Goal: Information Seeking & Learning: Compare options

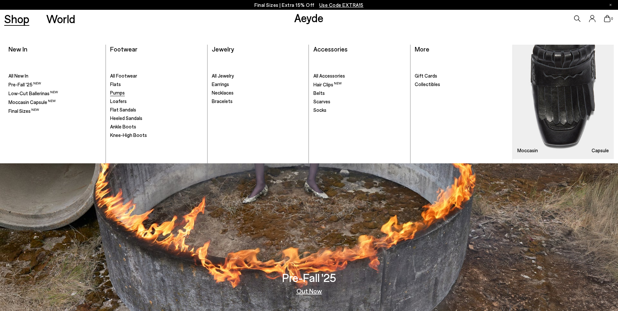
click at [114, 93] on span "Pumps" at bounding box center [117, 93] width 15 height 6
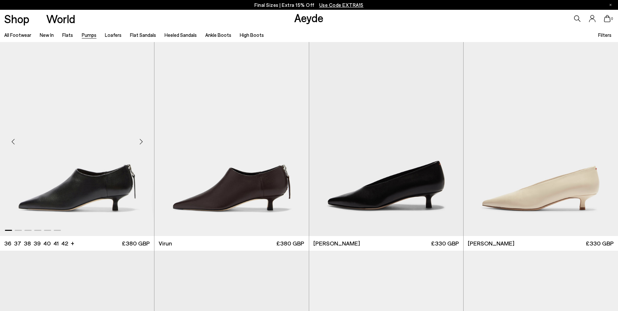
click at [141, 140] on div "Next slide" at bounding box center [141, 142] width 20 height 20
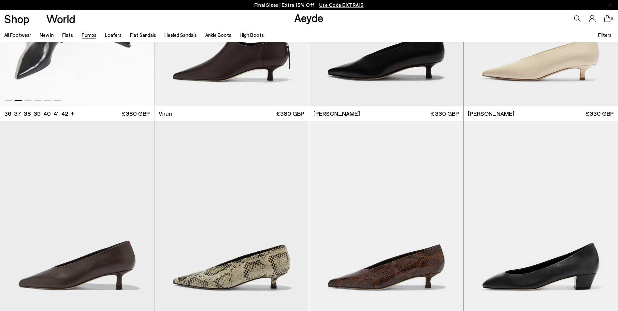
scroll to position [130, 0]
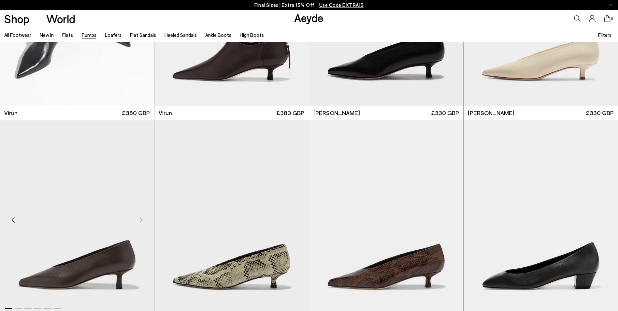
click at [138, 217] on div "Next slide" at bounding box center [141, 220] width 20 height 20
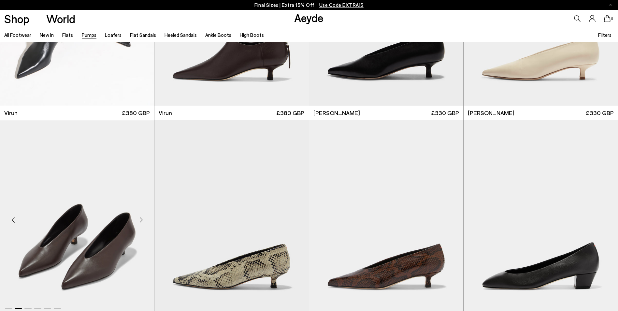
click at [138, 218] on div "Next slide" at bounding box center [141, 220] width 20 height 20
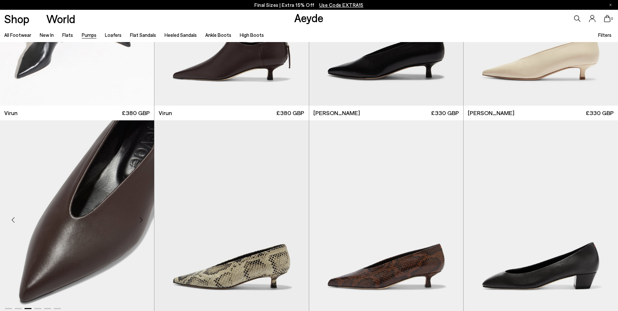
click at [138, 218] on div "Next slide" at bounding box center [141, 220] width 20 height 20
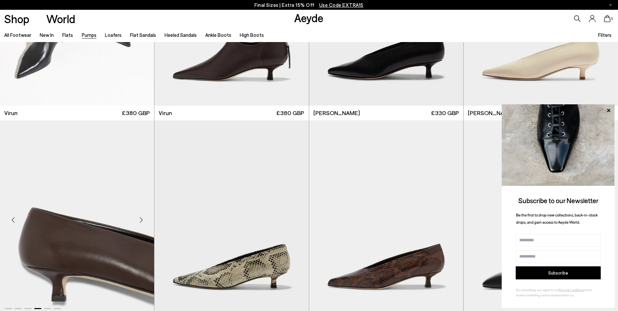
click at [138, 218] on div "Next slide" at bounding box center [141, 220] width 20 height 20
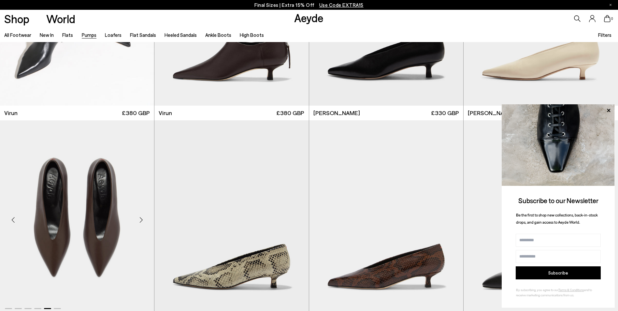
click at [138, 218] on div "Next slide" at bounding box center [141, 220] width 20 height 20
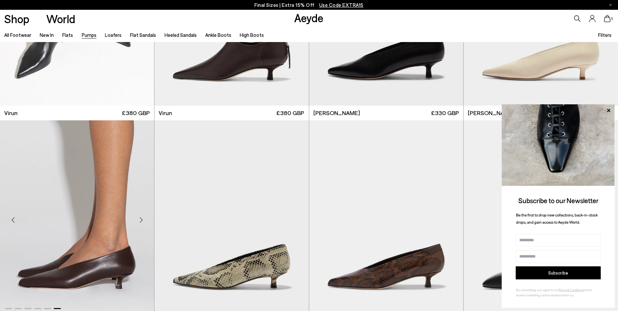
click at [138, 218] on div "Next slide" at bounding box center [141, 220] width 20 height 20
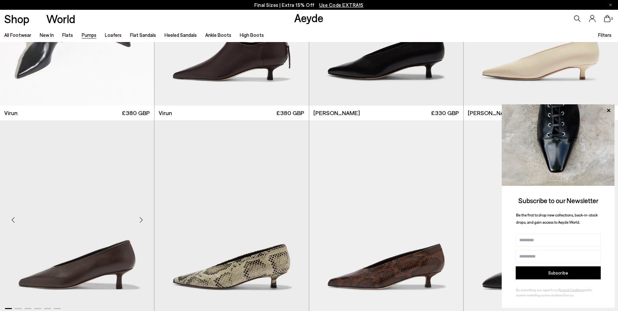
click at [138, 218] on div "Next slide" at bounding box center [141, 220] width 20 height 20
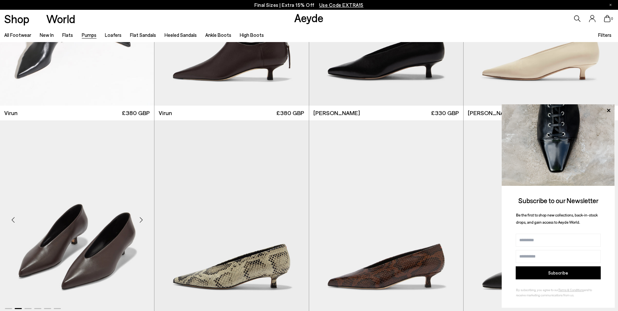
click at [138, 218] on div "Next slide" at bounding box center [141, 220] width 20 height 20
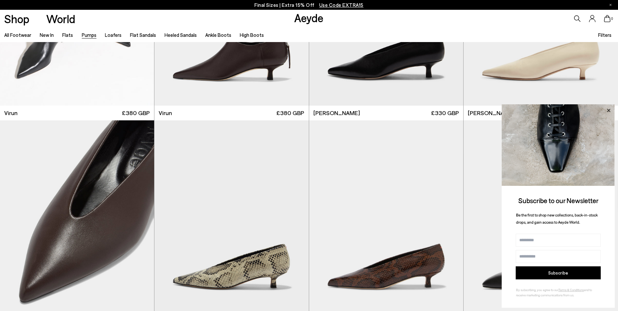
click at [607, 109] on icon at bounding box center [608, 110] width 8 height 8
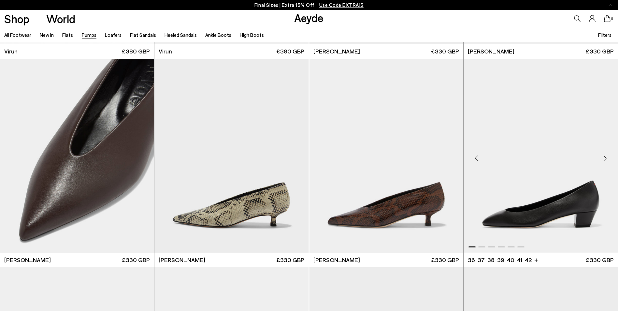
scroll to position [195, 0]
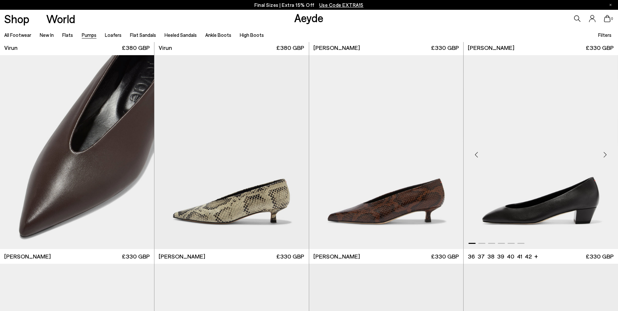
click at [600, 154] on div "Next slide" at bounding box center [605, 155] width 20 height 20
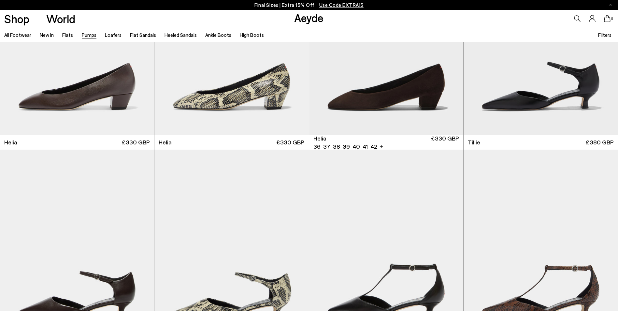
scroll to position [586, 0]
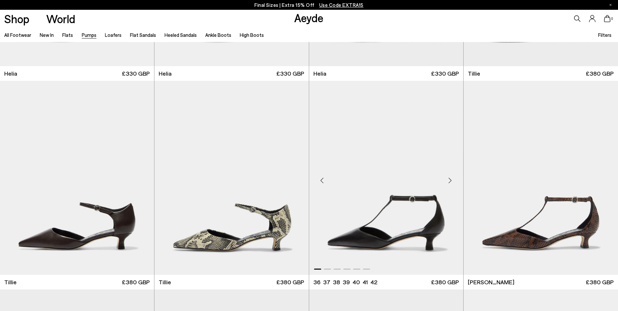
click at [448, 179] on div "Next slide" at bounding box center [450, 181] width 20 height 20
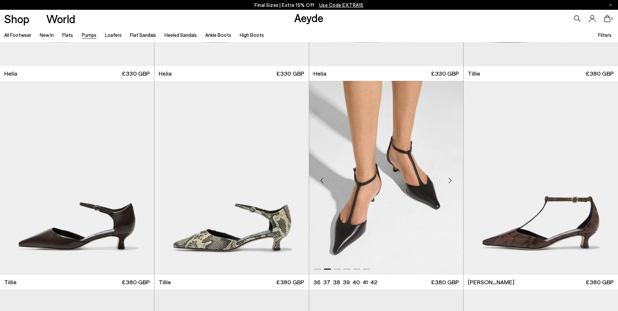
click at [365, 127] on img "2 / 6" at bounding box center [386, 178] width 154 height 194
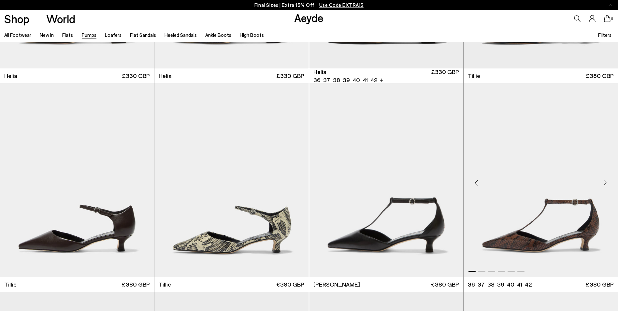
scroll to position [584, 0]
click at [604, 180] on div "Next slide" at bounding box center [605, 183] width 20 height 20
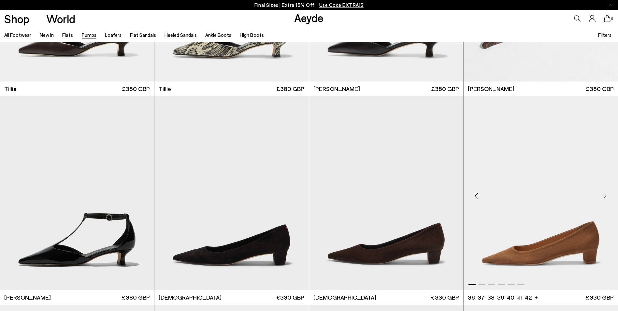
scroll to position [814, 0]
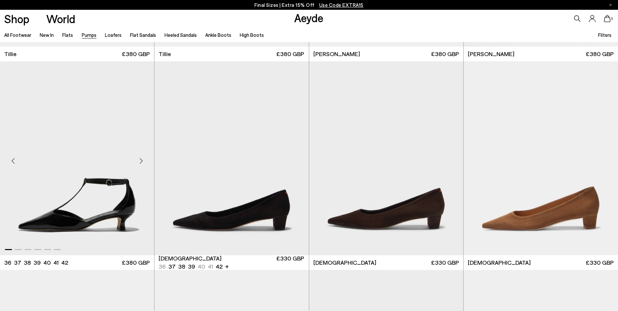
click at [140, 160] on div "Next slide" at bounding box center [141, 161] width 20 height 20
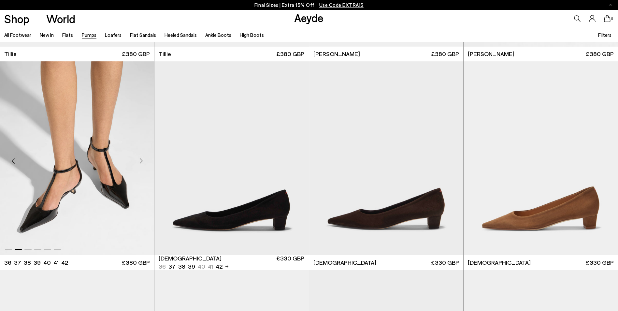
click at [73, 90] on img "2 / 6" at bounding box center [77, 158] width 154 height 194
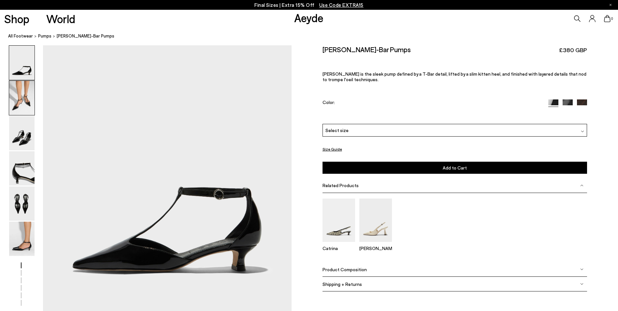
click at [24, 100] on img at bounding box center [21, 98] width 25 height 34
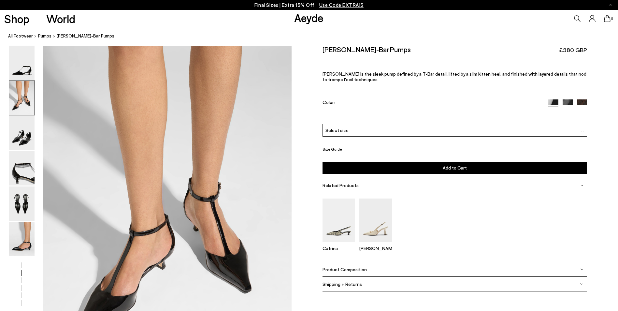
scroll to position [267, 0]
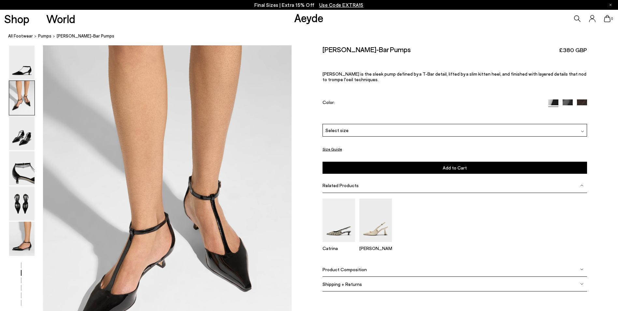
click at [587, 102] on div "Size Guide Shoes Belt Our shoes come in European sizing. The easiest way to mea…" at bounding box center [454, 172] width 326 height 255
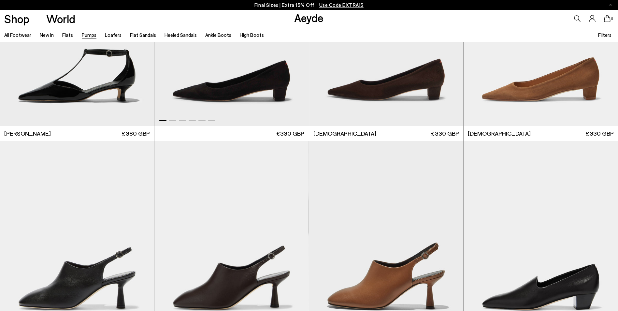
scroll to position [1010, 0]
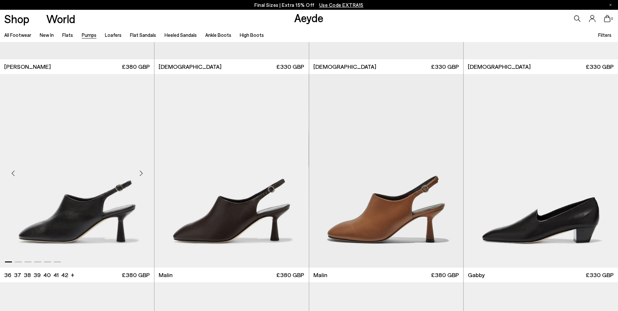
click at [140, 172] on div "Next slide" at bounding box center [141, 173] width 20 height 20
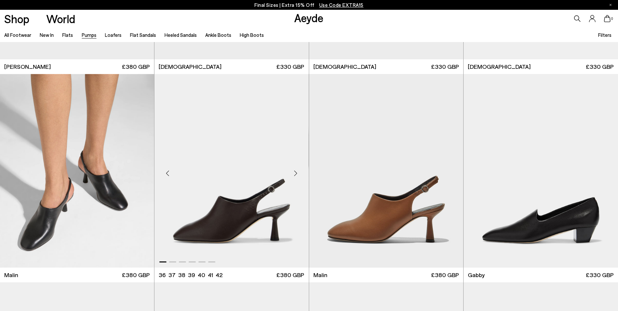
click at [295, 173] on div "Next slide" at bounding box center [296, 173] width 20 height 20
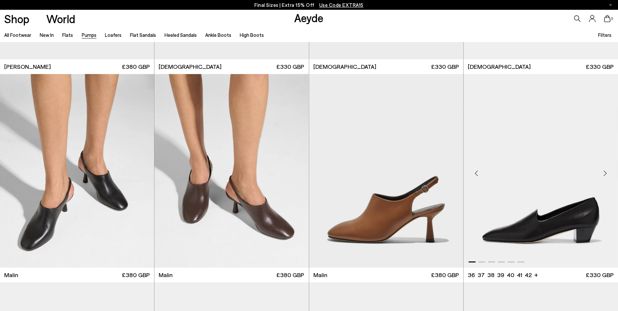
click at [606, 172] on div "Next slide" at bounding box center [605, 173] width 20 height 20
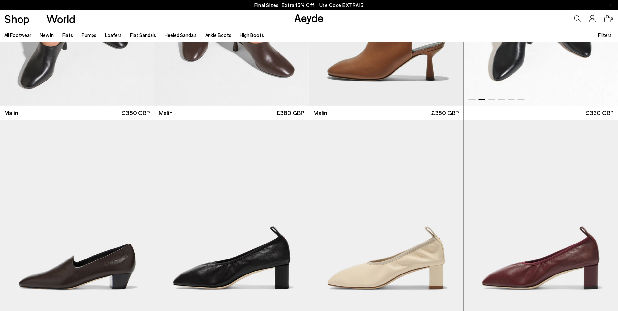
scroll to position [1238, 0]
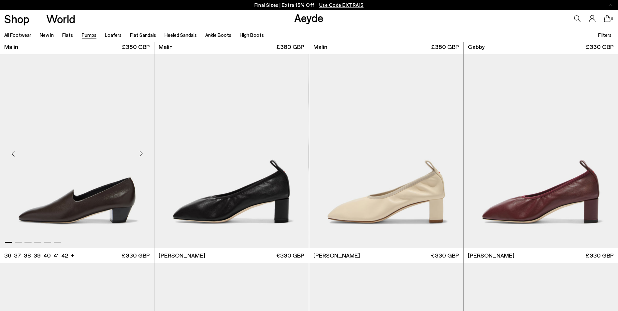
click at [140, 150] on div "Next slide" at bounding box center [141, 154] width 20 height 20
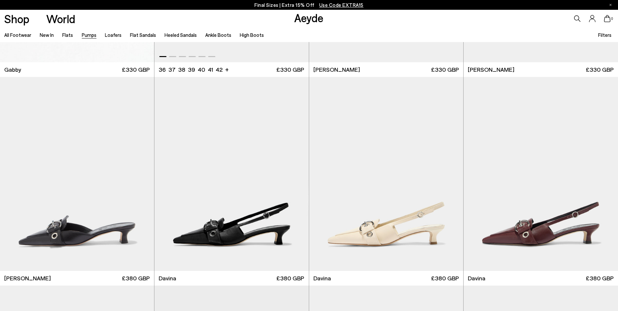
scroll to position [1433, 0]
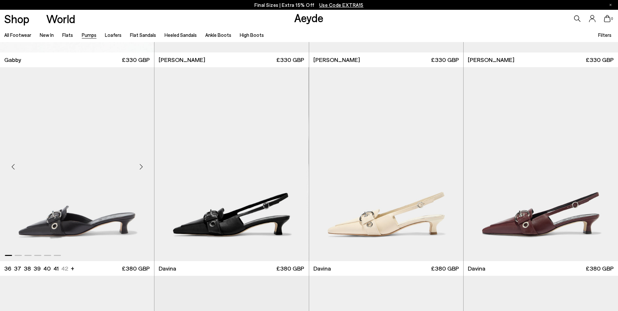
click at [140, 163] on div "Next slide" at bounding box center [141, 167] width 20 height 20
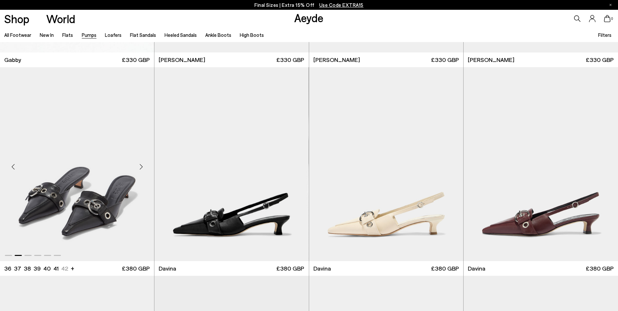
click at [140, 163] on div "Next slide" at bounding box center [141, 167] width 20 height 20
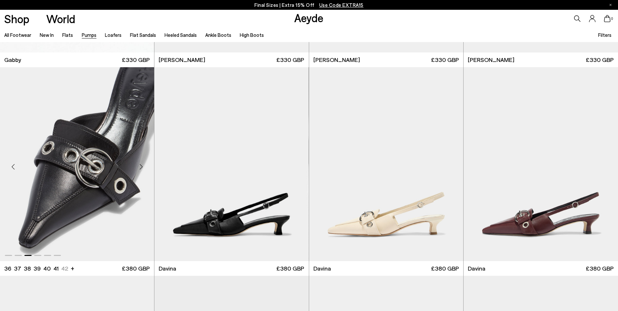
click at [140, 163] on div "Next slide" at bounding box center [141, 167] width 20 height 20
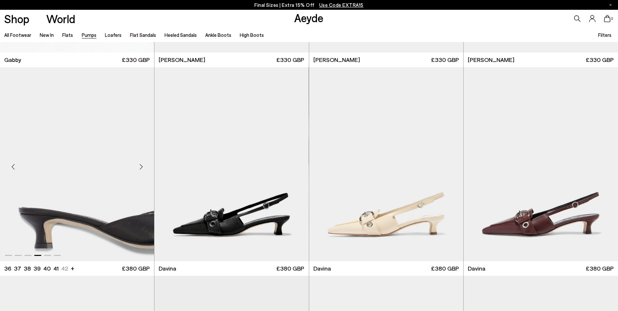
click at [140, 163] on div "Next slide" at bounding box center [141, 167] width 20 height 20
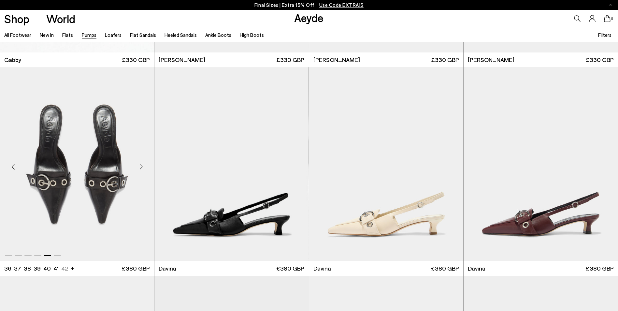
click at [140, 163] on div "Next slide" at bounding box center [141, 167] width 20 height 20
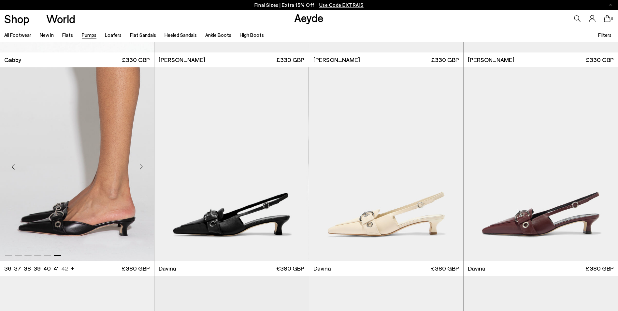
click at [12, 163] on div "Previous slide" at bounding box center [13, 167] width 20 height 20
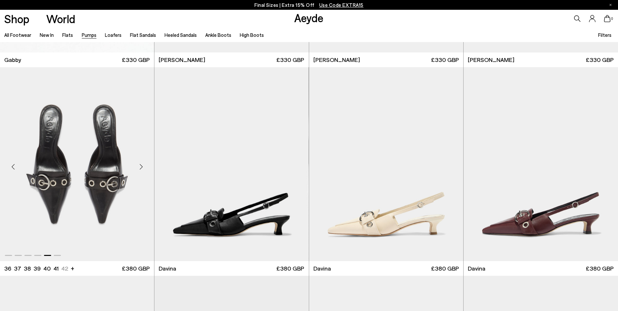
click at [12, 163] on div "Previous slide" at bounding box center [13, 167] width 20 height 20
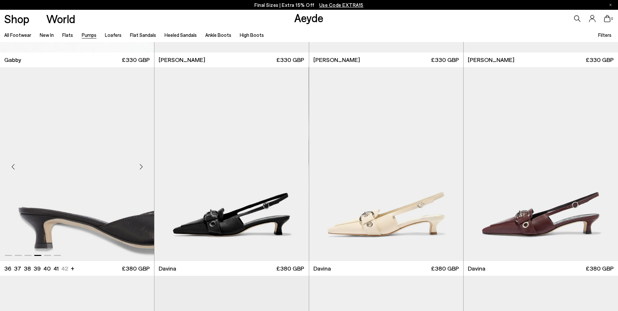
click at [12, 163] on div "Previous slide" at bounding box center [13, 167] width 20 height 20
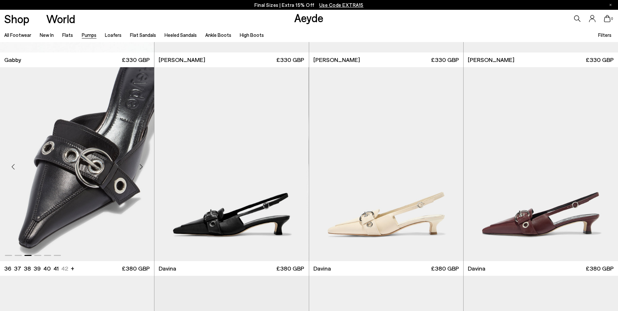
click at [12, 163] on div "Previous slide" at bounding box center [13, 167] width 20 height 20
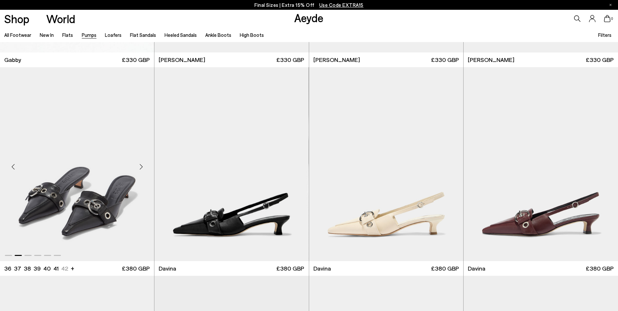
click at [12, 163] on div "Previous slide" at bounding box center [13, 167] width 20 height 20
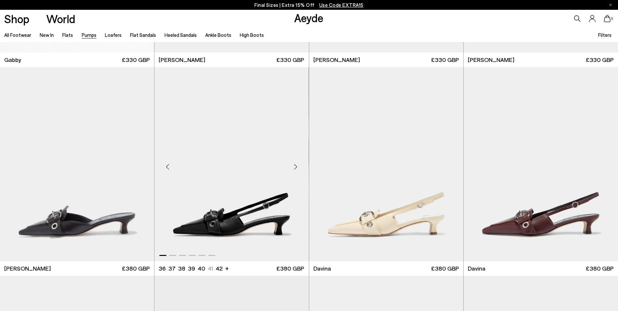
click at [294, 165] on div "Next slide" at bounding box center [296, 167] width 20 height 20
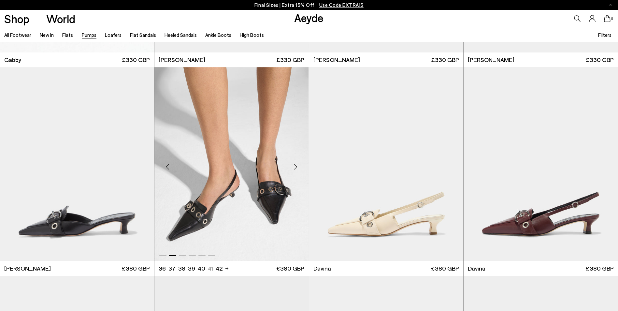
click at [221, 93] on img "2 / 6" at bounding box center [231, 164] width 154 height 194
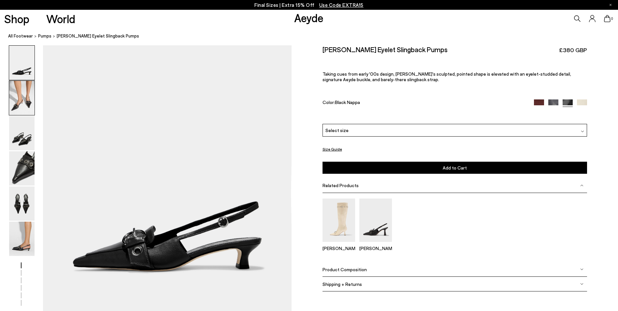
click at [22, 99] on img at bounding box center [21, 98] width 25 height 34
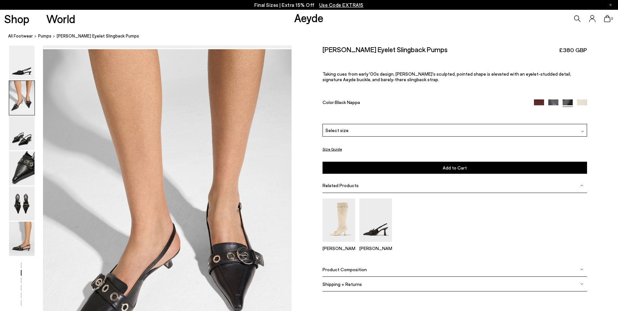
scroll to position [267, 0]
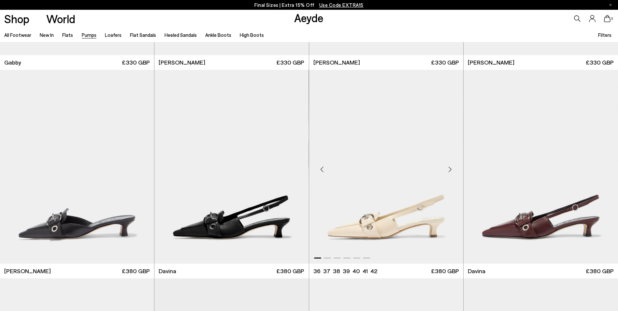
click at [449, 168] on div "Next slide" at bounding box center [450, 169] width 20 height 20
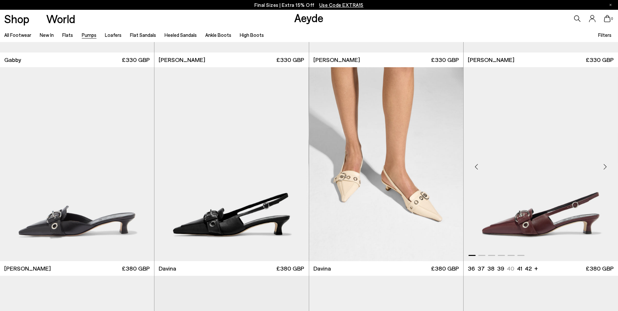
click at [607, 164] on div "Next slide" at bounding box center [605, 167] width 20 height 20
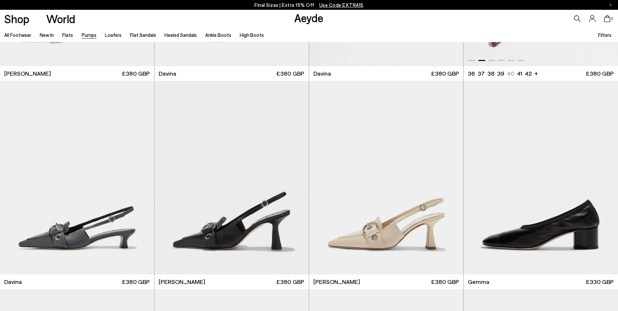
scroll to position [1629, 0]
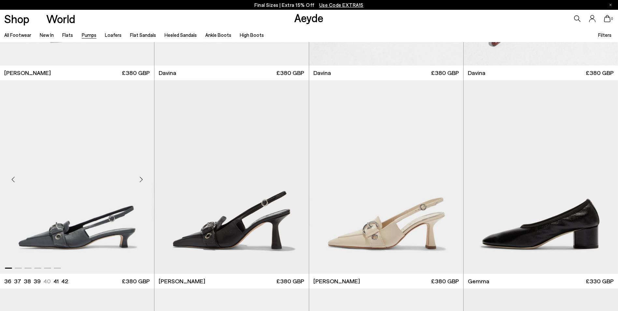
click at [140, 175] on div "Next slide" at bounding box center [141, 180] width 20 height 20
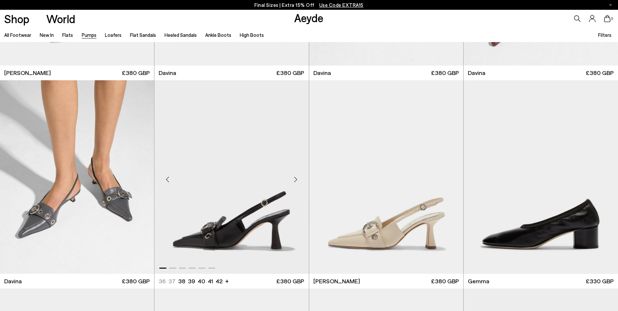
click at [294, 177] on div "Next slide" at bounding box center [296, 180] width 20 height 20
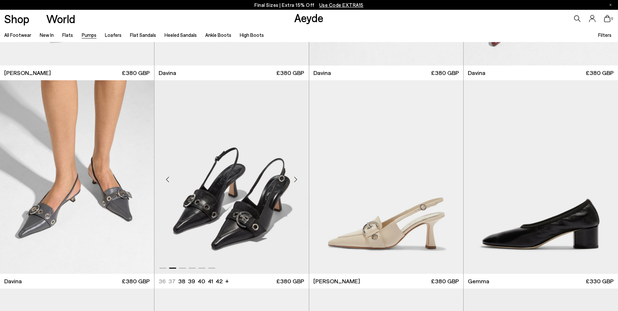
click at [294, 177] on div "Next slide" at bounding box center [296, 180] width 20 height 20
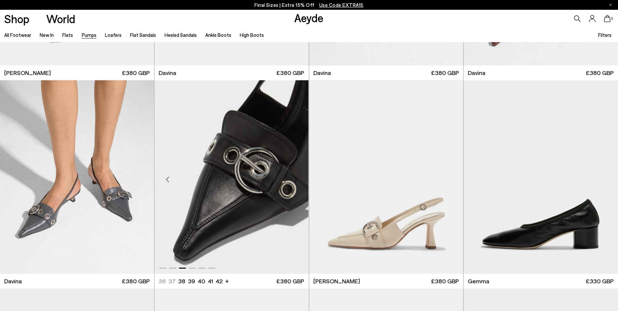
click at [294, 177] on div "Next slide" at bounding box center [296, 180] width 20 height 20
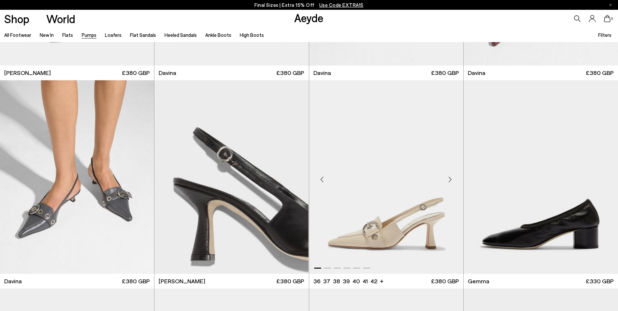
click at [446, 176] on div "Next slide" at bounding box center [450, 180] width 20 height 20
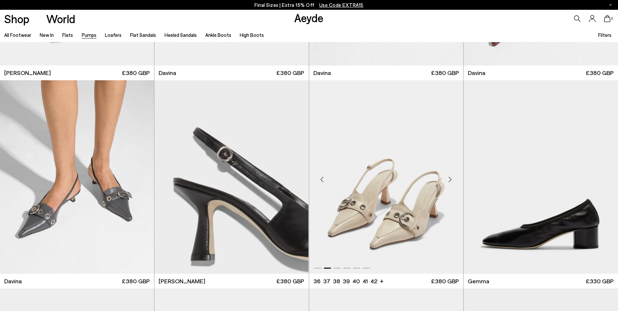
click at [446, 176] on div "Next slide" at bounding box center [450, 180] width 20 height 20
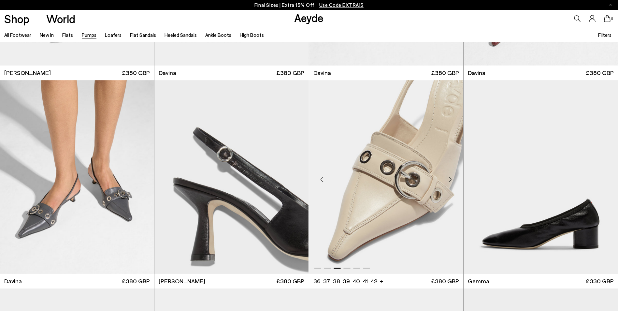
click at [446, 176] on div "Next slide" at bounding box center [450, 180] width 20 height 20
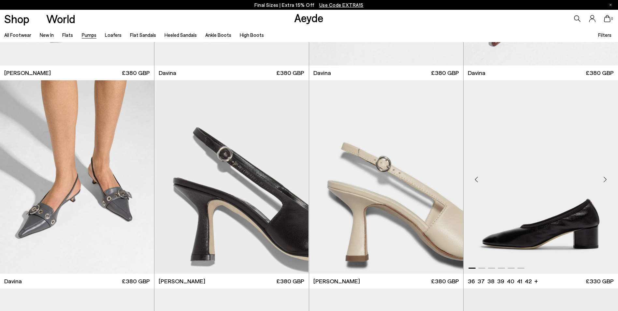
click at [604, 177] on div "Next slide" at bounding box center [605, 180] width 20 height 20
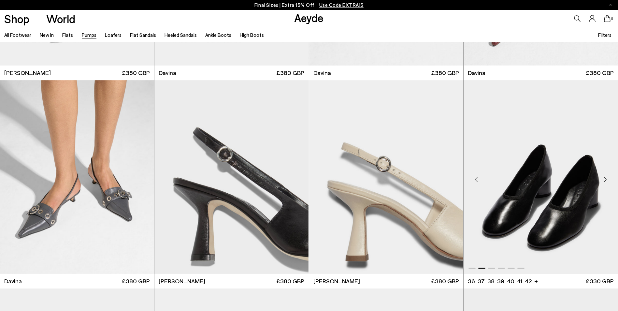
click at [604, 177] on div "Next slide" at bounding box center [605, 180] width 20 height 20
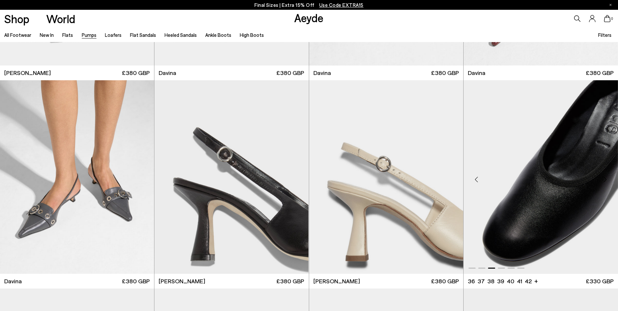
click at [604, 177] on div "Next slide" at bounding box center [605, 180] width 20 height 20
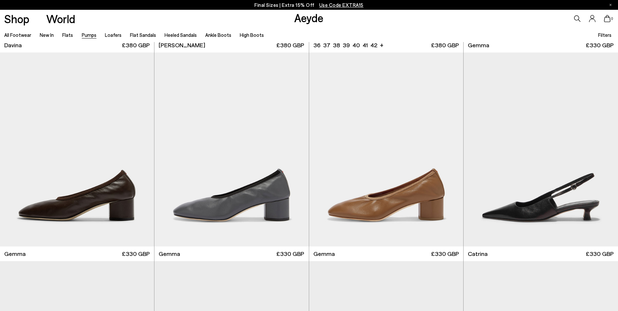
scroll to position [1889, 0]
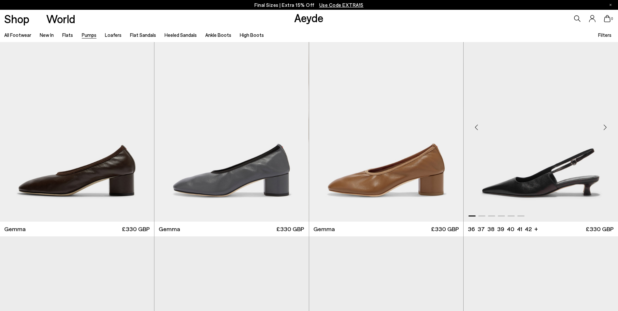
click at [605, 127] on div "Next slide" at bounding box center [605, 128] width 20 height 20
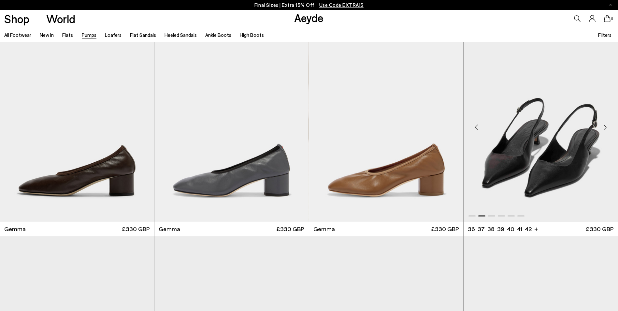
click at [605, 127] on div "Next slide" at bounding box center [605, 128] width 20 height 20
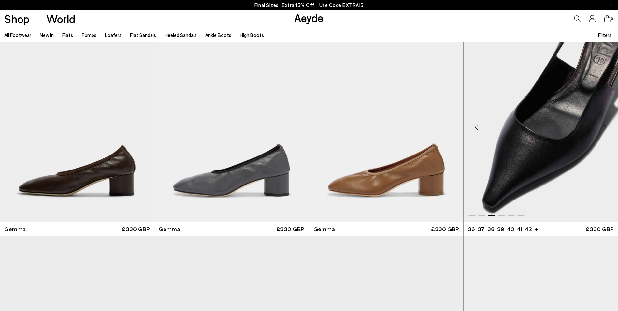
click at [605, 127] on div "Next slide" at bounding box center [605, 128] width 20 height 20
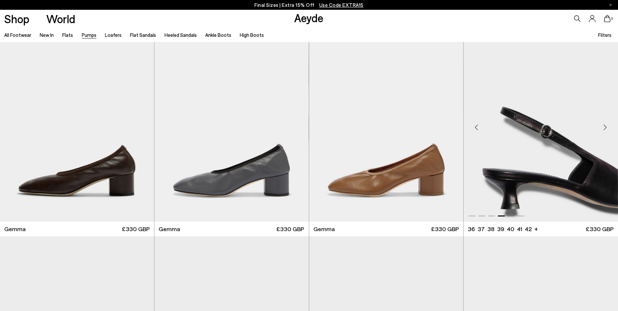
click at [605, 127] on div "Next slide" at bounding box center [605, 128] width 20 height 20
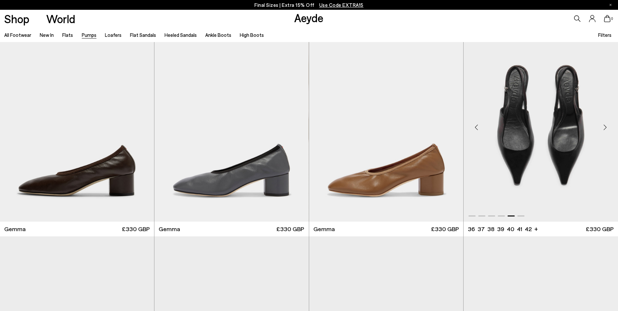
click at [605, 127] on div "Next slide" at bounding box center [605, 128] width 20 height 20
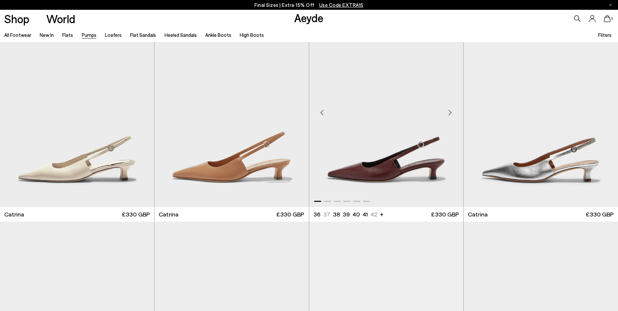
scroll to position [2117, 0]
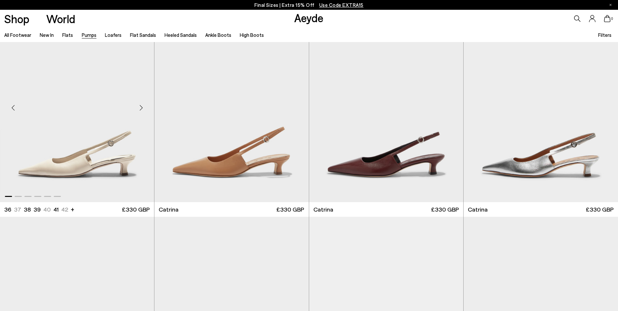
click at [142, 107] on div "Next slide" at bounding box center [141, 108] width 20 height 20
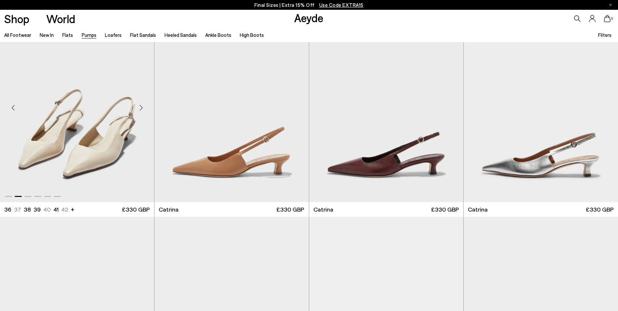
click at [142, 107] on div "Next slide" at bounding box center [141, 108] width 20 height 20
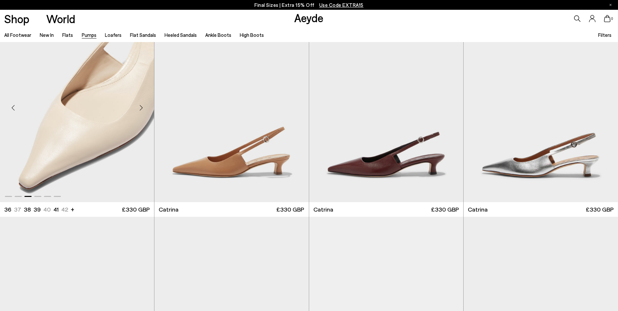
click at [142, 107] on div "Next slide" at bounding box center [141, 108] width 20 height 20
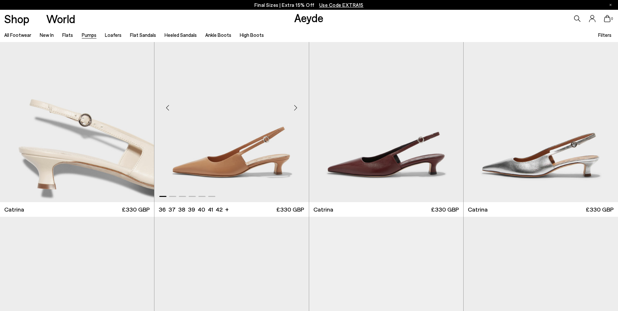
click at [295, 107] on div "Next slide" at bounding box center [296, 108] width 20 height 20
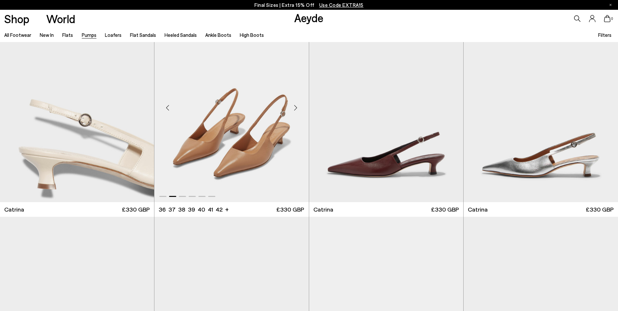
click at [295, 107] on div "Next slide" at bounding box center [296, 108] width 20 height 20
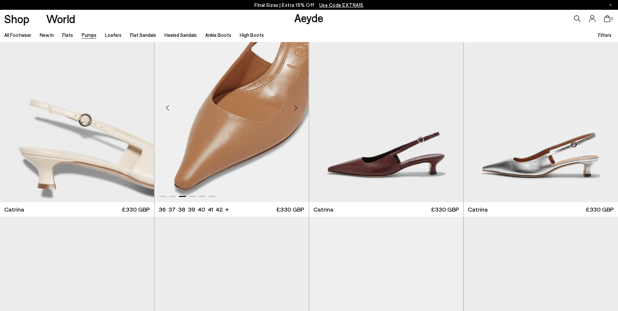
click at [295, 107] on div "Next slide" at bounding box center [296, 108] width 20 height 20
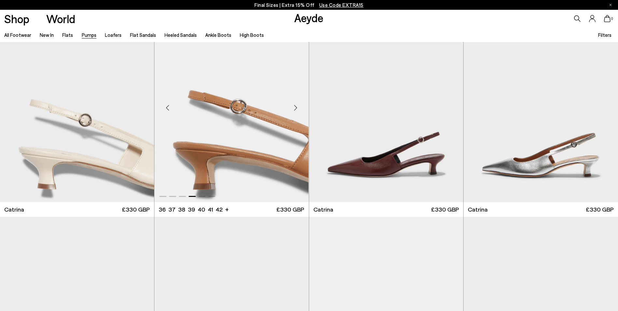
click at [295, 107] on div "Next slide" at bounding box center [296, 108] width 20 height 20
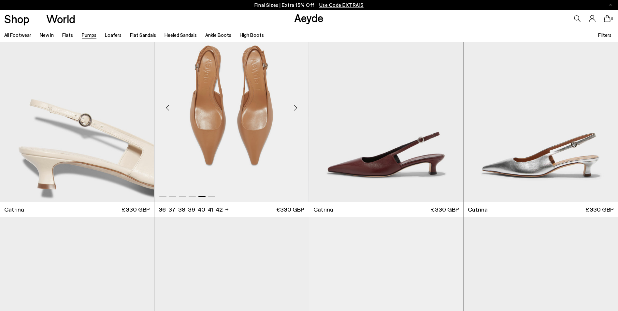
click at [295, 107] on div "Next slide" at bounding box center [296, 108] width 20 height 20
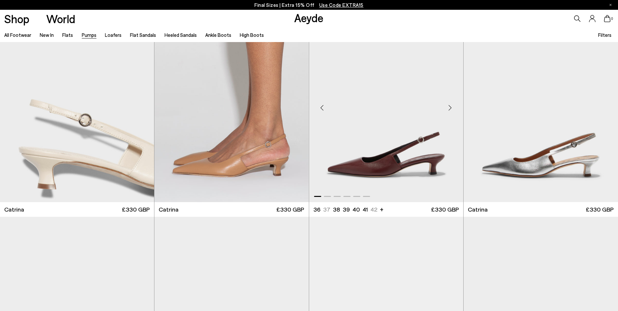
click at [448, 108] on div "Next slide" at bounding box center [450, 108] width 20 height 20
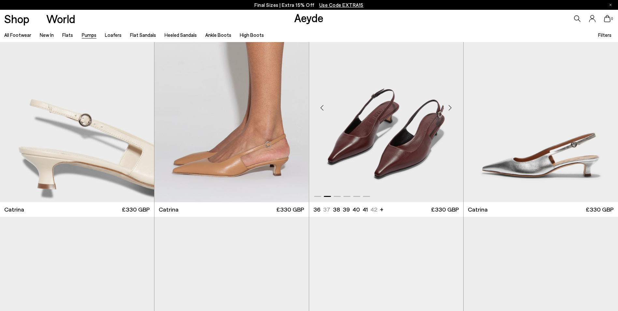
click at [448, 108] on div "Next slide" at bounding box center [450, 108] width 20 height 20
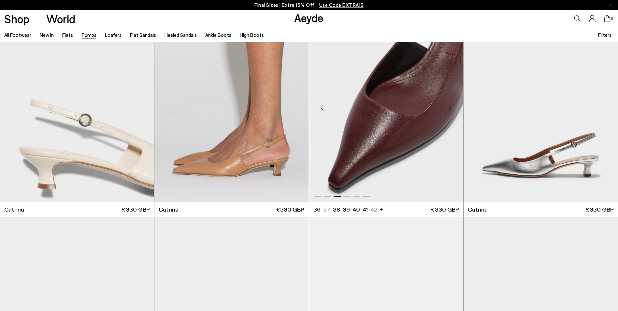
click at [448, 108] on div "Next slide" at bounding box center [450, 108] width 20 height 20
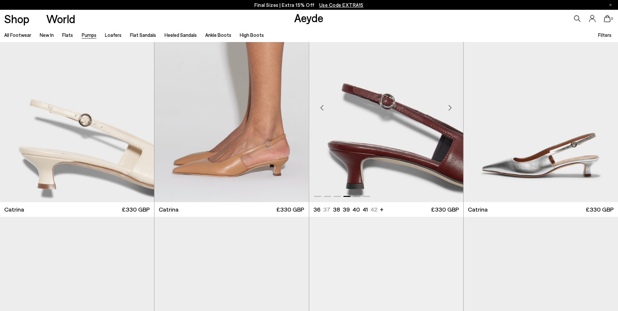
click at [448, 108] on div "Next slide" at bounding box center [450, 108] width 20 height 20
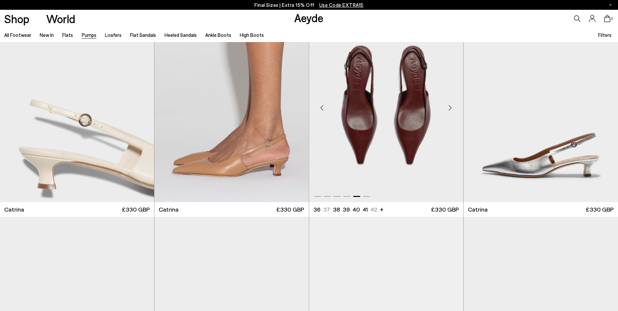
click at [448, 108] on div "Next slide" at bounding box center [450, 108] width 20 height 20
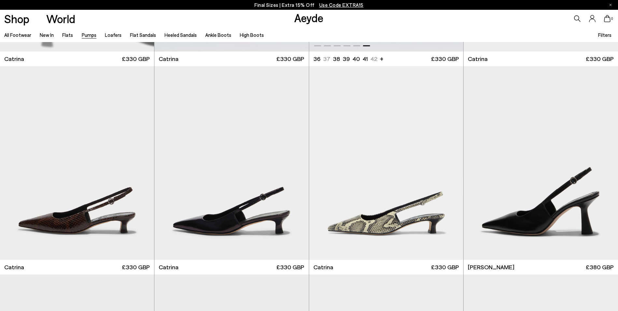
scroll to position [2280, 0]
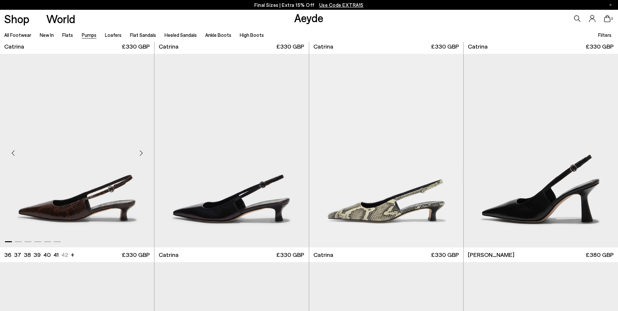
click at [138, 151] on div "Next slide" at bounding box center [141, 153] width 20 height 20
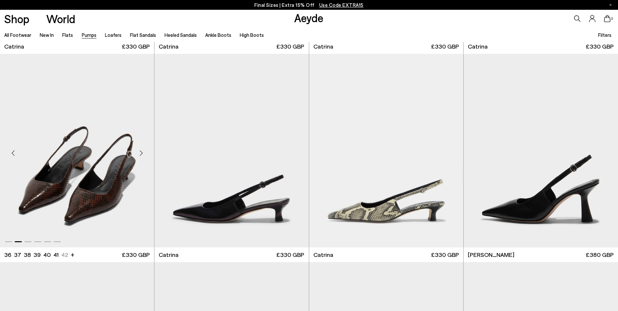
click at [138, 151] on div "Next slide" at bounding box center [141, 153] width 20 height 20
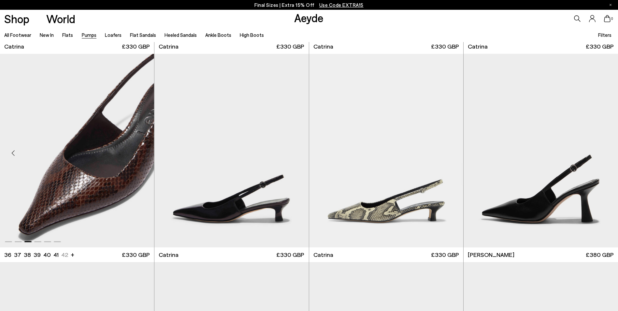
click at [138, 151] on div "Next slide" at bounding box center [141, 153] width 20 height 20
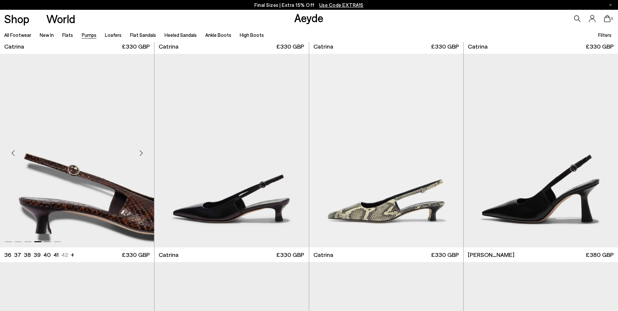
click at [138, 151] on div "Next slide" at bounding box center [141, 153] width 20 height 20
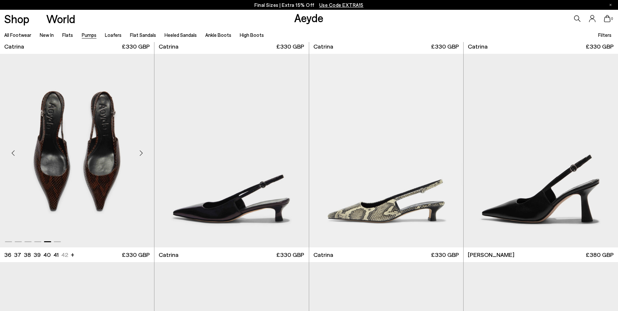
click at [138, 151] on div "Next slide" at bounding box center [141, 153] width 20 height 20
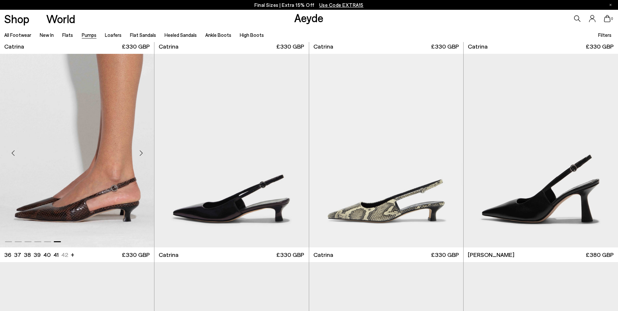
click at [139, 151] on div "Next slide" at bounding box center [141, 153] width 20 height 20
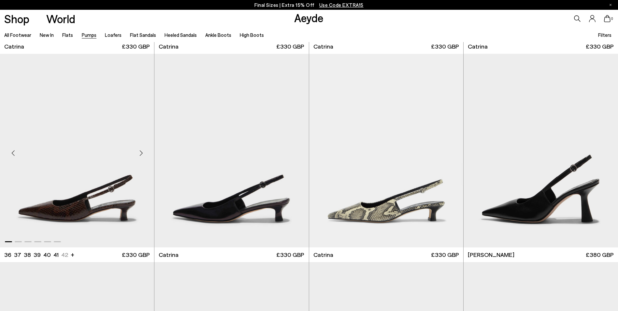
click at [139, 151] on div "Next slide" at bounding box center [141, 153] width 20 height 20
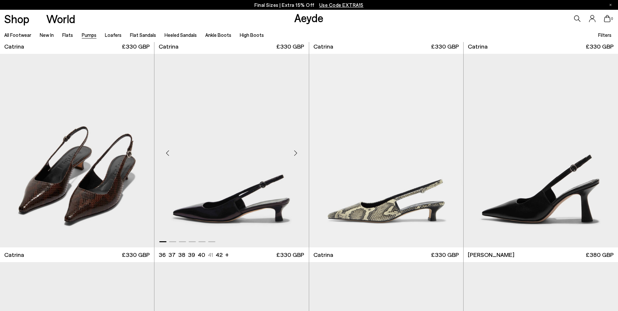
click at [296, 150] on div "Next slide" at bounding box center [296, 153] width 20 height 20
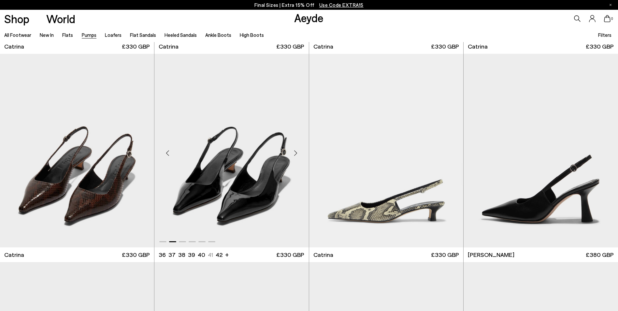
click at [295, 150] on div "Next slide" at bounding box center [296, 153] width 20 height 20
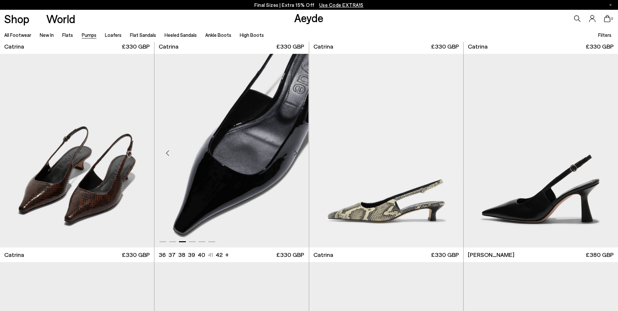
click at [295, 150] on div "Next slide" at bounding box center [296, 153] width 20 height 20
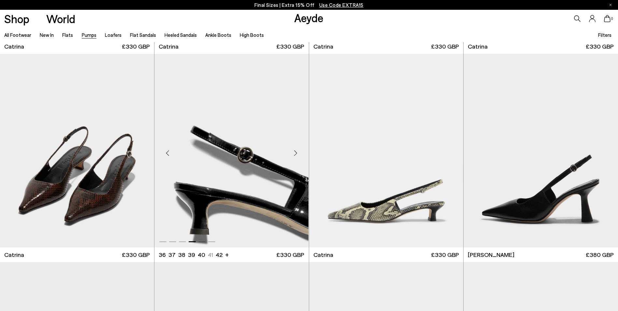
click at [295, 150] on div "Next slide" at bounding box center [296, 153] width 20 height 20
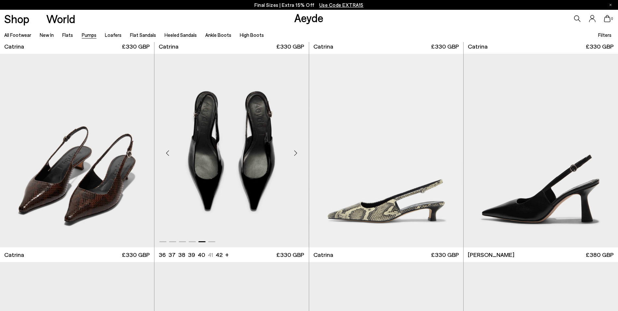
click at [168, 153] on div "Previous slide" at bounding box center [168, 153] width 20 height 20
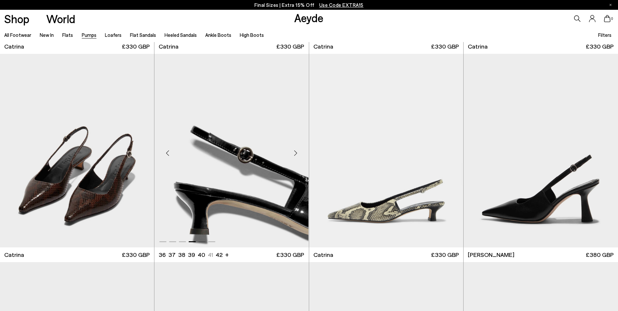
click at [168, 153] on div "Previous slide" at bounding box center [168, 153] width 20 height 20
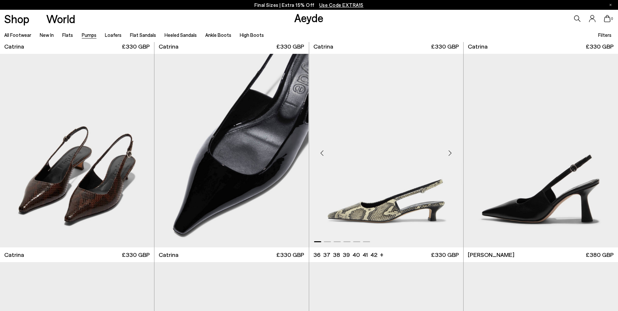
click at [452, 153] on div "Next slide" at bounding box center [450, 153] width 20 height 20
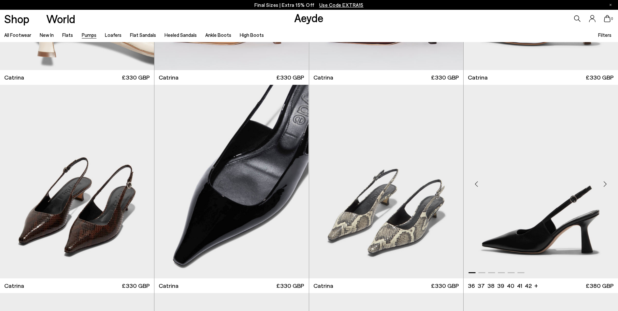
scroll to position [2247, 0]
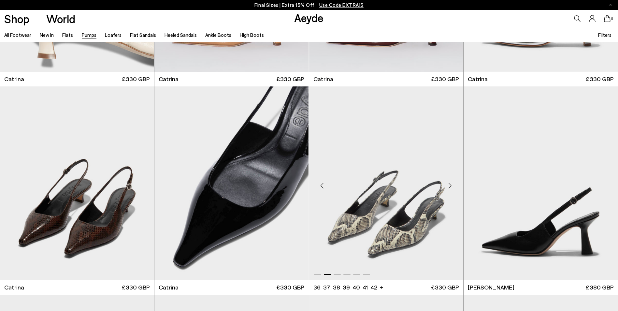
click at [448, 183] on div "Next slide" at bounding box center [450, 186] width 20 height 20
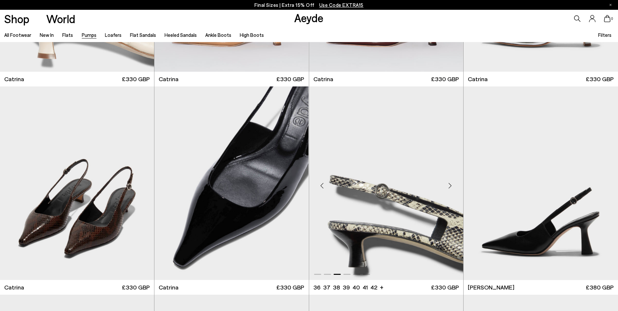
click at [448, 183] on div "Next slide" at bounding box center [450, 186] width 20 height 20
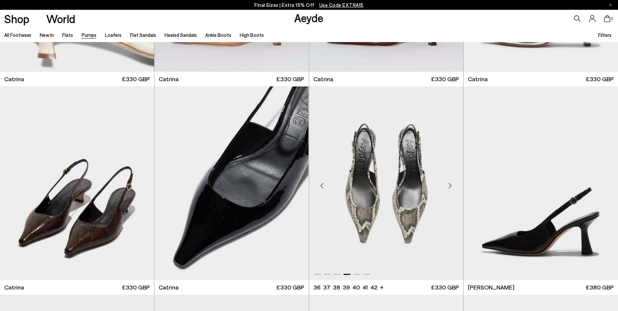
click at [448, 183] on div "Next slide" at bounding box center [450, 186] width 20 height 20
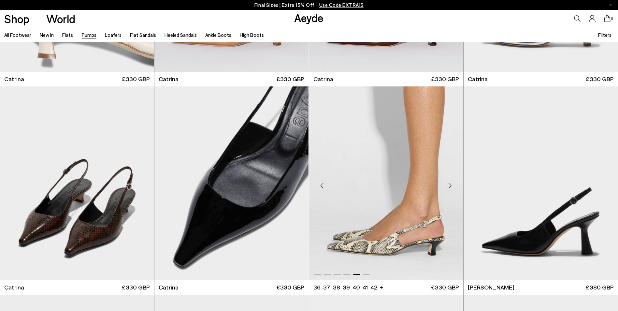
click at [448, 183] on div "Next slide" at bounding box center [450, 186] width 20 height 20
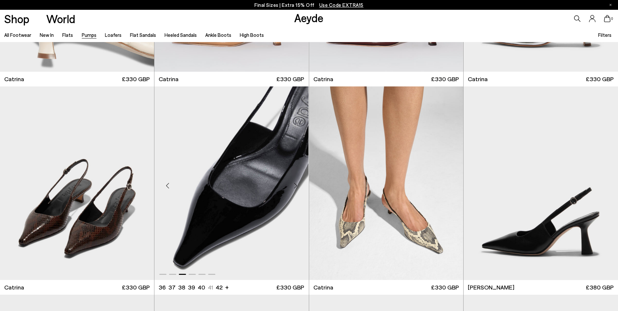
click at [297, 182] on div "Next slide" at bounding box center [296, 186] width 20 height 20
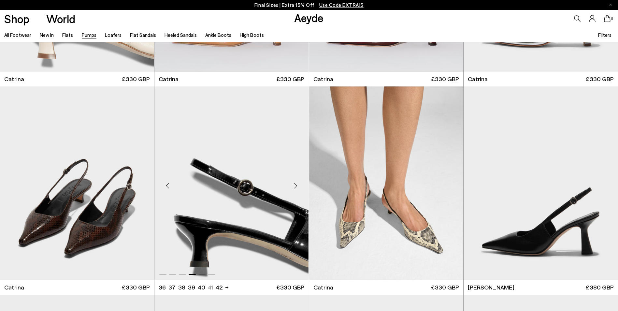
click at [297, 182] on div "Next slide" at bounding box center [296, 186] width 20 height 20
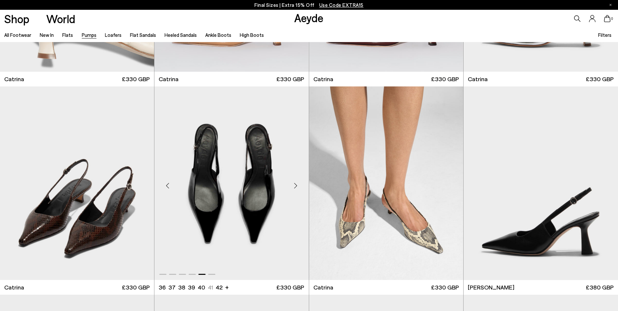
click at [297, 182] on div "Next slide" at bounding box center [296, 186] width 20 height 20
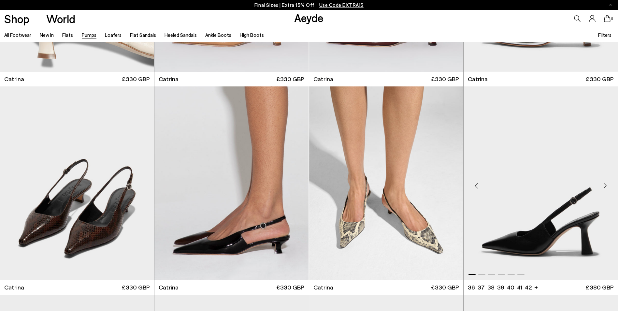
click at [604, 184] on div "Next slide" at bounding box center [605, 186] width 20 height 20
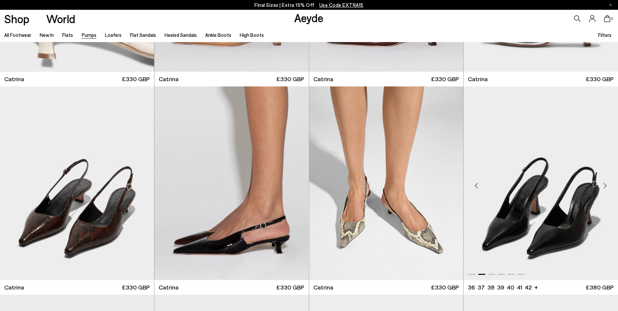
click at [604, 184] on div "Next slide" at bounding box center [605, 186] width 20 height 20
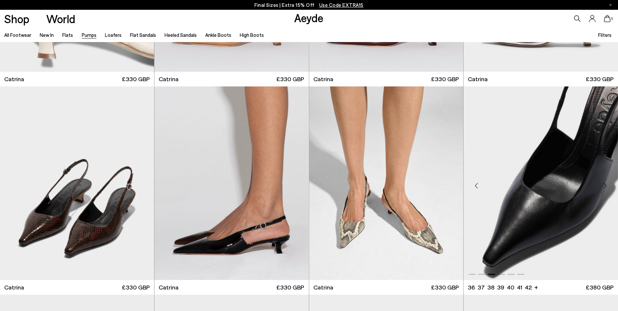
click at [604, 184] on div "Next slide" at bounding box center [605, 186] width 20 height 20
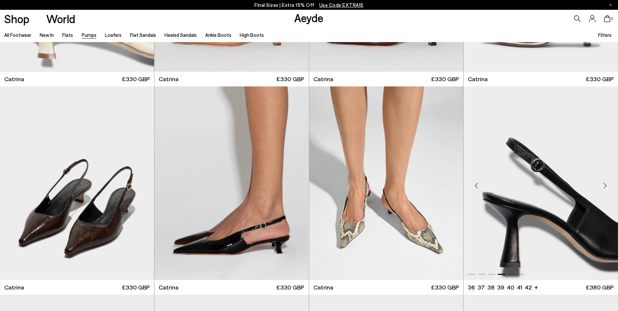
click at [604, 184] on div "Next slide" at bounding box center [605, 186] width 20 height 20
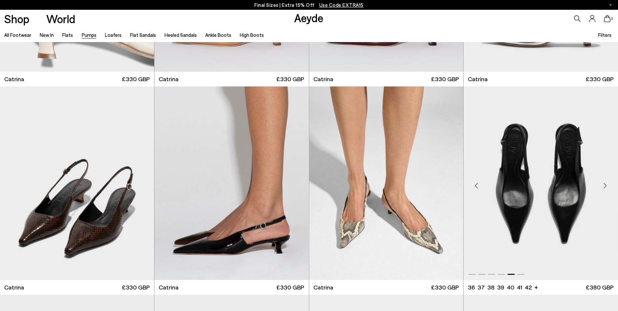
click at [604, 184] on div "Next slide" at bounding box center [605, 186] width 20 height 20
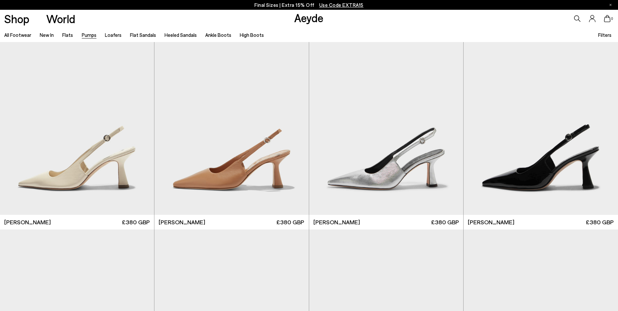
scroll to position [2541, 0]
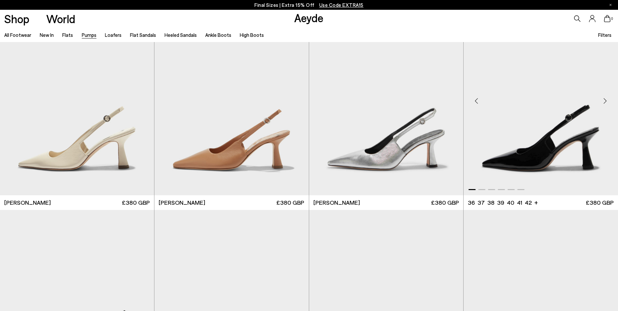
click at [603, 99] on div "Next slide" at bounding box center [605, 101] width 20 height 20
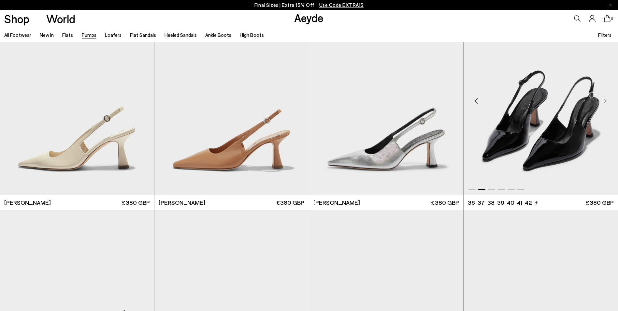
click at [603, 99] on div "Next slide" at bounding box center [605, 101] width 20 height 20
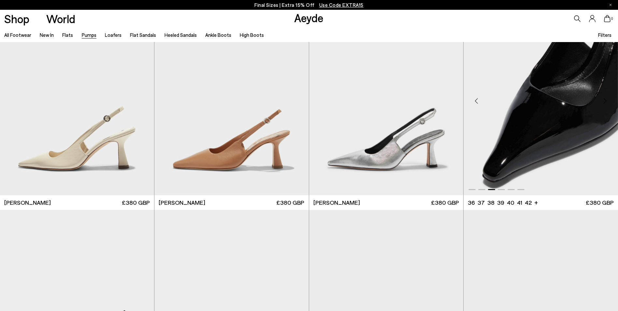
click at [603, 99] on div "Next slide" at bounding box center [605, 101] width 20 height 20
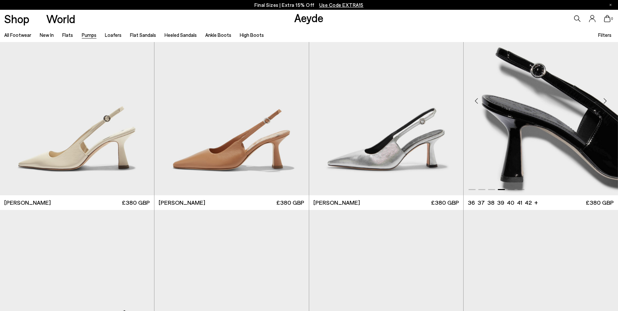
click at [603, 99] on div "Next slide" at bounding box center [605, 101] width 20 height 20
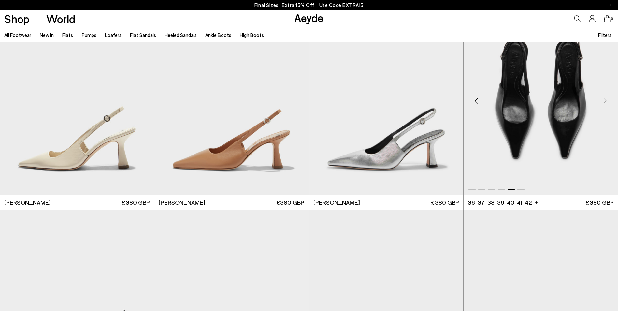
click at [603, 99] on div "Next slide" at bounding box center [605, 101] width 20 height 20
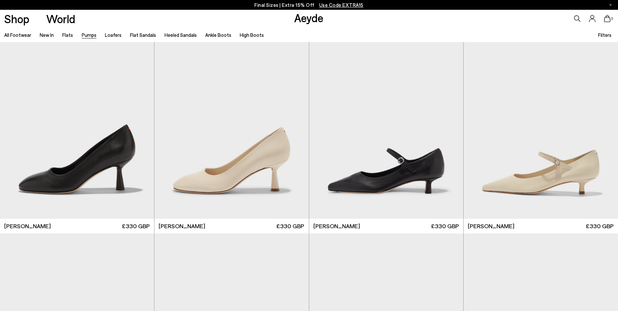
scroll to position [2931, 0]
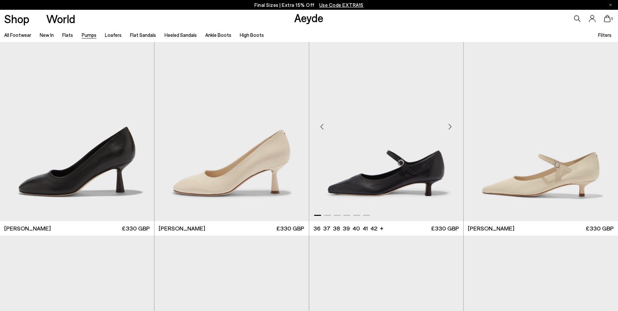
click at [450, 124] on div "Next slide" at bounding box center [450, 127] width 20 height 20
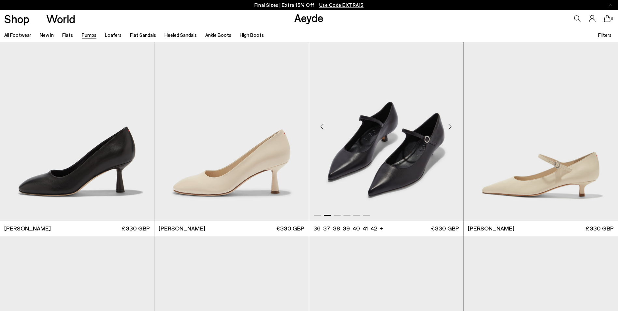
click at [450, 124] on div "Next slide" at bounding box center [450, 127] width 20 height 20
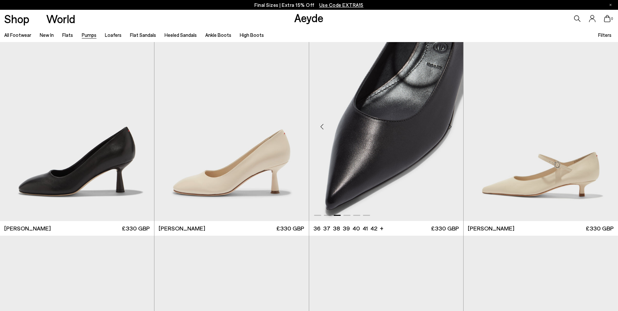
click at [450, 124] on div "Next slide" at bounding box center [450, 127] width 20 height 20
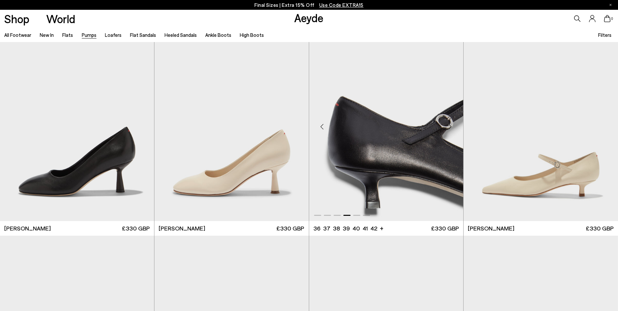
click at [450, 124] on div "Next slide" at bounding box center [450, 127] width 20 height 20
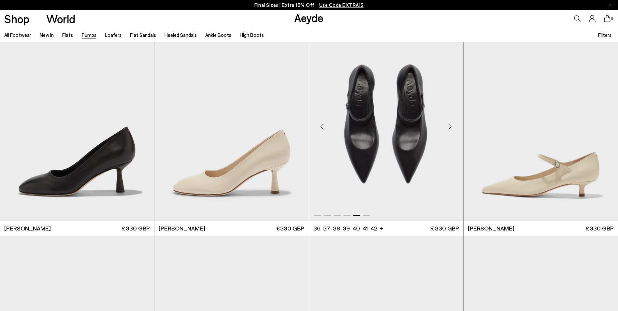
click at [450, 124] on div "Next slide" at bounding box center [450, 127] width 20 height 20
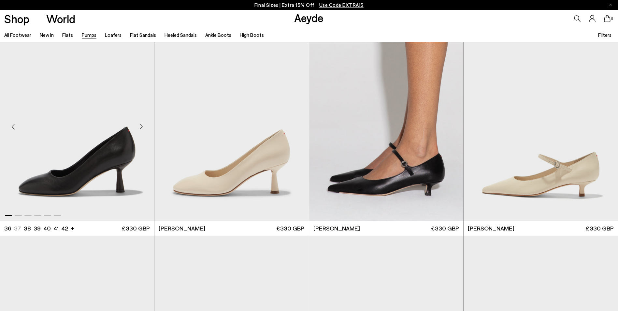
click at [140, 125] on div "Next slide" at bounding box center [141, 127] width 20 height 20
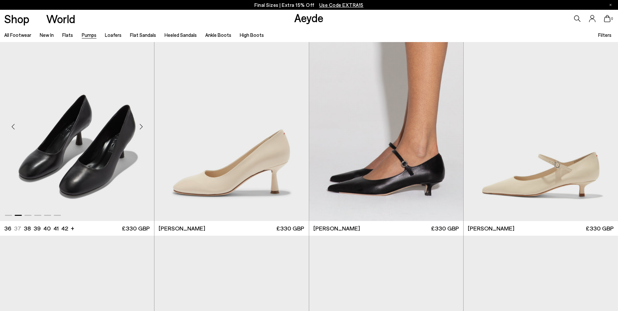
click at [140, 125] on div "Next slide" at bounding box center [141, 127] width 20 height 20
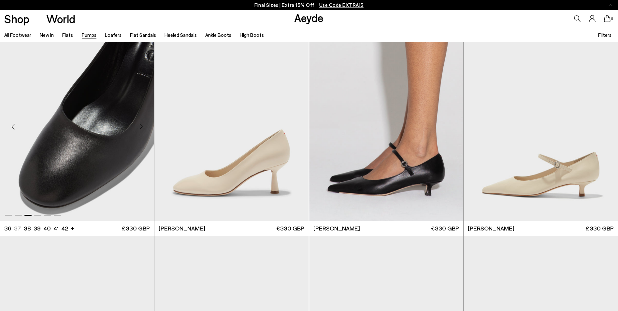
click at [140, 125] on div "Next slide" at bounding box center [141, 127] width 20 height 20
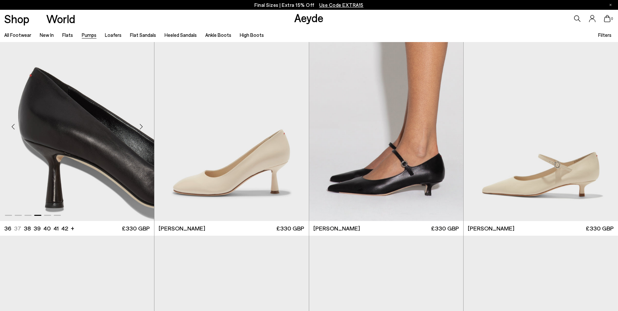
click at [140, 125] on div "Next slide" at bounding box center [141, 127] width 20 height 20
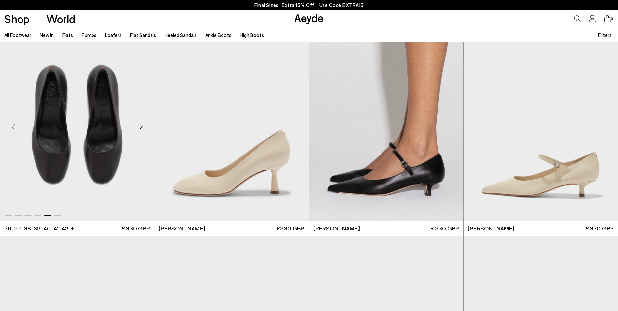
click at [140, 125] on div "Next slide" at bounding box center [141, 127] width 20 height 20
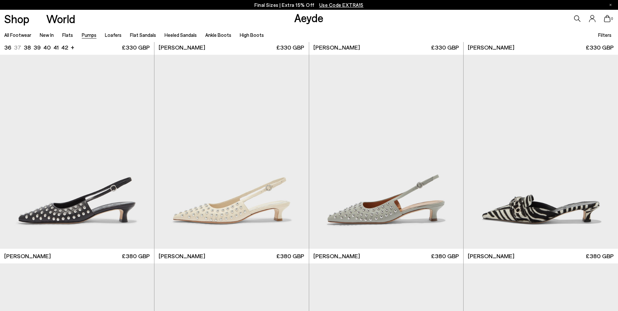
scroll to position [3127, 0]
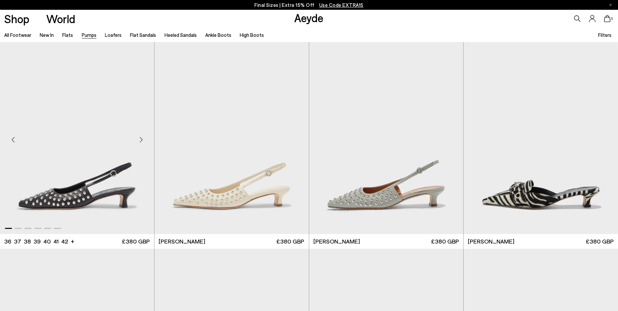
click at [139, 140] on div "Next slide" at bounding box center [141, 140] width 20 height 20
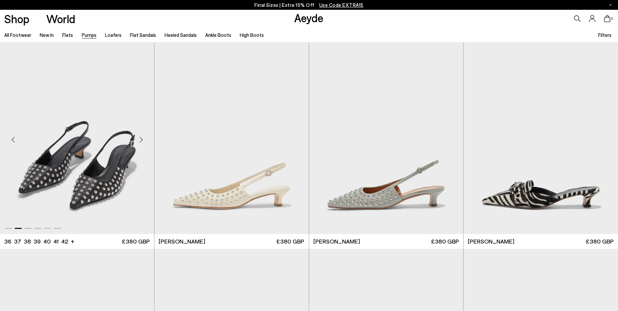
click at [139, 140] on div "Next slide" at bounding box center [141, 140] width 20 height 20
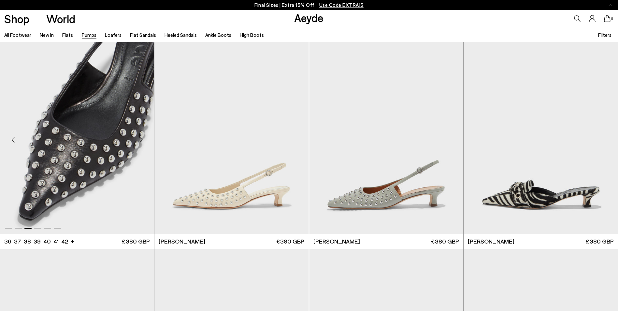
click at [139, 140] on div "Next slide" at bounding box center [141, 140] width 20 height 20
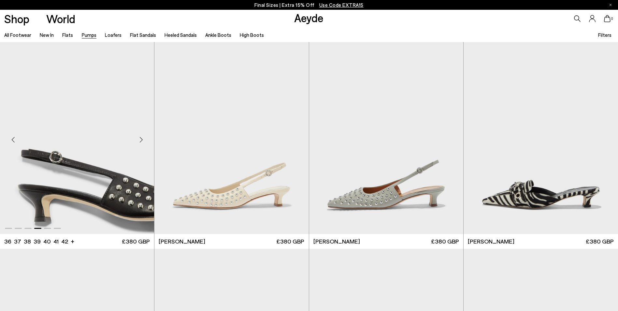
click at [139, 140] on div "Next slide" at bounding box center [141, 140] width 20 height 20
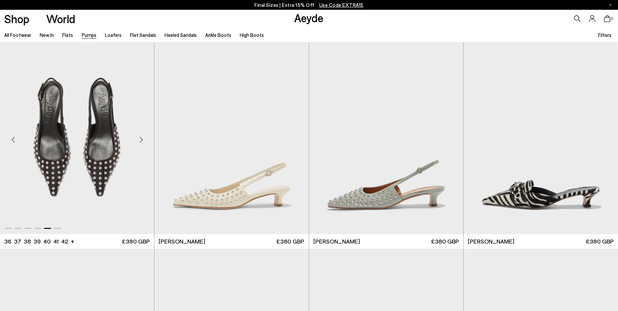
click at [139, 140] on div "Next slide" at bounding box center [141, 140] width 20 height 20
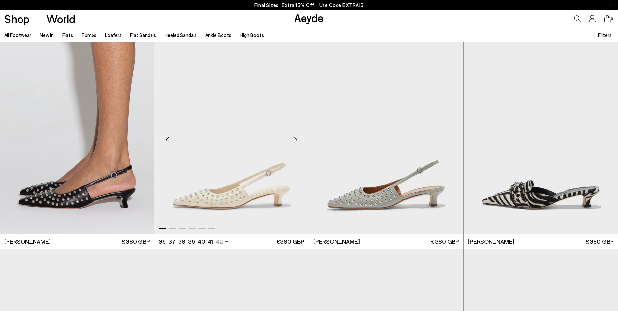
click at [296, 139] on div "Next slide" at bounding box center [296, 140] width 20 height 20
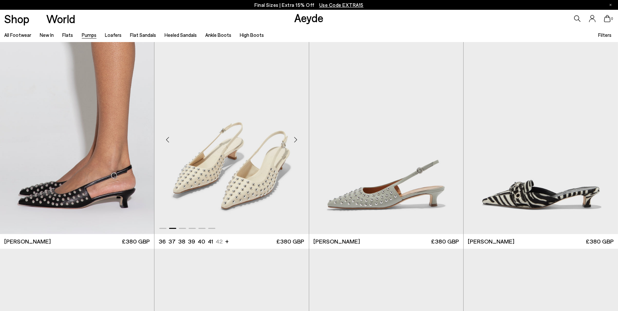
click at [296, 139] on div "Next slide" at bounding box center [296, 140] width 20 height 20
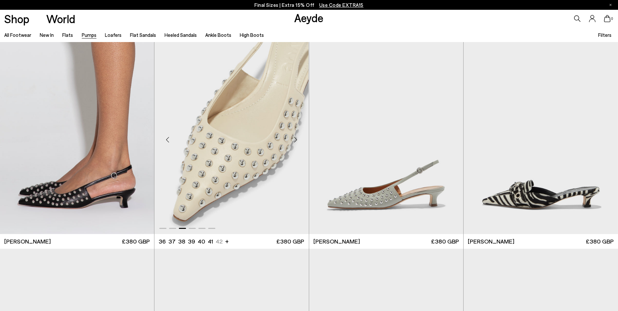
click at [296, 139] on div "Next slide" at bounding box center [296, 140] width 20 height 20
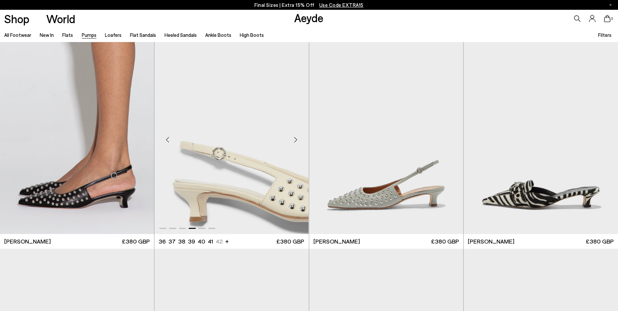
click at [296, 139] on div "Next slide" at bounding box center [296, 140] width 20 height 20
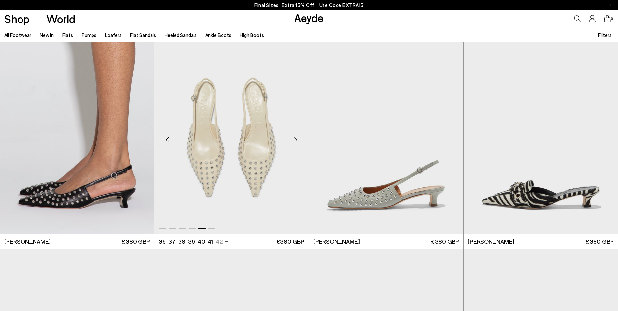
click at [296, 139] on div "Next slide" at bounding box center [296, 140] width 20 height 20
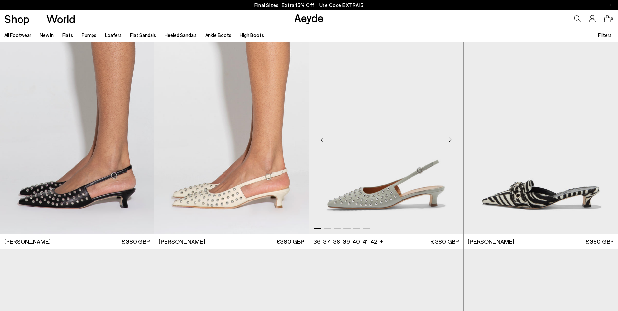
click at [447, 137] on div "Next slide" at bounding box center [450, 140] width 20 height 20
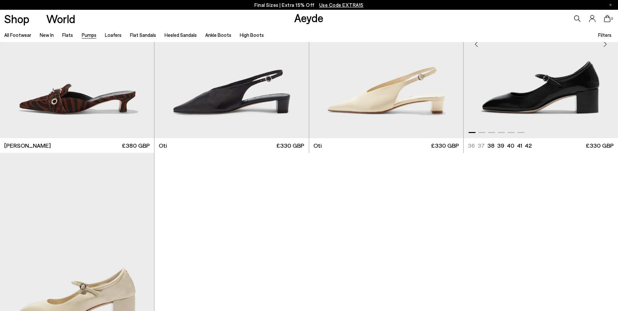
scroll to position [3387, 0]
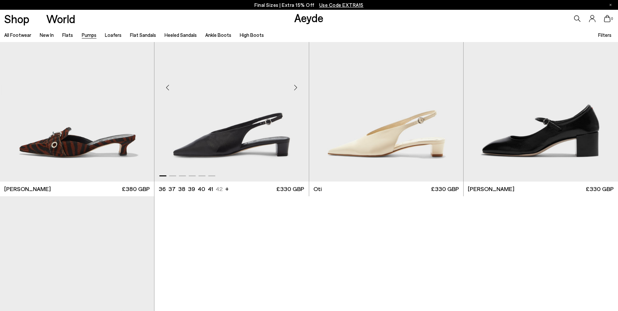
click at [293, 86] on div "Next slide" at bounding box center [296, 88] width 20 height 20
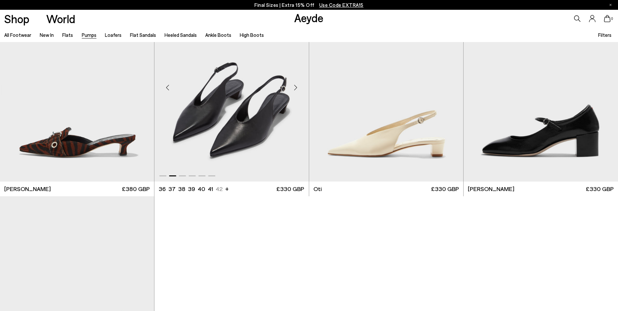
click at [293, 86] on div "Next slide" at bounding box center [296, 88] width 20 height 20
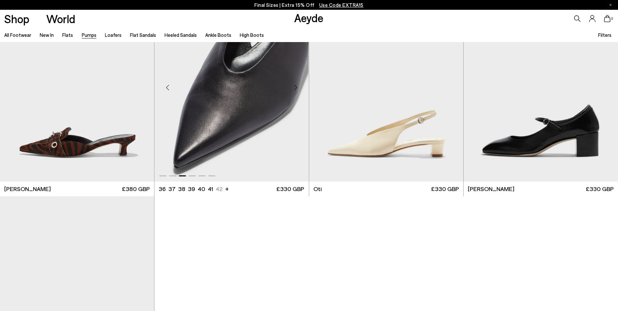
click at [293, 86] on div "Next slide" at bounding box center [296, 88] width 20 height 20
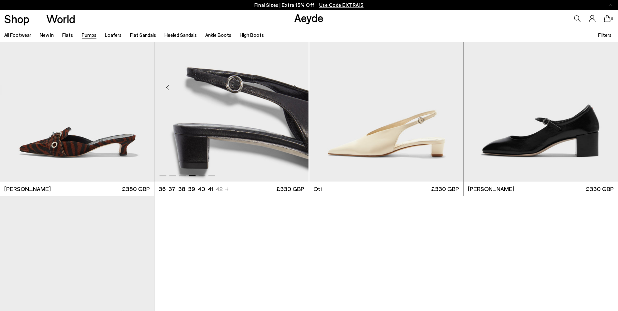
click at [293, 86] on div "Next slide" at bounding box center [296, 88] width 20 height 20
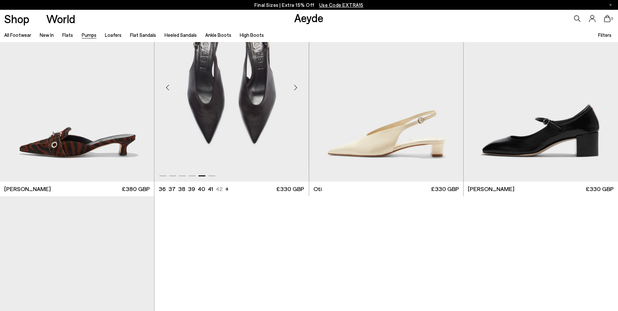
click at [293, 86] on div "Next slide" at bounding box center [296, 88] width 20 height 20
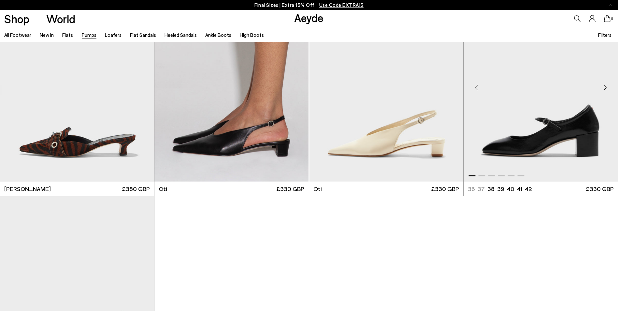
click at [604, 88] on div "Next slide" at bounding box center [605, 88] width 20 height 20
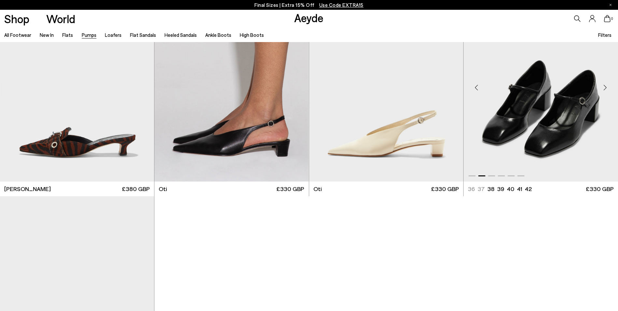
click at [604, 88] on div "Next slide" at bounding box center [605, 88] width 20 height 20
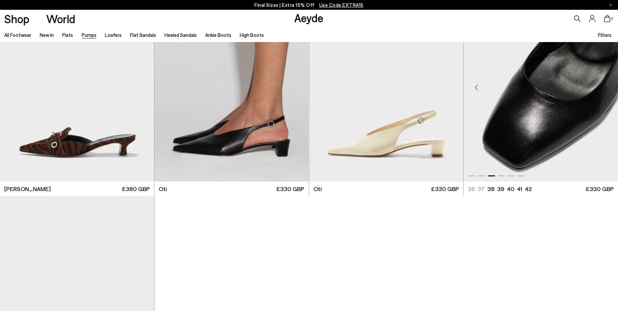
click at [604, 88] on div "Next slide" at bounding box center [605, 88] width 20 height 20
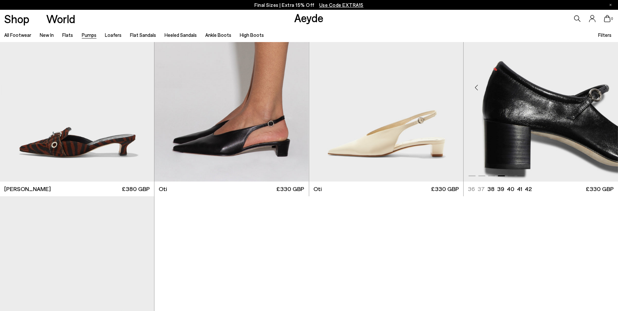
click at [604, 88] on div "Next slide" at bounding box center [605, 88] width 20 height 20
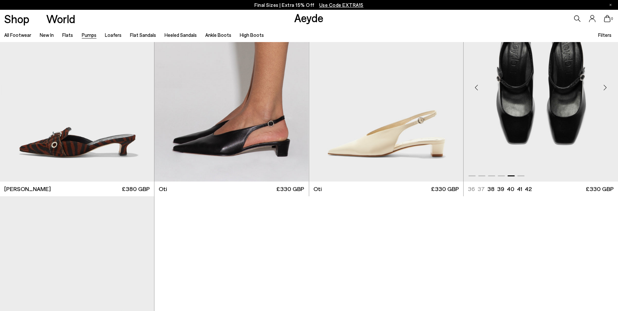
click at [604, 88] on div "Next slide" at bounding box center [605, 88] width 20 height 20
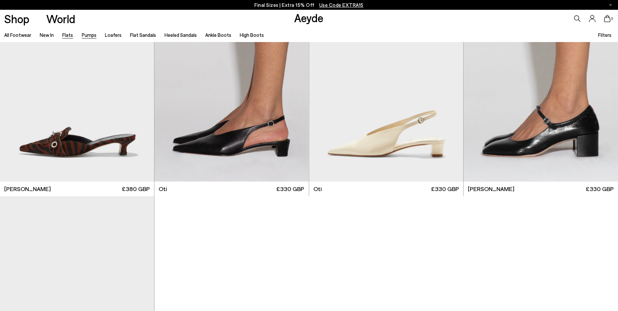
click at [65, 34] on link "Flats" at bounding box center [67, 35] width 11 height 6
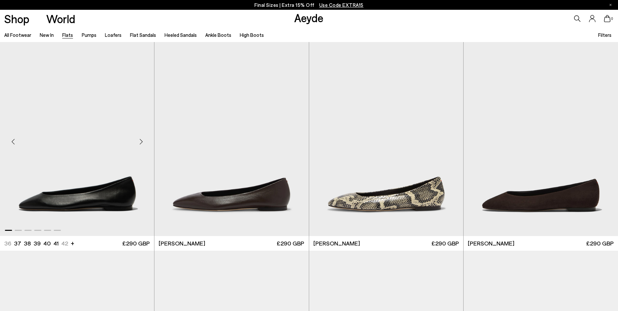
click at [139, 141] on div "Next slide" at bounding box center [141, 142] width 20 height 20
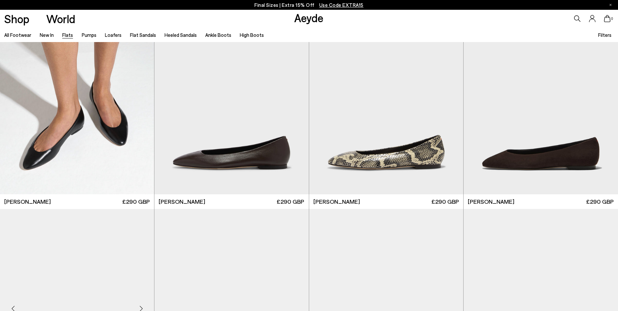
scroll to position [163, 0]
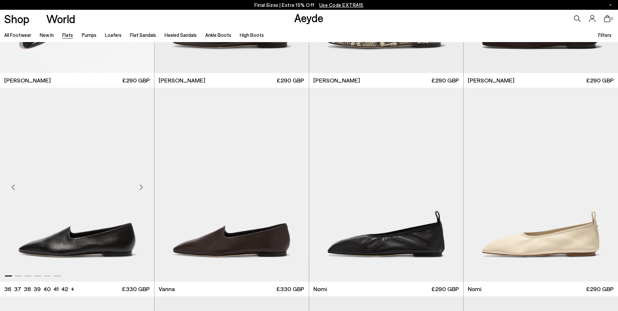
click at [139, 189] on div "Next slide" at bounding box center [141, 187] width 20 height 20
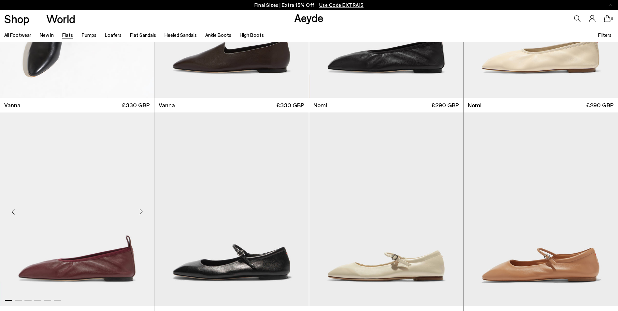
scroll to position [358, 0]
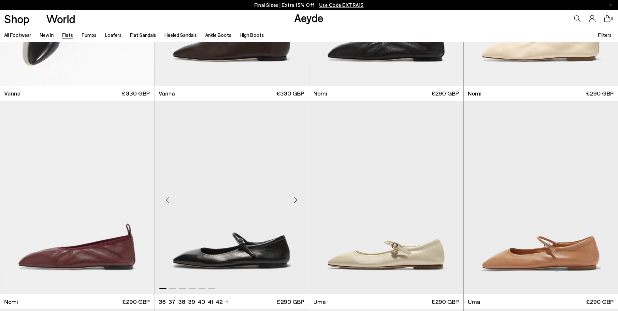
click at [297, 199] on div "Next slide" at bounding box center [296, 200] width 20 height 20
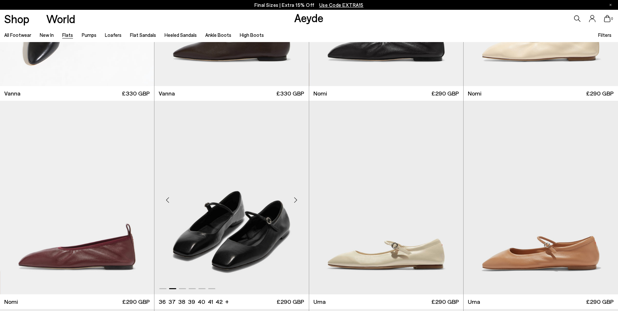
click at [297, 199] on div "Next slide" at bounding box center [296, 200] width 20 height 20
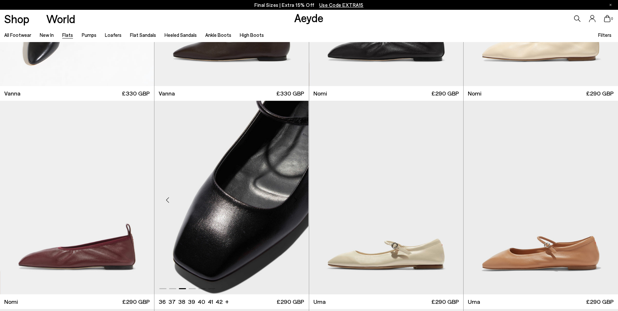
click at [297, 199] on div "Next slide" at bounding box center [296, 200] width 20 height 20
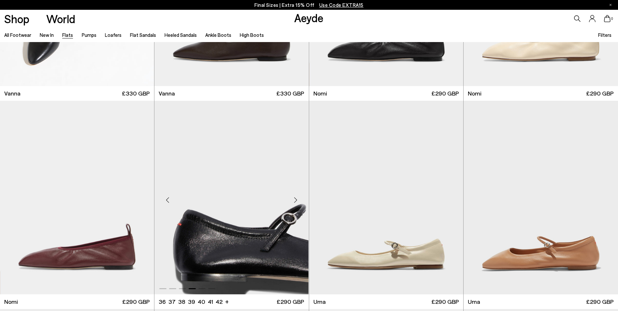
click at [297, 199] on div "Next slide" at bounding box center [296, 200] width 20 height 20
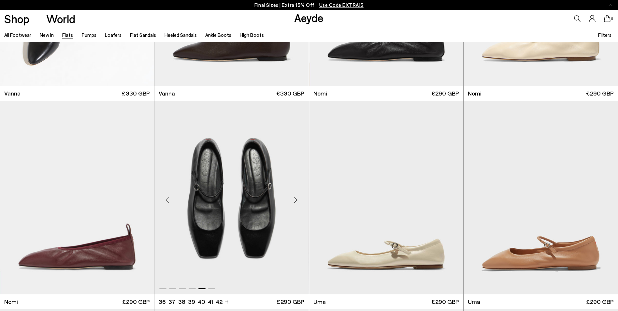
click at [297, 199] on div "Next slide" at bounding box center [296, 200] width 20 height 20
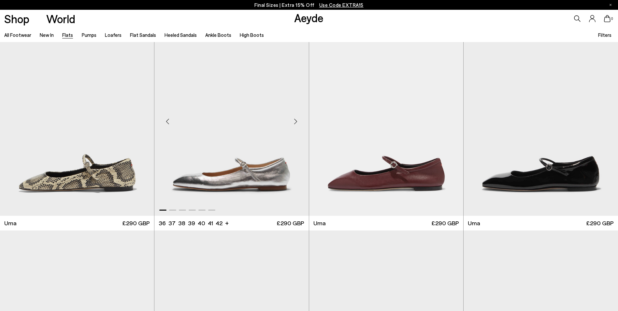
scroll to position [651, 0]
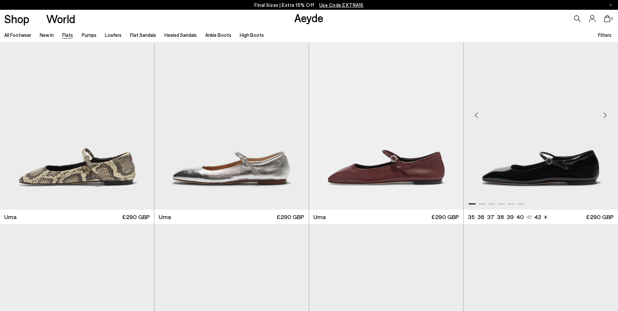
click at [604, 113] on div "Next slide" at bounding box center [605, 116] width 20 height 20
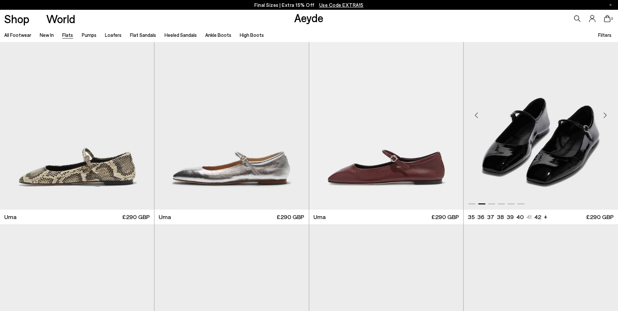
click at [604, 113] on div "Next slide" at bounding box center [605, 116] width 20 height 20
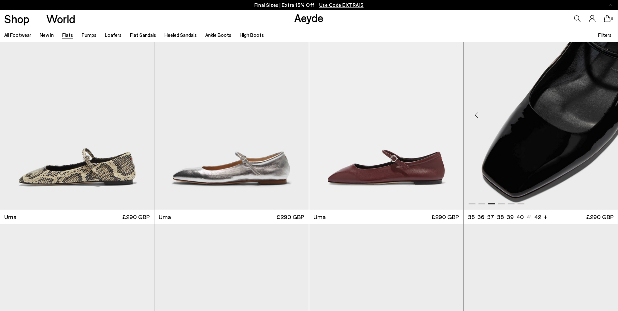
click at [604, 113] on div "Next slide" at bounding box center [605, 116] width 20 height 20
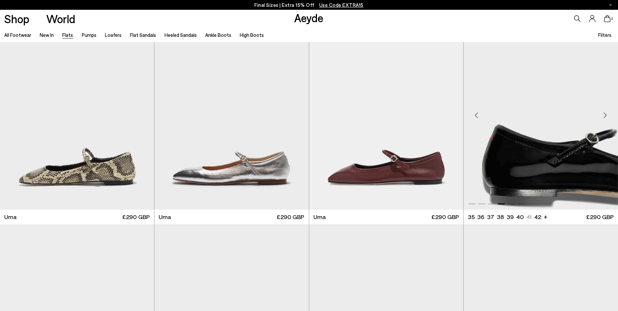
click at [604, 113] on div "Next slide" at bounding box center [605, 116] width 20 height 20
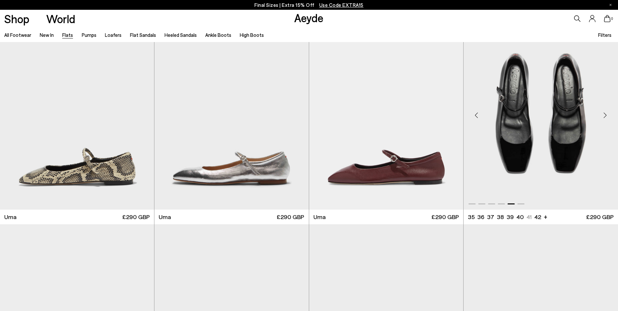
click at [604, 113] on div "Next slide" at bounding box center [605, 116] width 20 height 20
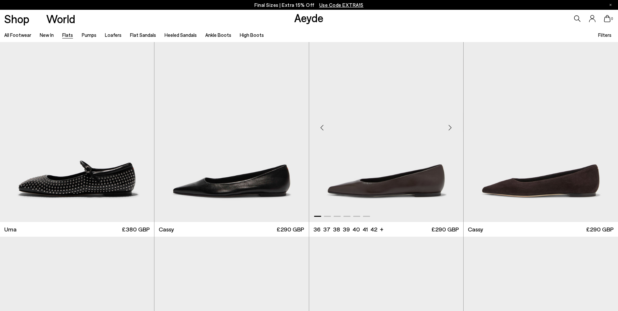
scroll to position [847, 0]
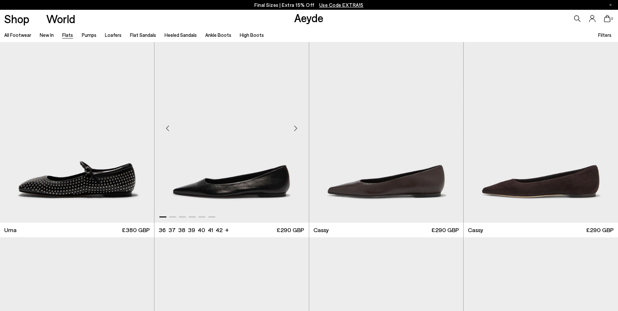
click at [293, 125] on div "Next slide" at bounding box center [296, 128] width 20 height 20
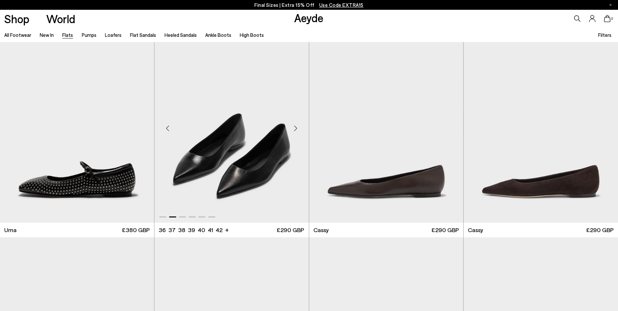
click at [293, 125] on div "Next slide" at bounding box center [296, 128] width 20 height 20
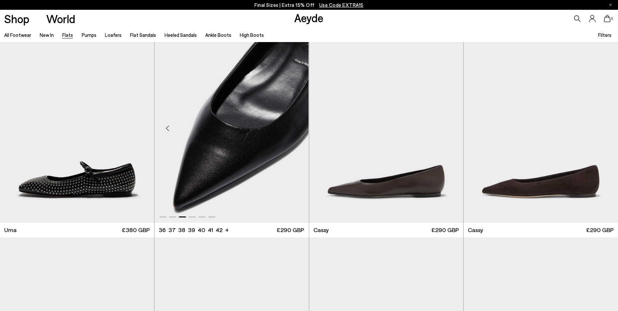
click at [293, 125] on div "Next slide" at bounding box center [296, 128] width 20 height 20
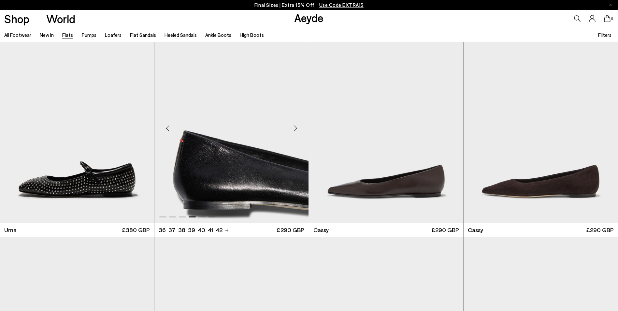
click at [293, 125] on div "Next slide" at bounding box center [296, 128] width 20 height 20
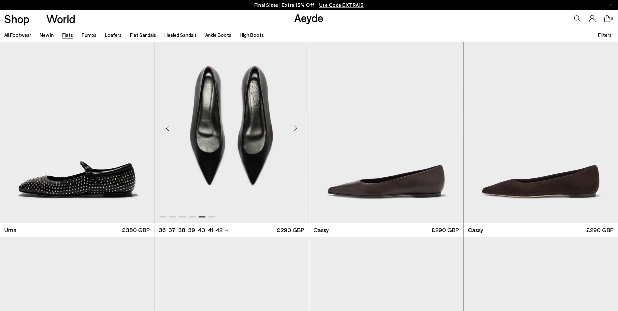
click at [293, 125] on div "Next slide" at bounding box center [296, 128] width 20 height 20
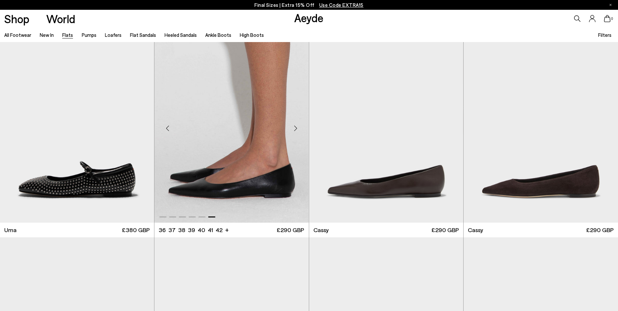
click at [293, 125] on div "Next slide" at bounding box center [296, 128] width 20 height 20
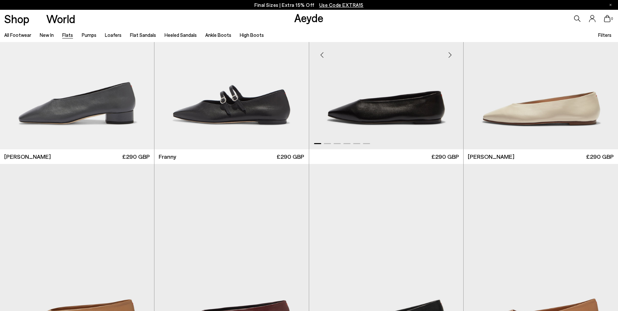
scroll to position [2475, 0]
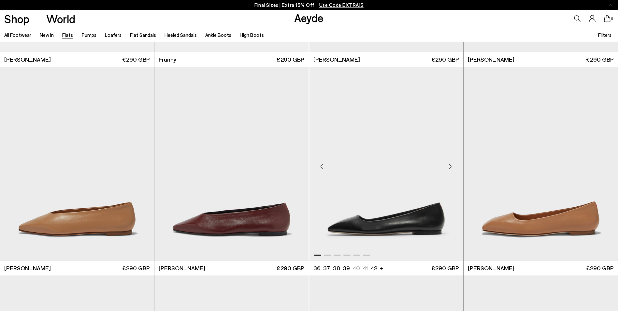
click at [447, 163] on div "Next slide" at bounding box center [450, 167] width 20 height 20
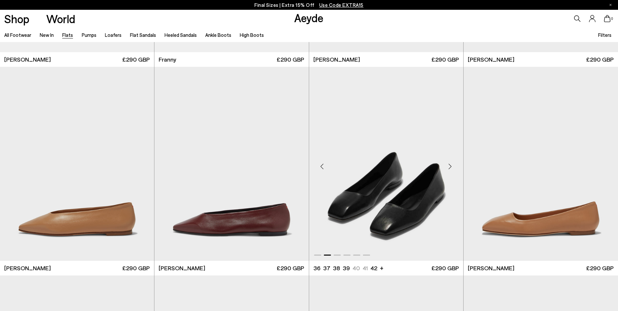
click at [447, 163] on div "Next slide" at bounding box center [450, 167] width 20 height 20
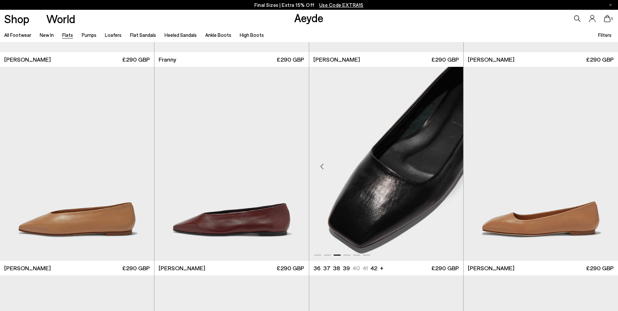
click at [447, 163] on div "Next slide" at bounding box center [450, 167] width 20 height 20
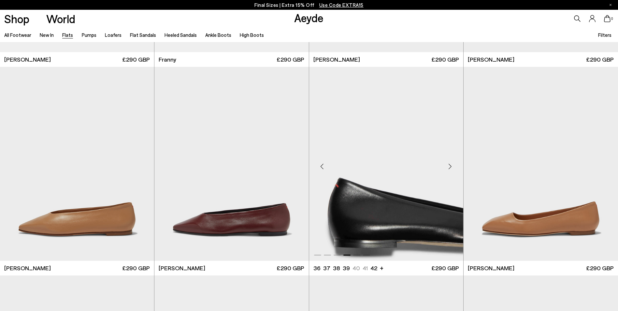
click at [447, 163] on div "Next slide" at bounding box center [450, 167] width 20 height 20
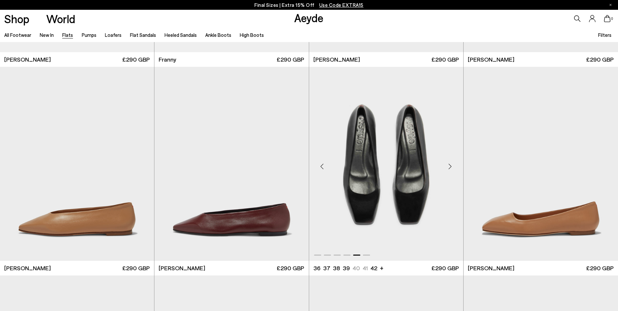
click at [447, 163] on div "Next slide" at bounding box center [450, 167] width 20 height 20
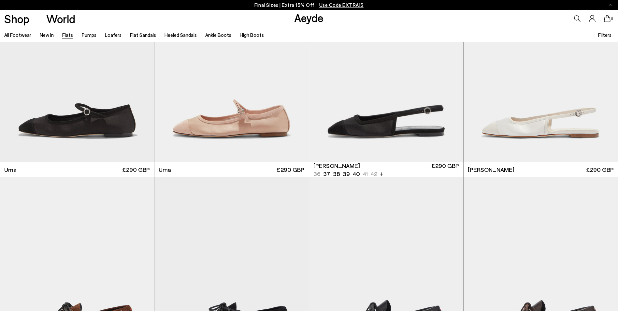
scroll to position [3778, 0]
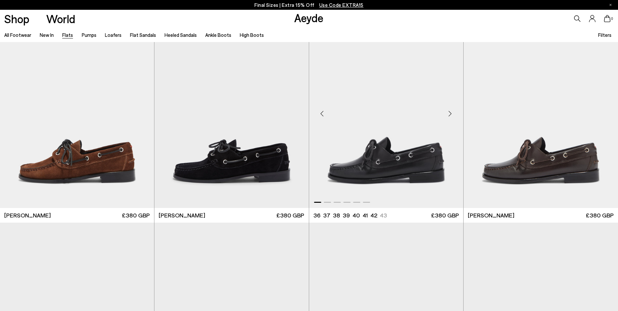
click at [450, 112] on div "Next slide" at bounding box center [450, 114] width 20 height 20
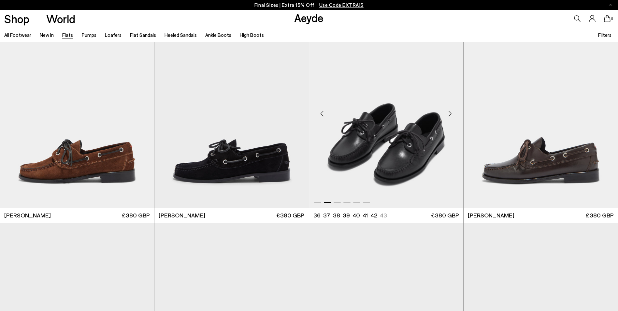
click at [450, 112] on div "Next slide" at bounding box center [450, 114] width 20 height 20
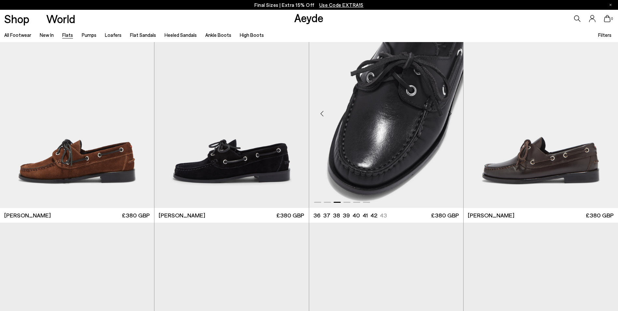
click at [450, 112] on div "Next slide" at bounding box center [450, 114] width 20 height 20
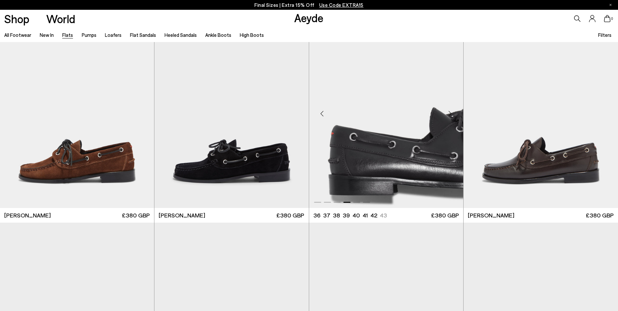
click at [450, 112] on div "Next slide" at bounding box center [450, 114] width 20 height 20
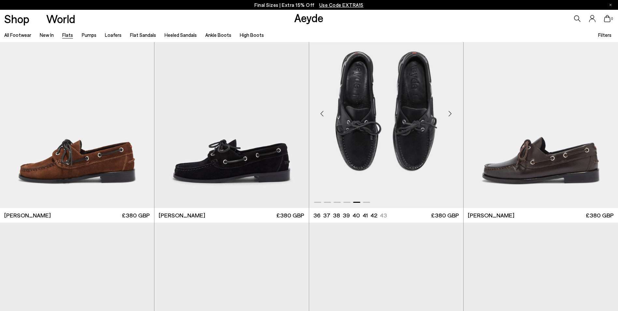
click at [450, 112] on div "Next slide" at bounding box center [450, 114] width 20 height 20
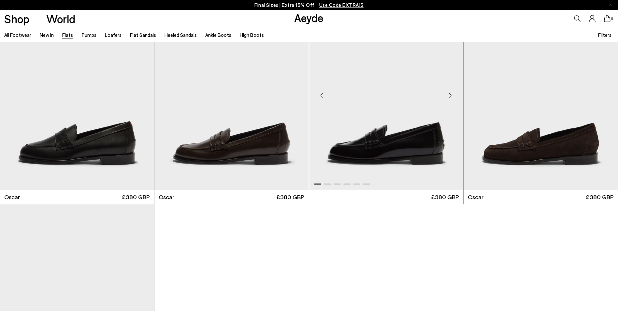
scroll to position [4169, 0]
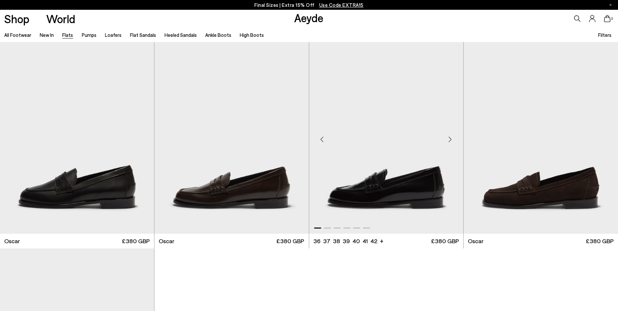
click at [449, 138] on div "Next slide" at bounding box center [450, 140] width 20 height 20
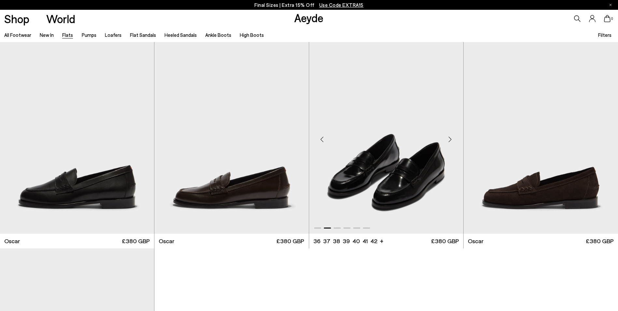
click at [449, 137] on div "Next slide" at bounding box center [450, 140] width 20 height 20
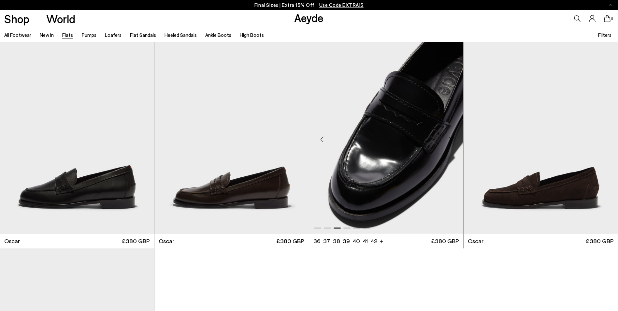
click at [449, 137] on div "Next slide" at bounding box center [450, 140] width 20 height 20
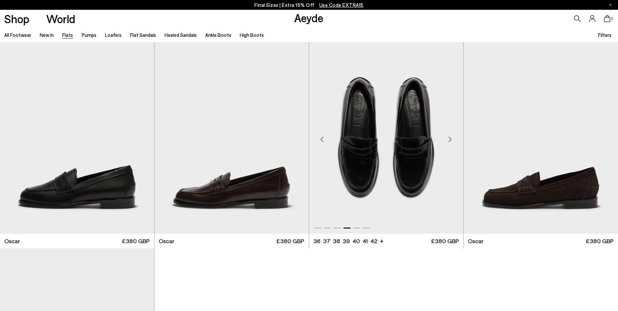
click at [449, 137] on div "Next slide" at bounding box center [450, 140] width 20 height 20
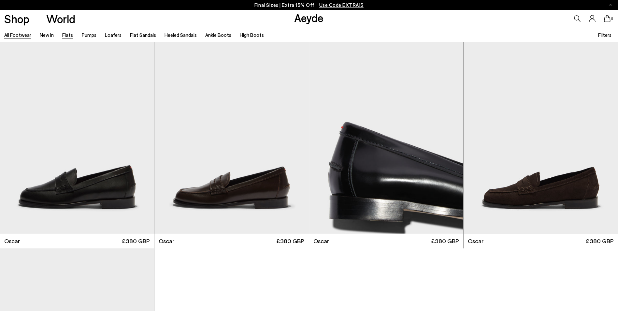
click at [22, 33] on link "All Footwear" at bounding box center [17, 35] width 27 height 6
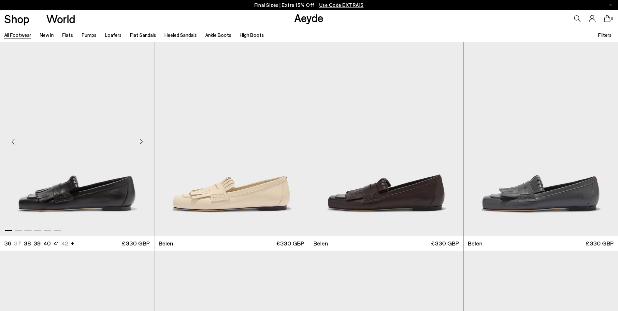
click at [140, 140] on div "Next slide" at bounding box center [141, 142] width 20 height 20
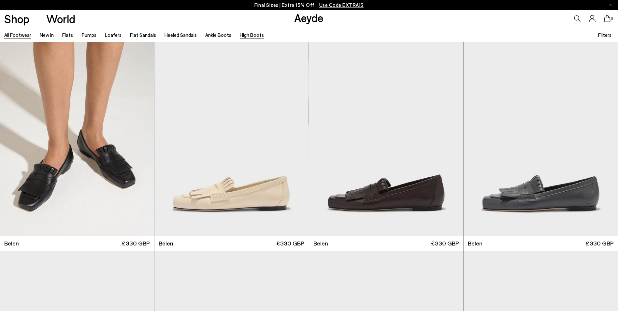
click at [251, 33] on link "High Boots" at bounding box center [252, 35] width 24 height 6
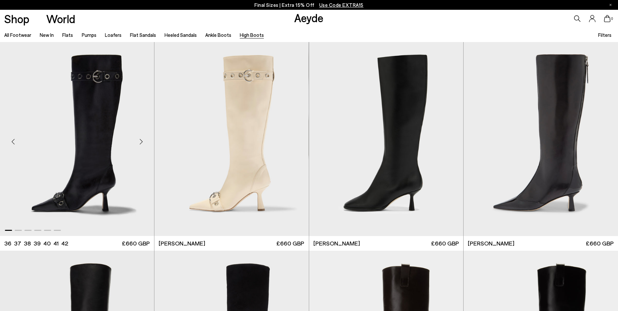
click at [142, 141] on div "Next slide" at bounding box center [141, 142] width 20 height 20
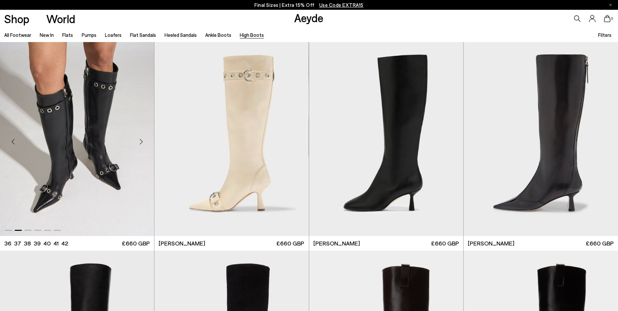
click at [102, 84] on img "2 / 6" at bounding box center [77, 139] width 154 height 194
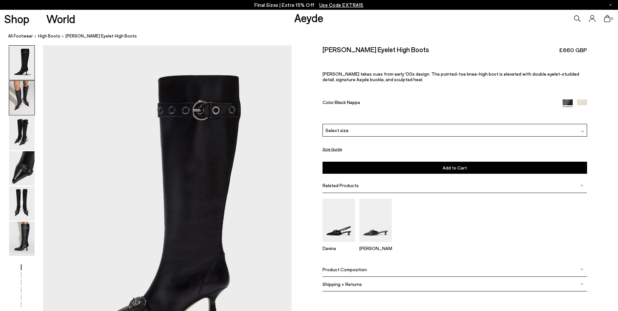
click at [21, 96] on img at bounding box center [21, 98] width 25 height 34
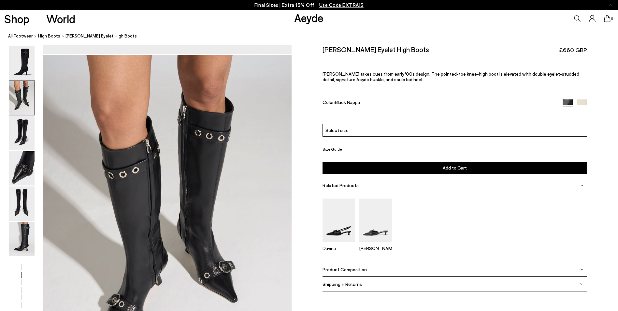
scroll to position [333, 0]
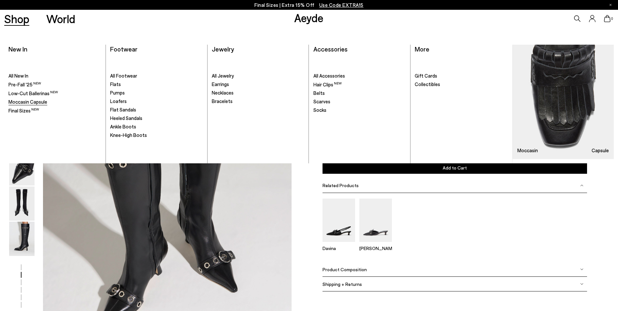
click at [37, 104] on span "Moccasin Capsule" at bounding box center [27, 102] width 39 height 6
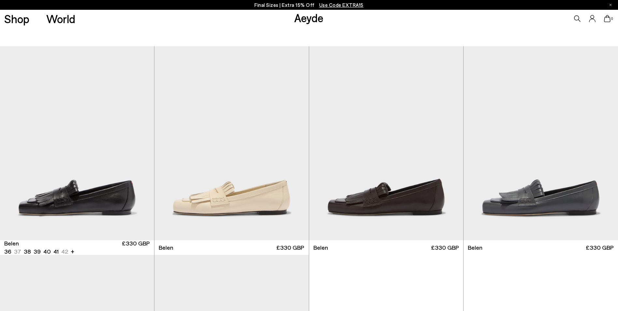
scroll to position [98, 0]
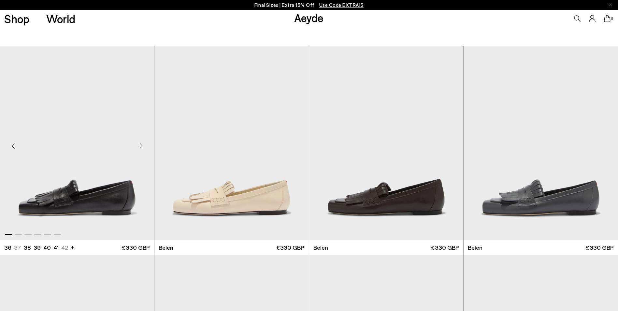
click at [139, 147] on div "Next slide" at bounding box center [141, 146] width 20 height 20
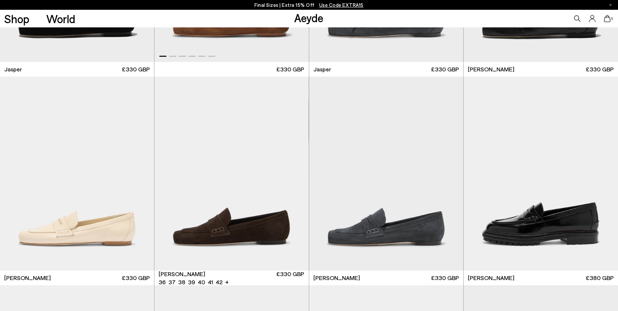
scroll to position [489, 0]
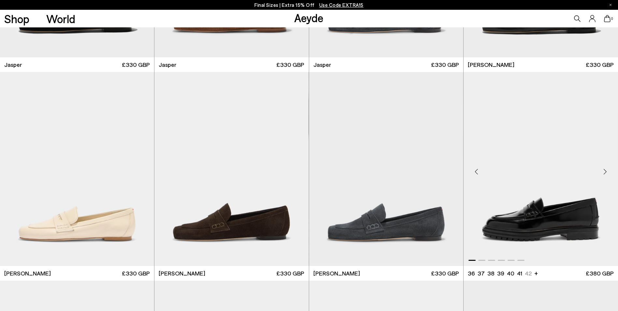
click at [603, 171] on div "Next slide" at bounding box center [605, 172] width 20 height 20
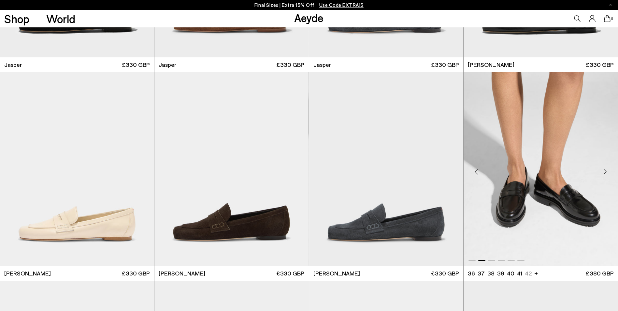
click at [517, 114] on img "2 / 6" at bounding box center [540, 169] width 154 height 194
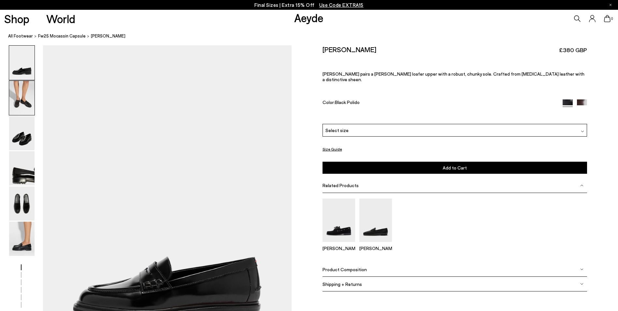
click at [16, 94] on img at bounding box center [21, 98] width 25 height 34
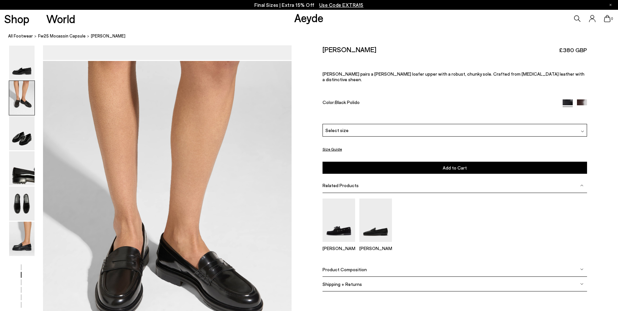
scroll to position [333, 0]
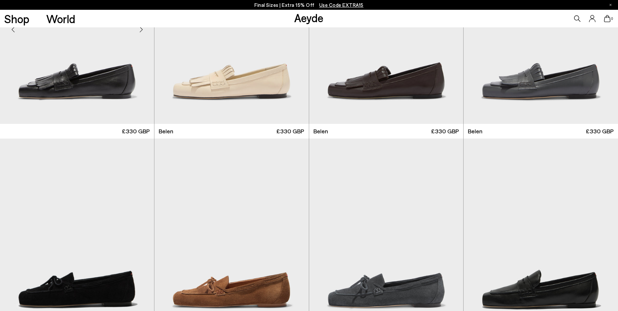
scroll to position [96, 0]
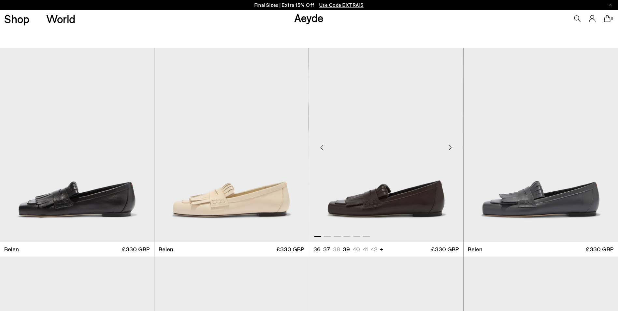
click at [449, 147] on div "Next slide" at bounding box center [450, 147] width 20 height 20
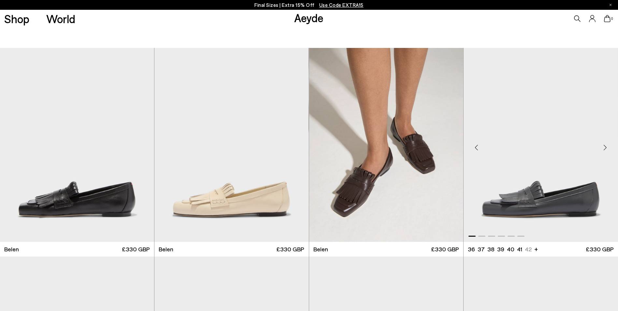
click at [602, 147] on div "Next slide" at bounding box center [605, 147] width 20 height 20
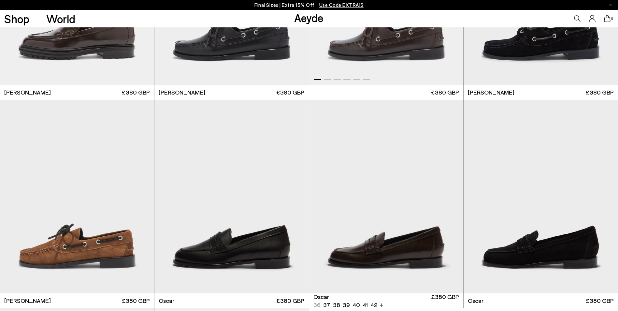
scroll to position [813, 0]
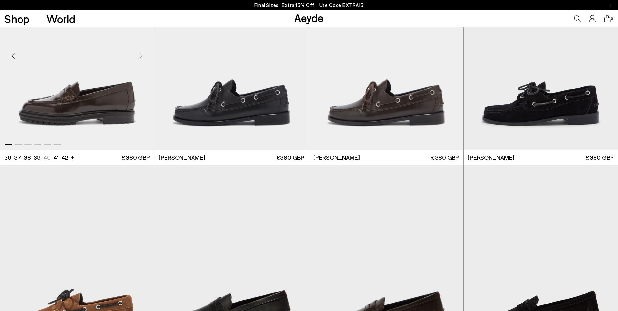
click at [138, 52] on div "Next slide" at bounding box center [141, 56] width 20 height 20
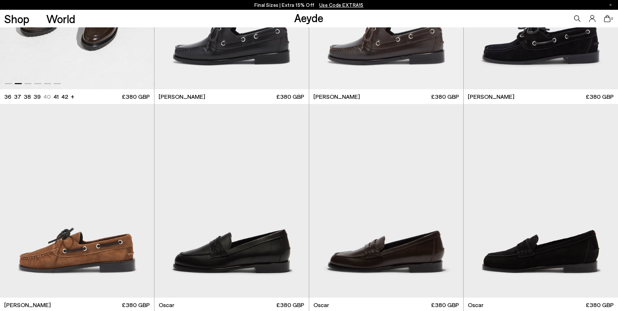
scroll to position [943, 0]
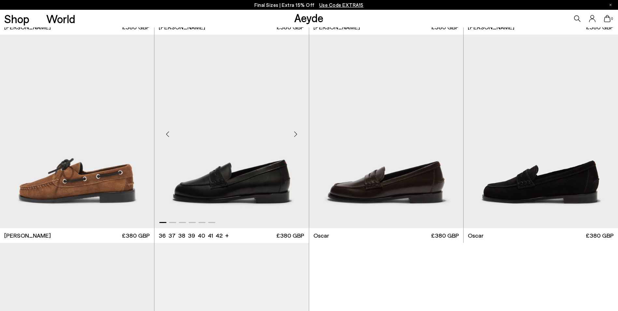
click at [293, 134] on div "Next slide" at bounding box center [296, 134] width 20 height 20
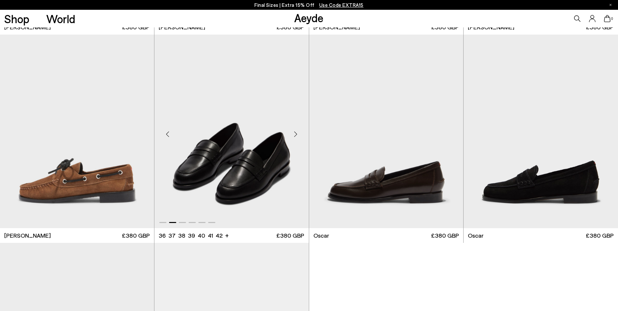
click at [294, 134] on div "Next slide" at bounding box center [296, 134] width 20 height 20
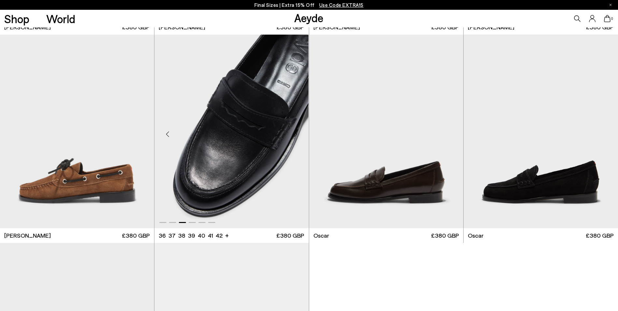
click at [294, 134] on div "Next slide" at bounding box center [296, 134] width 20 height 20
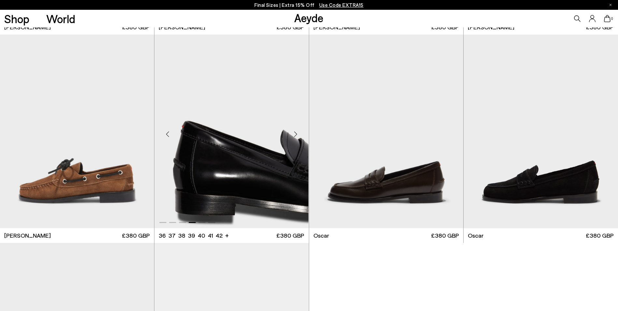
click at [294, 134] on div "Next slide" at bounding box center [296, 134] width 20 height 20
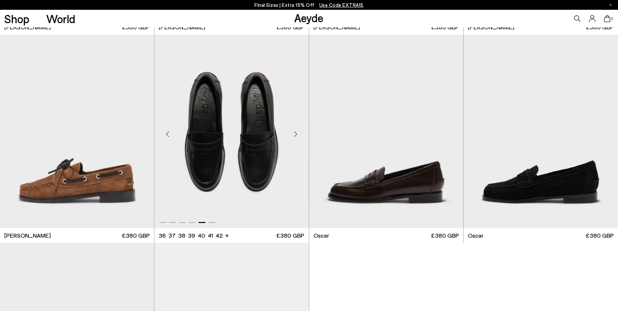
click at [294, 134] on div "Next slide" at bounding box center [296, 134] width 20 height 20
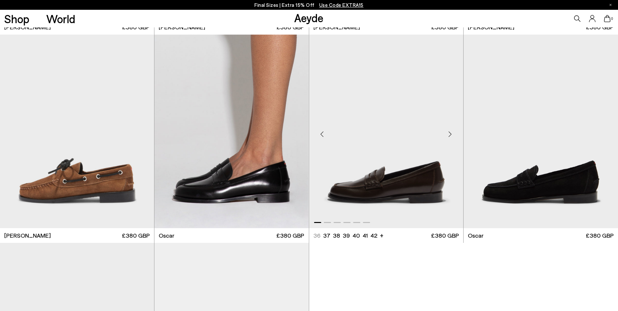
click at [449, 132] on div "Next slide" at bounding box center [450, 134] width 20 height 20
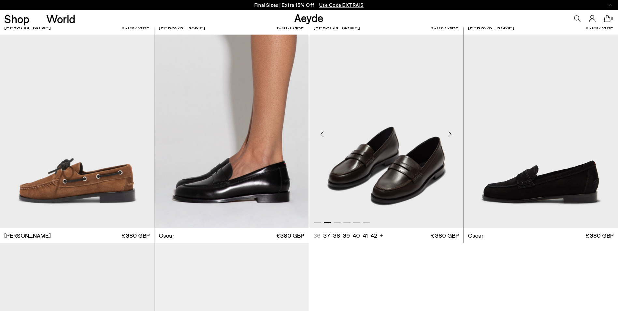
click at [449, 132] on div "Next slide" at bounding box center [450, 134] width 20 height 20
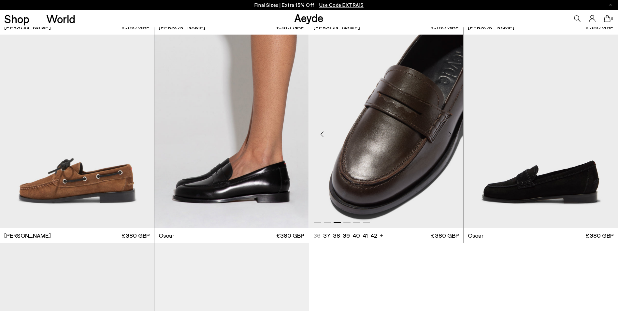
click at [449, 132] on div "Next slide" at bounding box center [450, 134] width 20 height 20
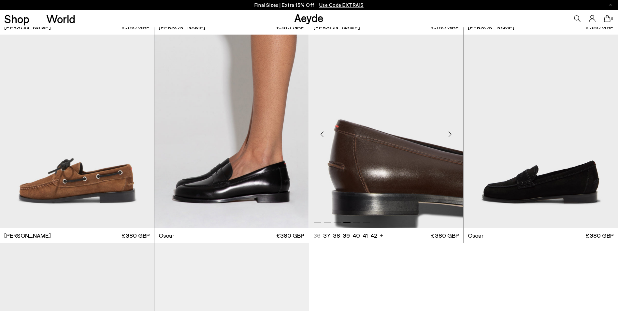
click at [449, 132] on div "Next slide" at bounding box center [450, 134] width 20 height 20
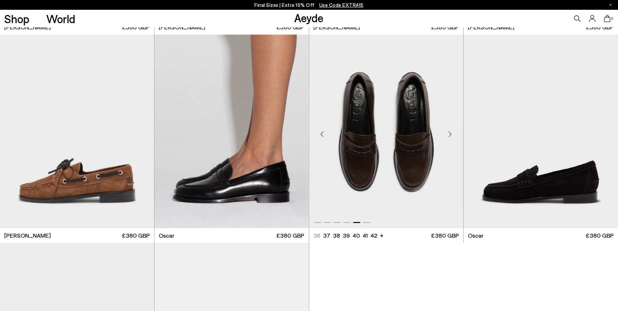
click at [449, 132] on div "Next slide" at bounding box center [450, 134] width 20 height 20
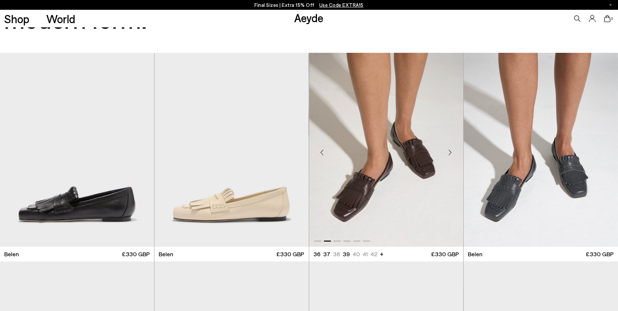
scroll to position [0, 0]
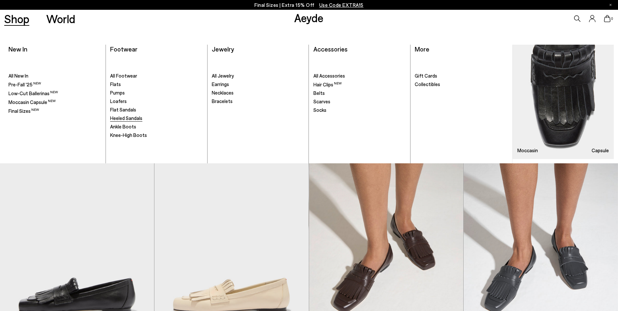
click at [117, 118] on span "Heeled Sandals" at bounding box center [126, 118] width 32 height 6
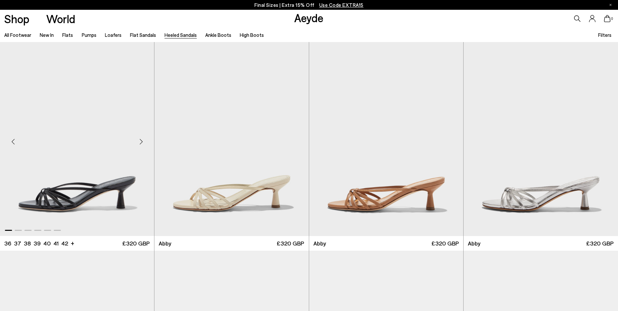
click at [138, 139] on div "Next slide" at bounding box center [141, 142] width 20 height 20
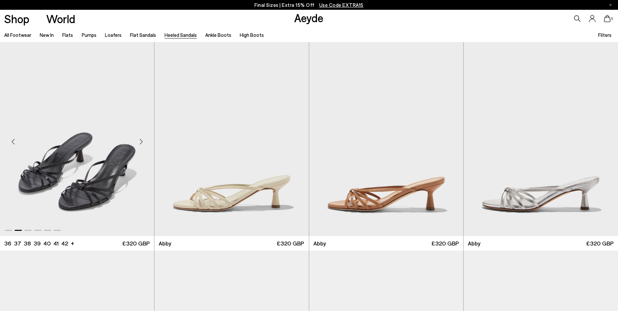
click at [139, 139] on div "Next slide" at bounding box center [141, 142] width 20 height 20
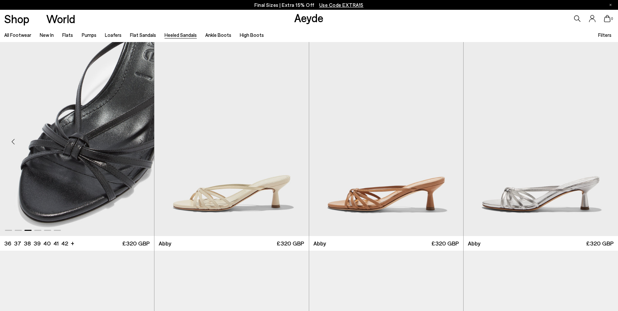
click at [139, 139] on div "Next slide" at bounding box center [141, 142] width 20 height 20
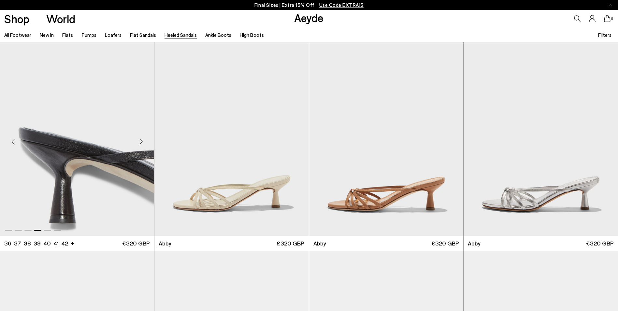
click at [139, 139] on div "Next slide" at bounding box center [141, 142] width 20 height 20
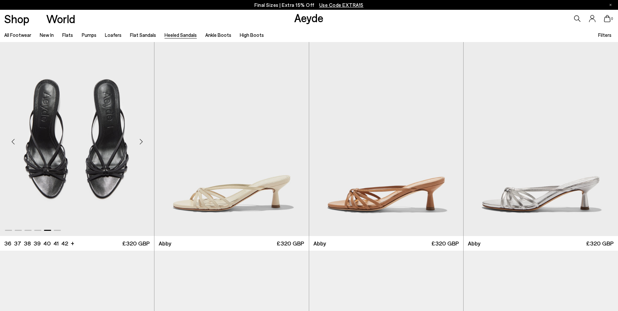
click at [139, 139] on div "Next slide" at bounding box center [141, 142] width 20 height 20
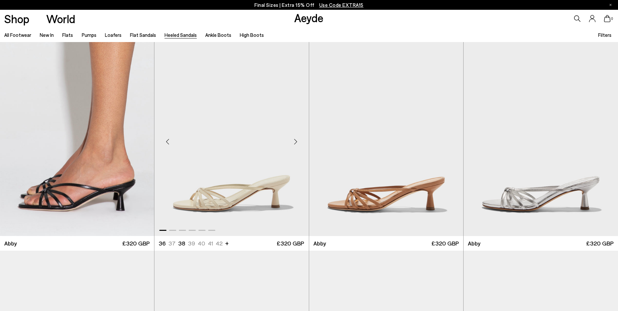
click at [296, 142] on div "Next slide" at bounding box center [296, 142] width 20 height 20
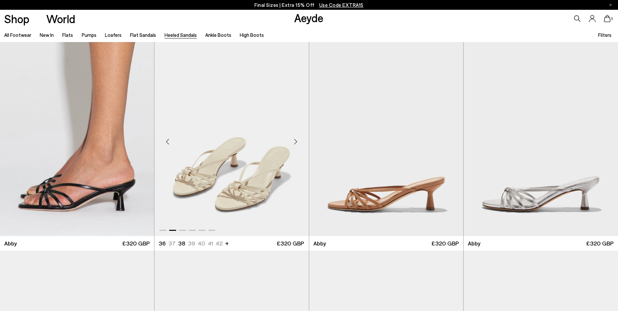
click at [296, 142] on div "Next slide" at bounding box center [296, 142] width 20 height 20
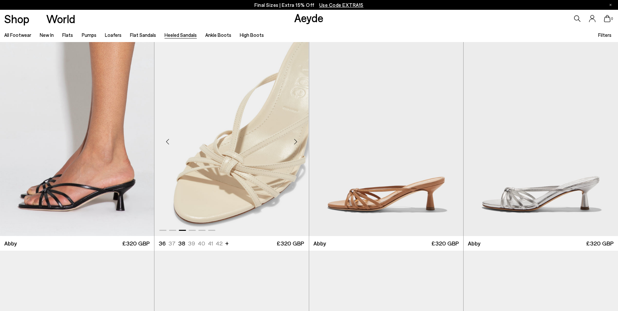
click at [296, 142] on div "Next slide" at bounding box center [296, 142] width 20 height 20
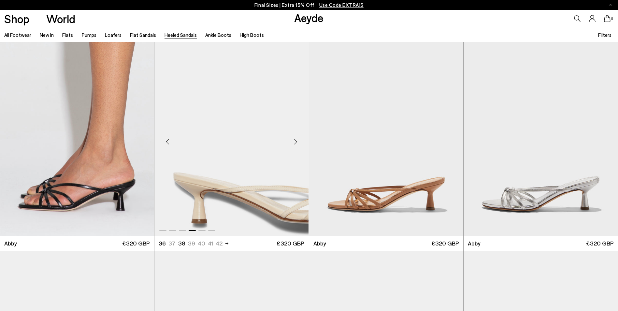
click at [296, 142] on div "Next slide" at bounding box center [296, 142] width 20 height 20
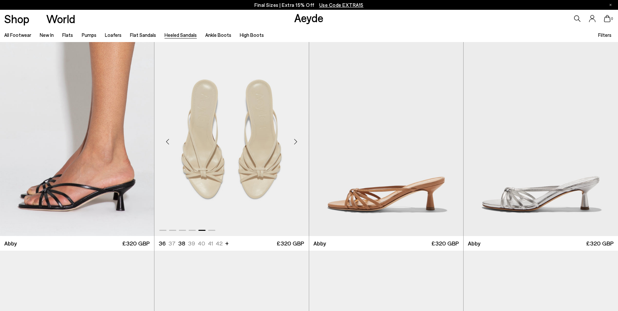
click at [296, 142] on div "Next slide" at bounding box center [296, 142] width 20 height 20
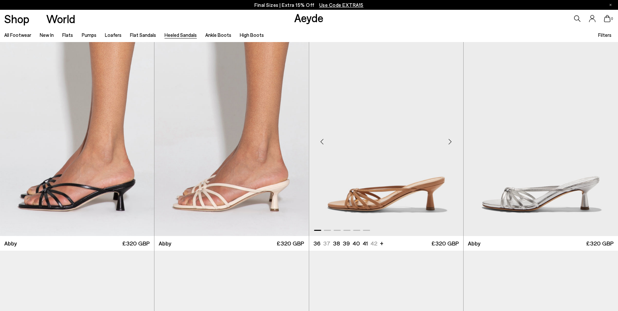
click at [450, 140] on div "Next slide" at bounding box center [450, 142] width 20 height 20
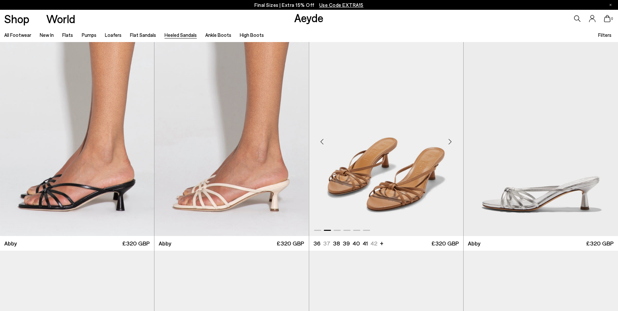
click at [450, 140] on div "Next slide" at bounding box center [450, 142] width 20 height 20
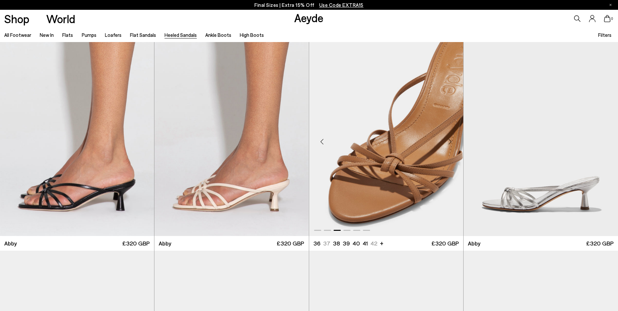
click at [450, 140] on div "Next slide" at bounding box center [450, 142] width 20 height 20
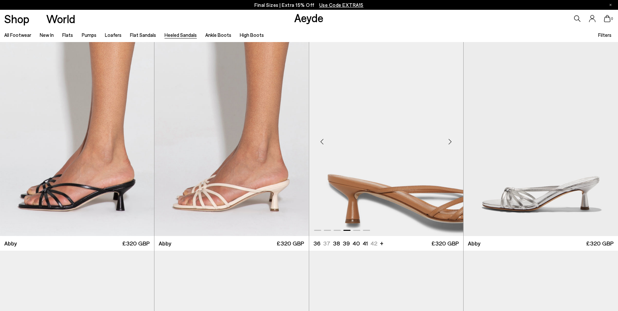
click at [450, 140] on div "Next slide" at bounding box center [450, 142] width 20 height 20
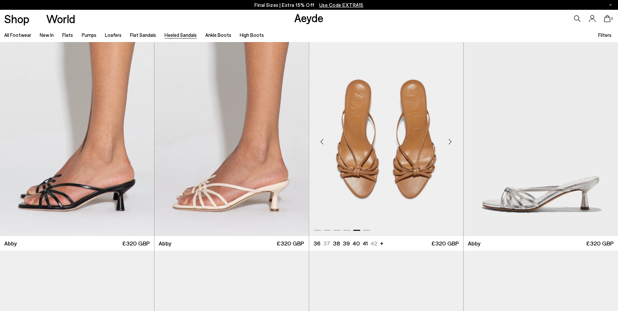
click at [450, 140] on div "Next slide" at bounding box center [450, 142] width 20 height 20
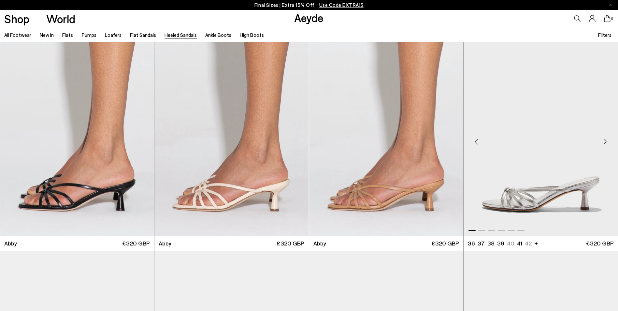
click at [602, 140] on div "Next slide" at bounding box center [605, 142] width 20 height 20
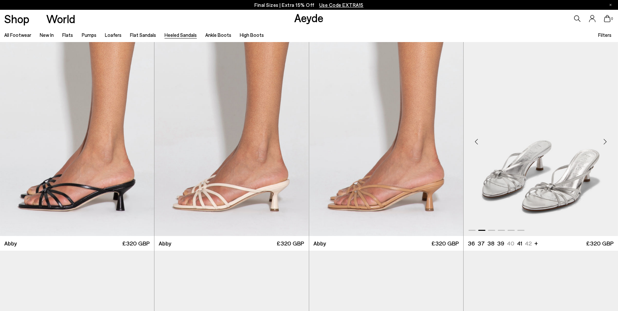
click at [602, 140] on div "Next slide" at bounding box center [605, 142] width 20 height 20
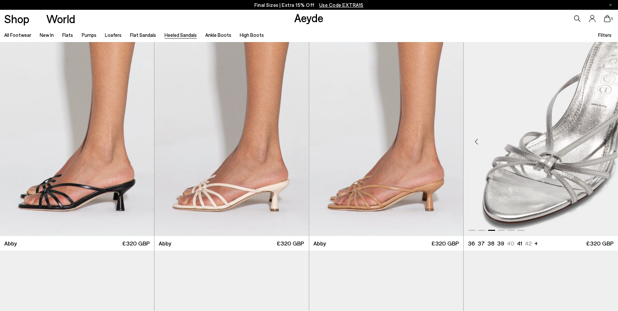
click at [602, 140] on div "Next slide" at bounding box center [605, 142] width 20 height 20
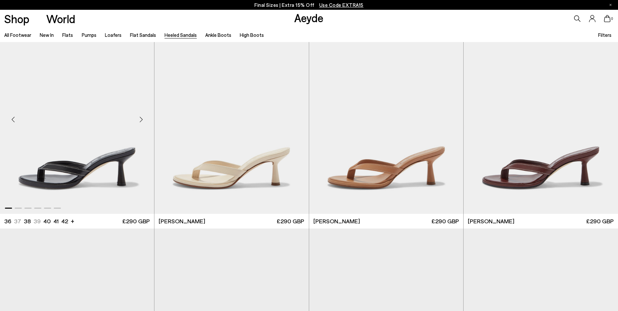
scroll to position [228, 0]
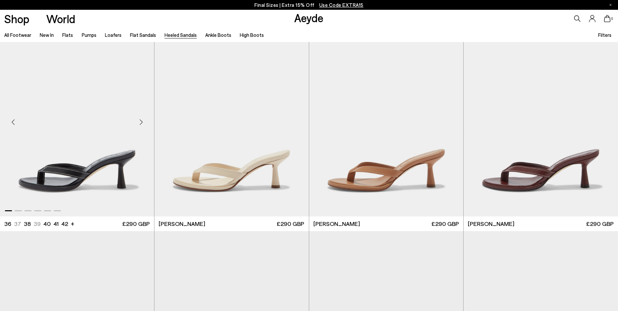
click at [141, 118] on div "Next slide" at bounding box center [141, 122] width 20 height 20
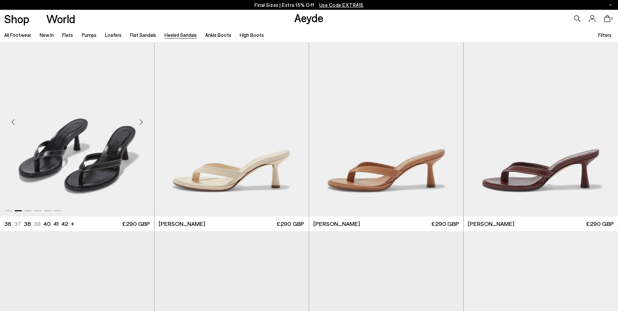
click at [141, 118] on div "Next slide" at bounding box center [141, 122] width 20 height 20
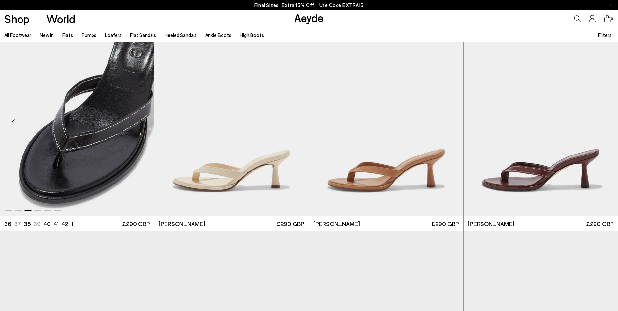
click at [141, 118] on div "Next slide" at bounding box center [141, 122] width 20 height 20
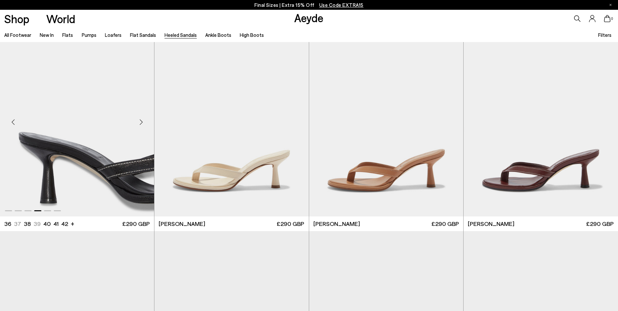
click at [141, 118] on div "Next slide" at bounding box center [141, 122] width 20 height 20
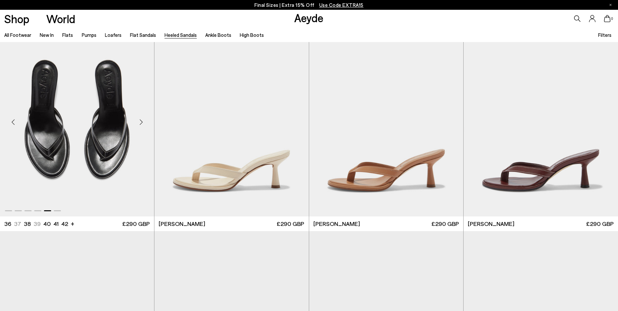
click at [141, 118] on div "Next slide" at bounding box center [141, 122] width 20 height 20
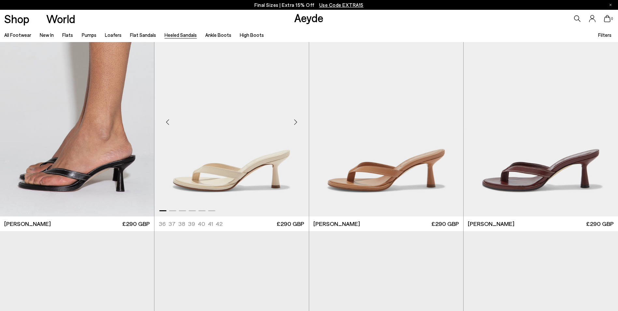
click at [293, 122] on div "Next slide" at bounding box center [296, 122] width 20 height 20
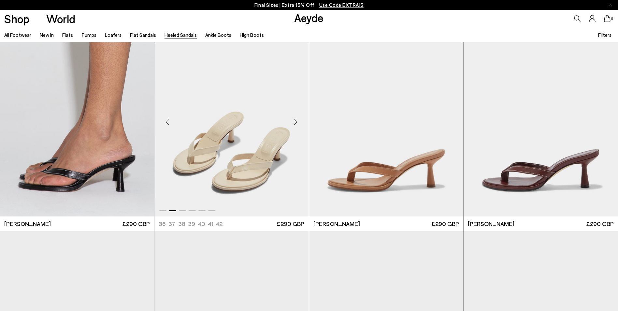
click at [293, 122] on div "Next slide" at bounding box center [296, 122] width 20 height 20
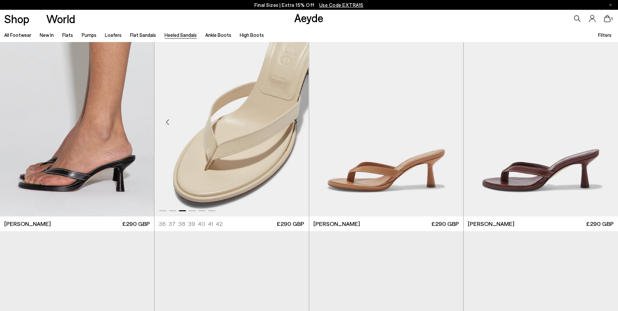
click at [293, 122] on div "Next slide" at bounding box center [296, 122] width 20 height 20
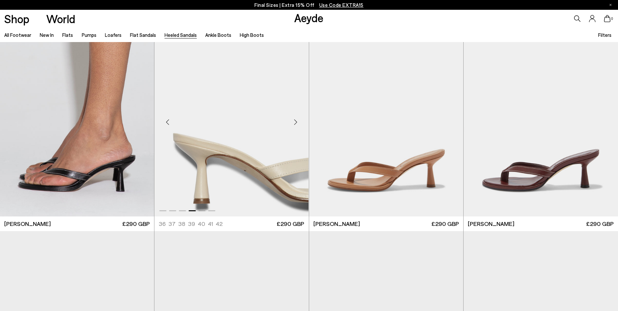
click at [293, 122] on div "Next slide" at bounding box center [296, 122] width 20 height 20
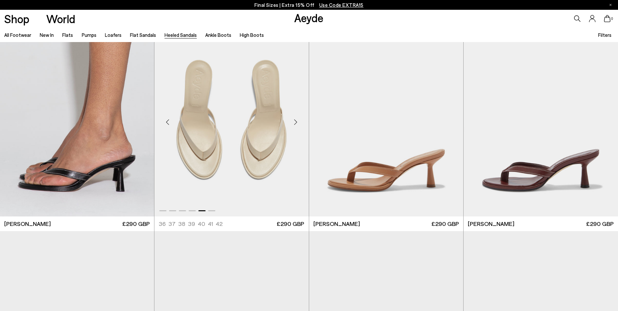
click at [293, 122] on div "Next slide" at bounding box center [296, 122] width 20 height 20
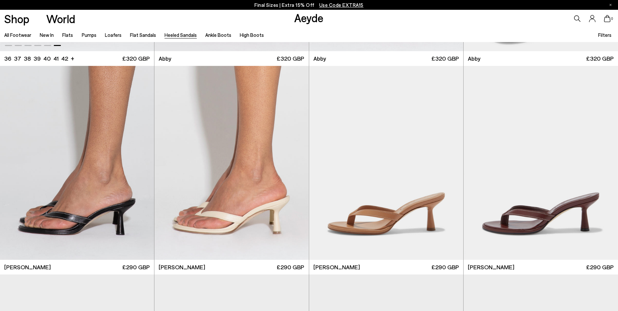
scroll to position [65, 0]
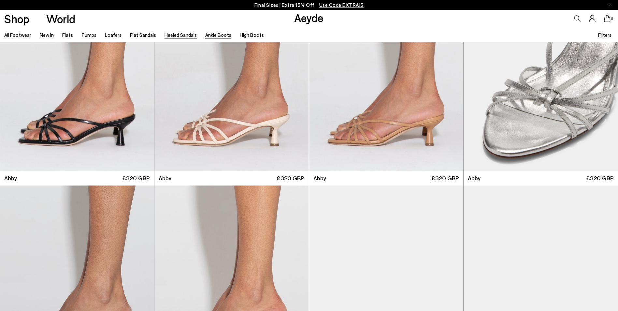
click at [210, 38] on link "Ankle Boots" at bounding box center [218, 35] width 26 height 6
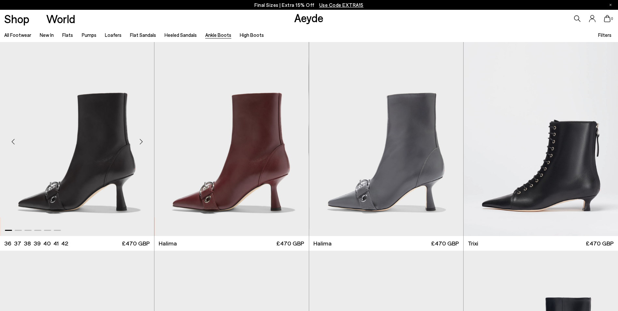
click at [141, 140] on div "Next slide" at bounding box center [141, 142] width 20 height 20
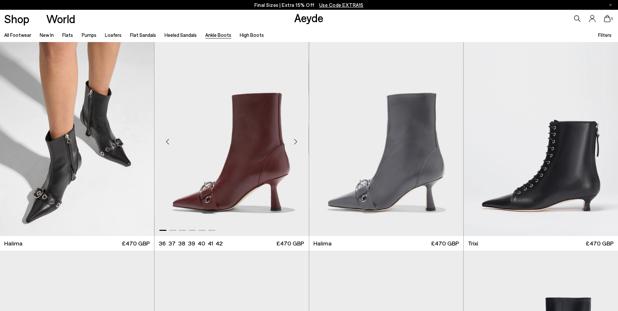
click at [296, 140] on div "Next slide" at bounding box center [296, 142] width 20 height 20
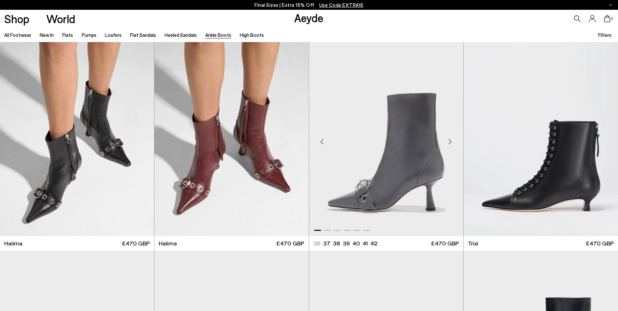
click at [450, 140] on div "Next slide" at bounding box center [450, 142] width 20 height 20
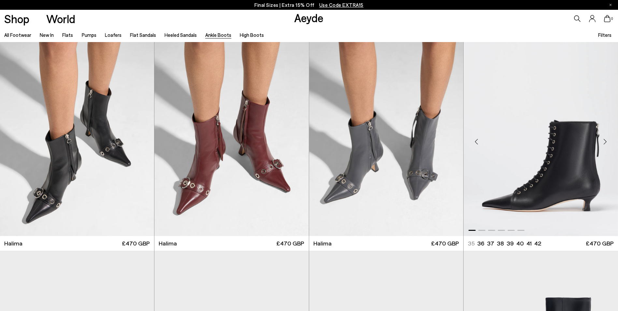
click at [606, 139] on div "Next slide" at bounding box center [605, 142] width 20 height 20
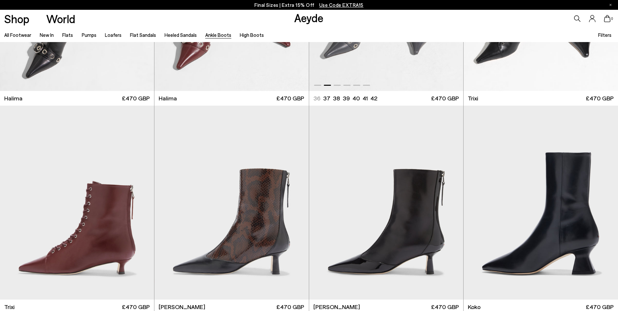
scroll to position [163, 0]
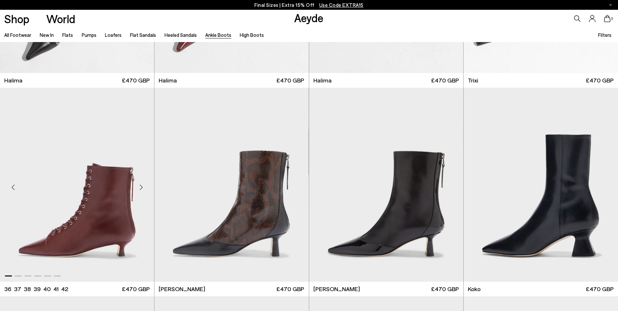
click at [138, 185] on div "Next slide" at bounding box center [141, 187] width 20 height 20
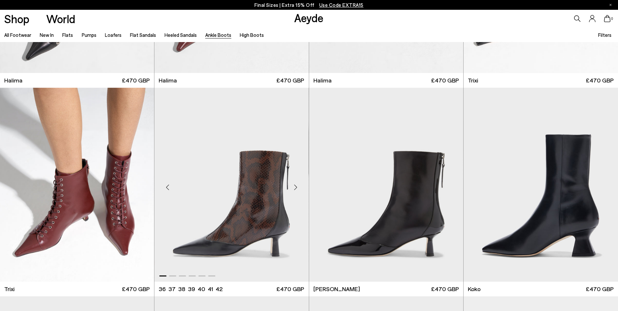
click at [293, 184] on div "Next slide" at bounding box center [296, 187] width 20 height 20
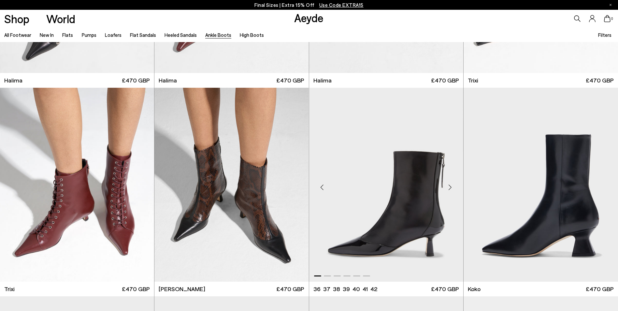
click at [450, 187] on div "Next slide" at bounding box center [450, 187] width 20 height 20
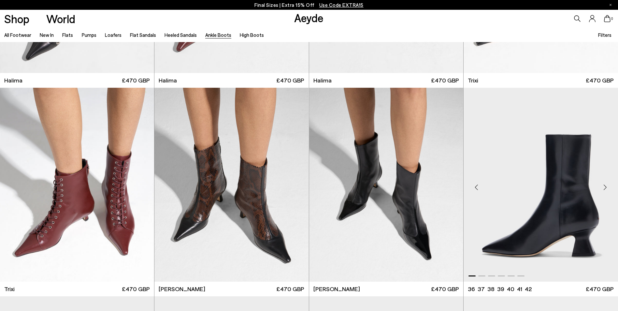
click at [604, 183] on div "Next slide" at bounding box center [605, 187] width 20 height 20
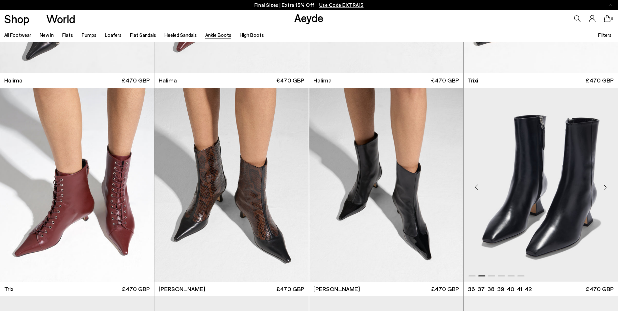
click at [602, 185] on div "Next slide" at bounding box center [605, 187] width 20 height 20
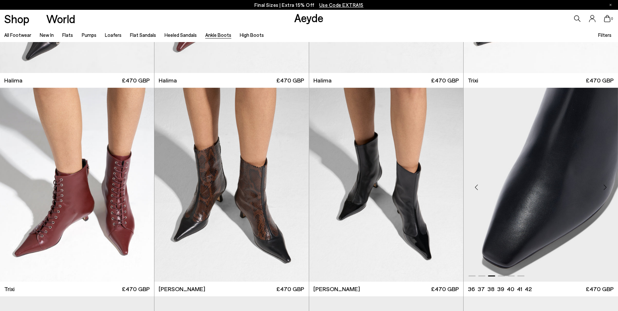
click at [602, 185] on div "Next slide" at bounding box center [605, 187] width 20 height 20
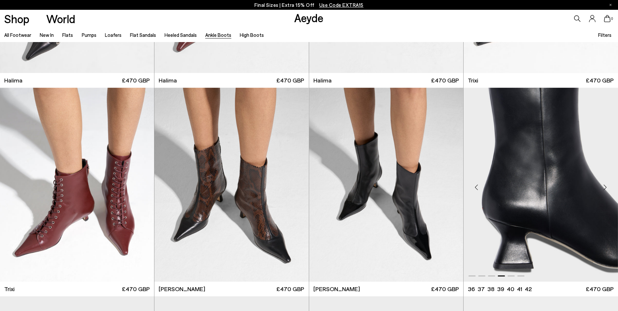
click at [602, 185] on div "Next slide" at bounding box center [605, 187] width 20 height 20
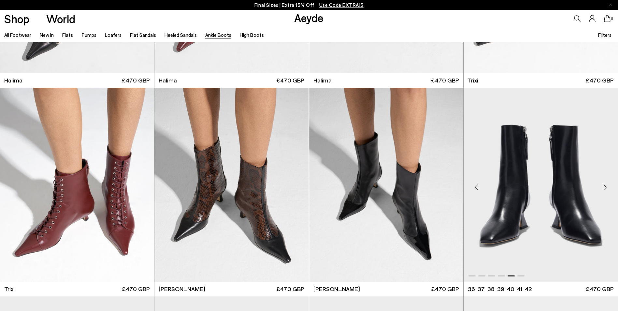
click at [602, 185] on div "Next slide" at bounding box center [605, 187] width 20 height 20
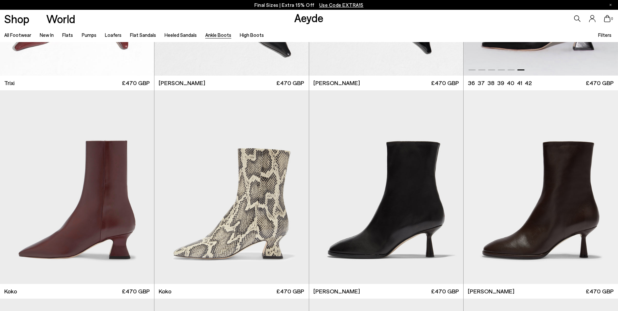
scroll to position [391, 0]
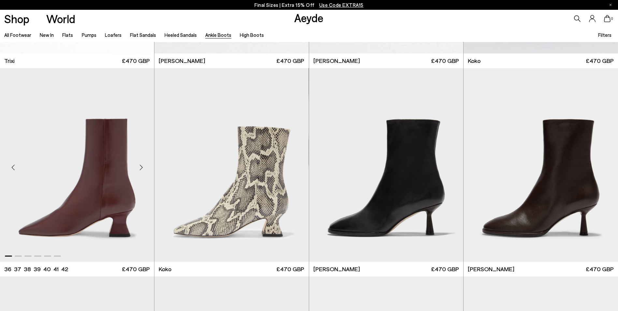
click at [140, 166] on div "Next slide" at bounding box center [141, 168] width 20 height 20
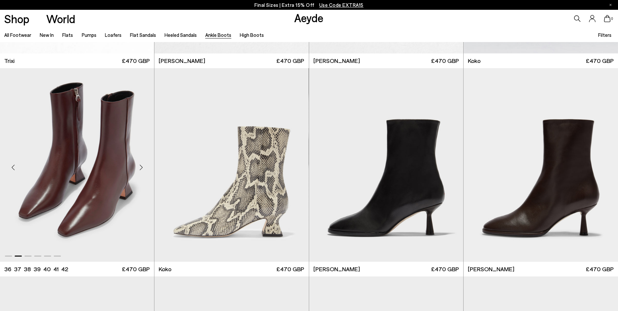
click at [140, 166] on div "Next slide" at bounding box center [141, 168] width 20 height 20
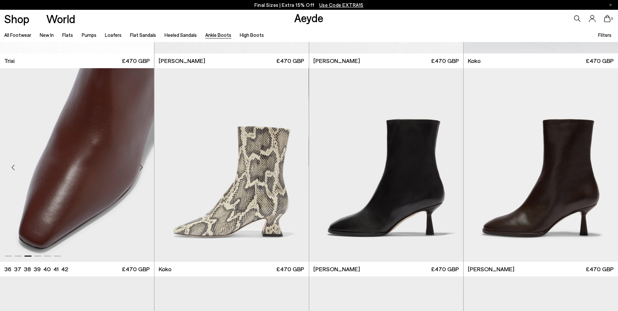
click at [140, 166] on div "Next slide" at bounding box center [141, 168] width 20 height 20
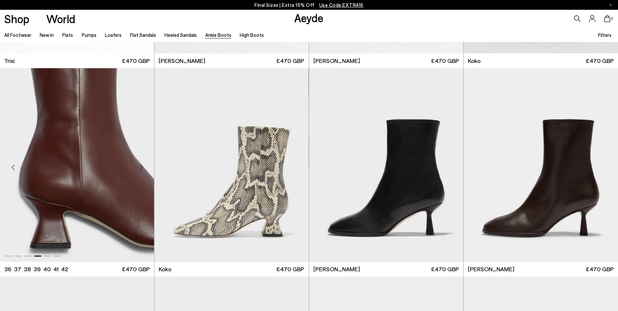
click at [140, 166] on div "Next slide" at bounding box center [141, 168] width 20 height 20
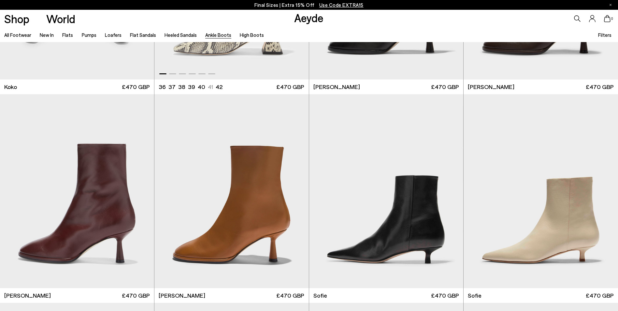
scroll to position [586, 0]
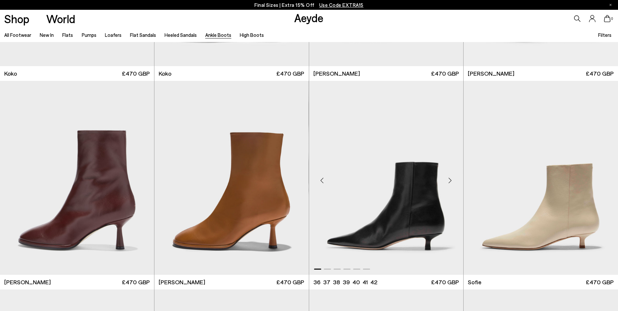
click at [450, 181] on div "Next slide" at bounding box center [450, 181] width 20 height 20
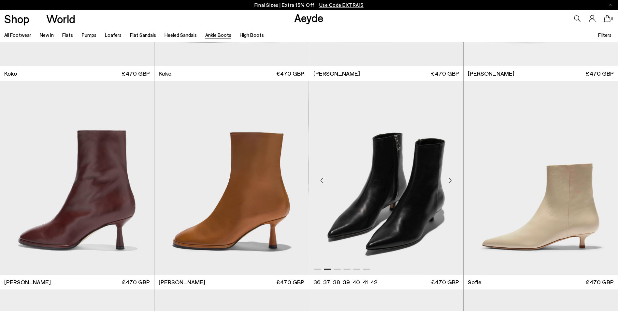
click at [450, 181] on div "Next slide" at bounding box center [450, 181] width 20 height 20
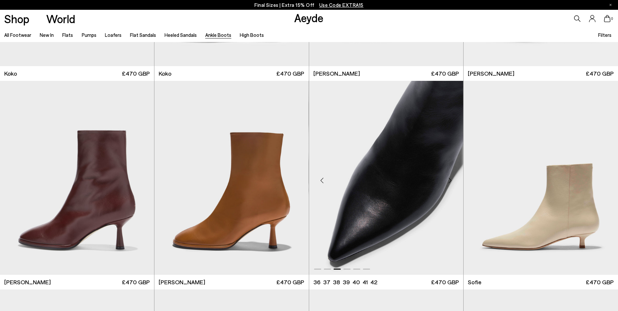
click at [450, 180] on div "Next slide" at bounding box center [450, 181] width 20 height 20
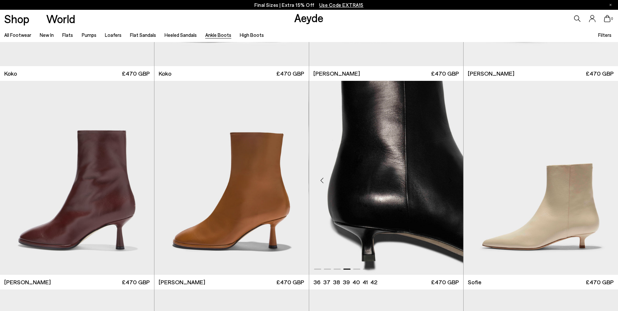
click at [450, 180] on div "Next slide" at bounding box center [450, 181] width 20 height 20
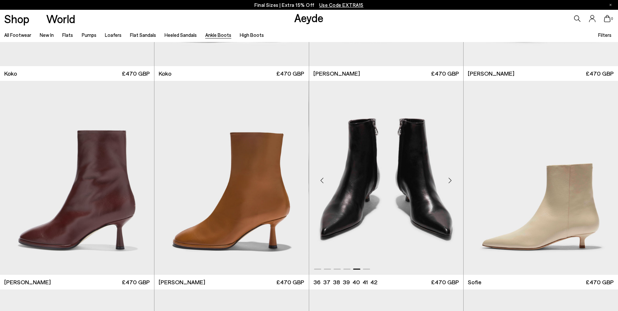
click at [450, 180] on div "Next slide" at bounding box center [450, 181] width 20 height 20
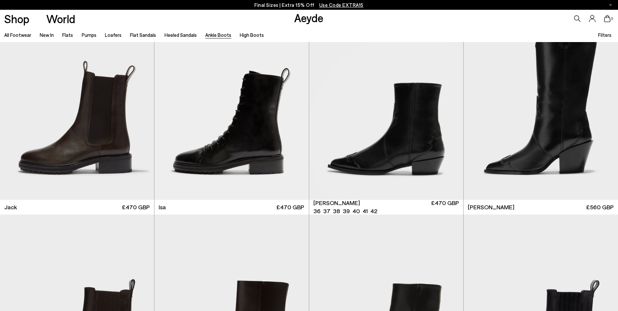
scroll to position [1498, 0]
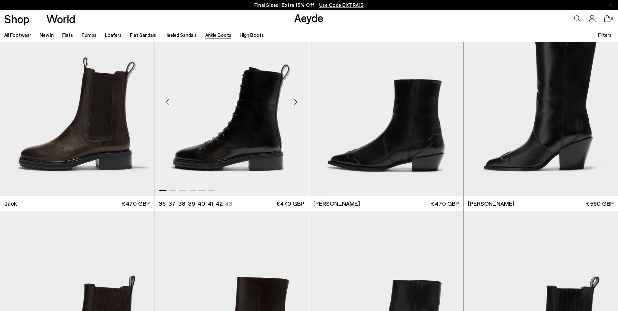
click at [293, 98] on div "Next slide" at bounding box center [296, 102] width 20 height 20
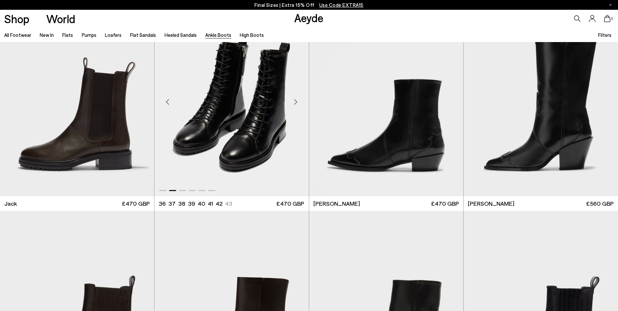
click at [293, 98] on div "Next slide" at bounding box center [296, 102] width 20 height 20
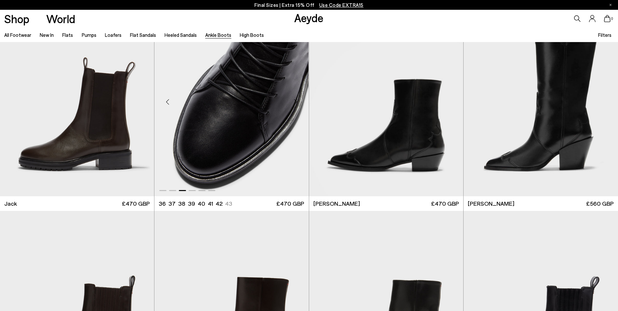
click at [293, 98] on div "Next slide" at bounding box center [296, 102] width 20 height 20
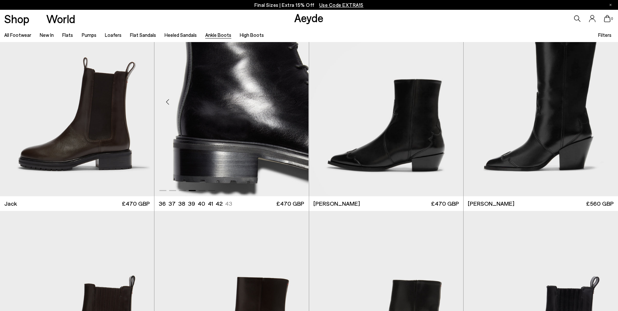
click at [293, 98] on div "Next slide" at bounding box center [296, 102] width 20 height 20
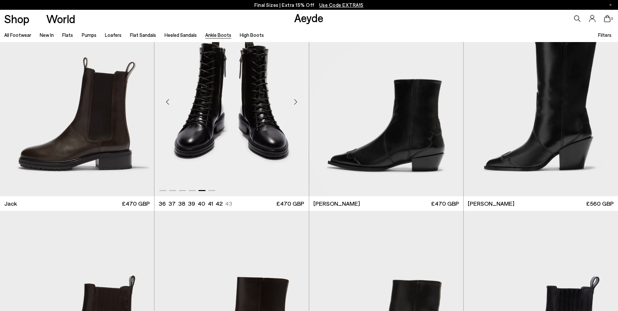
click at [293, 98] on div "Next slide" at bounding box center [296, 102] width 20 height 20
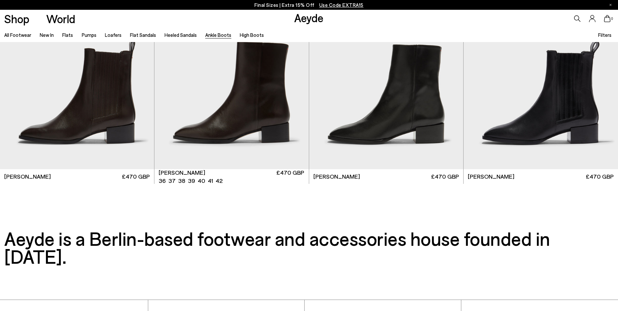
scroll to position [1824, 0]
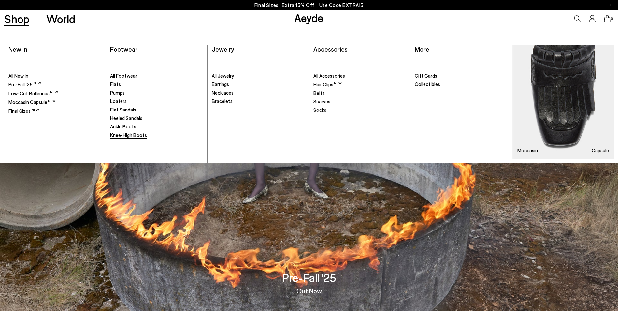
click at [124, 135] on span "Knee-High Boots" at bounding box center [128, 135] width 37 height 6
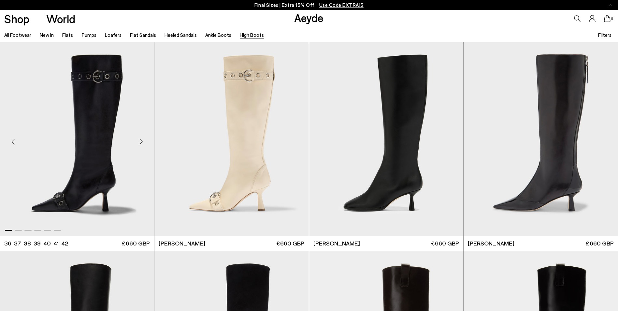
click at [138, 141] on div "Next slide" at bounding box center [141, 142] width 20 height 20
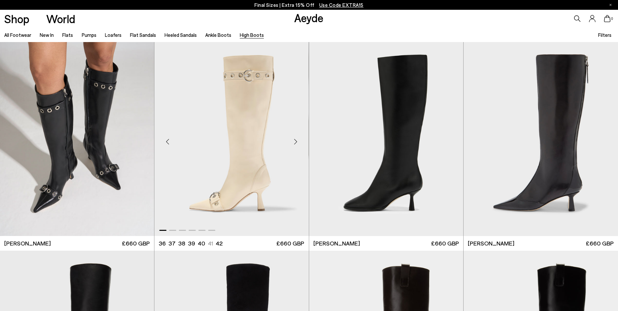
click at [295, 141] on div "Next slide" at bounding box center [296, 142] width 20 height 20
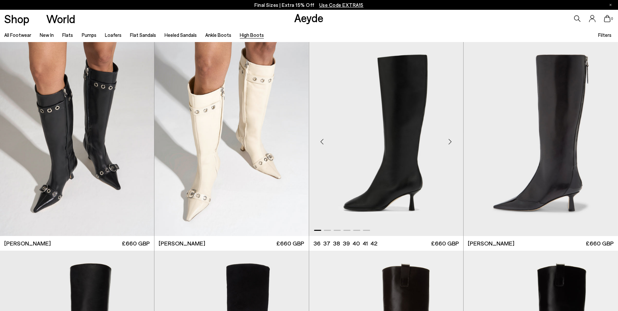
click at [447, 139] on div "Next slide" at bounding box center [450, 142] width 20 height 20
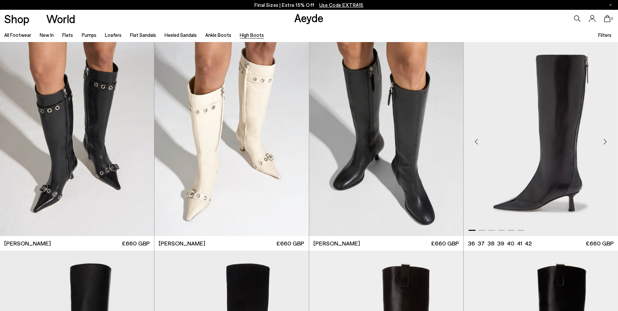
click at [606, 141] on div "Next slide" at bounding box center [605, 142] width 20 height 20
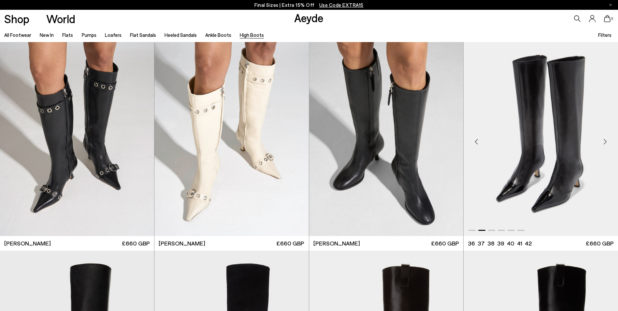
click at [606, 141] on div "Next slide" at bounding box center [605, 142] width 20 height 20
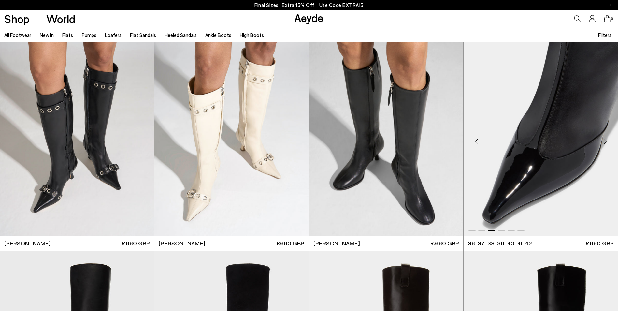
click at [606, 141] on div "Next slide" at bounding box center [605, 142] width 20 height 20
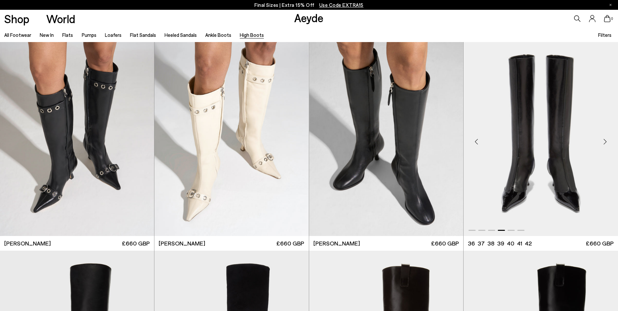
click at [606, 141] on div "Next slide" at bounding box center [605, 142] width 20 height 20
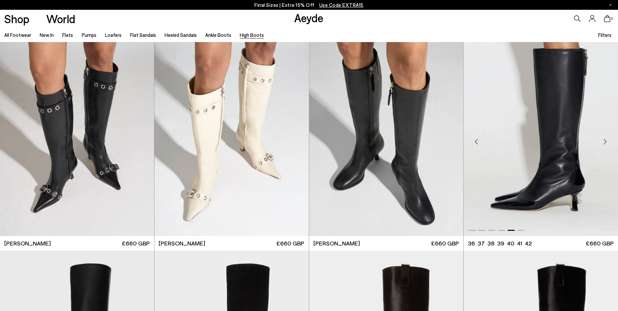
click at [606, 141] on div "Next slide" at bounding box center [605, 142] width 20 height 20
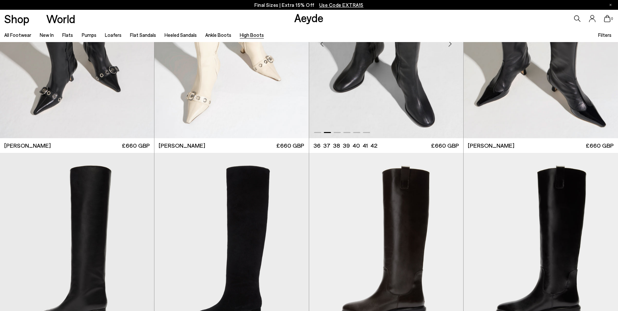
scroll to position [195, 0]
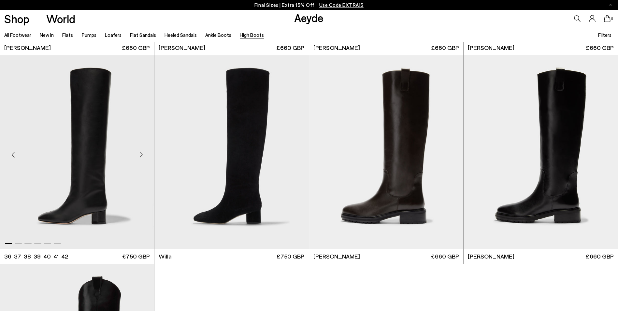
click at [139, 152] on div "Next slide" at bounding box center [141, 155] width 20 height 20
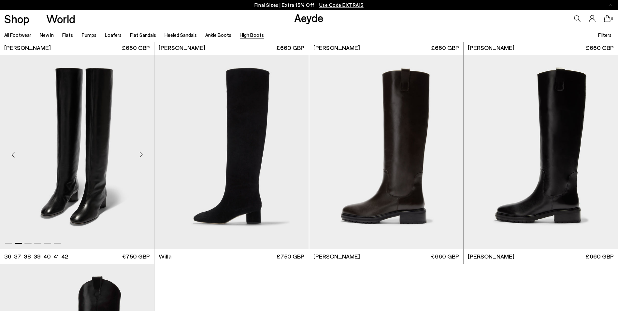
click at [139, 152] on div "Next slide" at bounding box center [141, 155] width 20 height 20
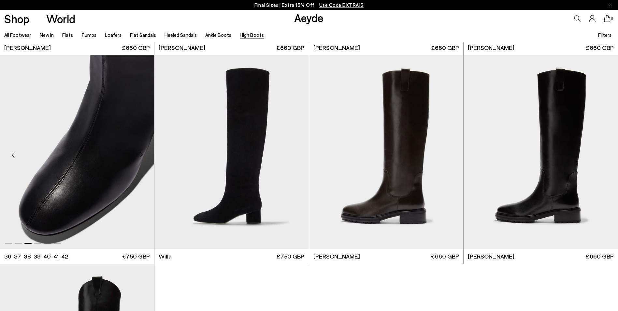
click at [139, 152] on div "Next slide" at bounding box center [141, 155] width 20 height 20
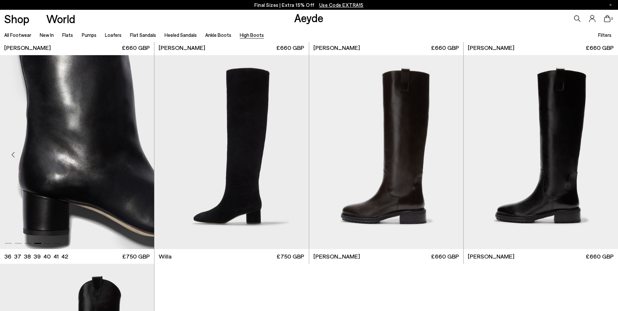
click at [139, 152] on div "Next slide" at bounding box center [141, 155] width 20 height 20
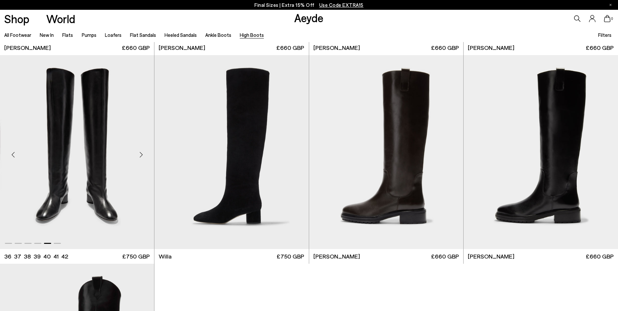
click at [139, 152] on div "Next slide" at bounding box center [141, 155] width 20 height 20
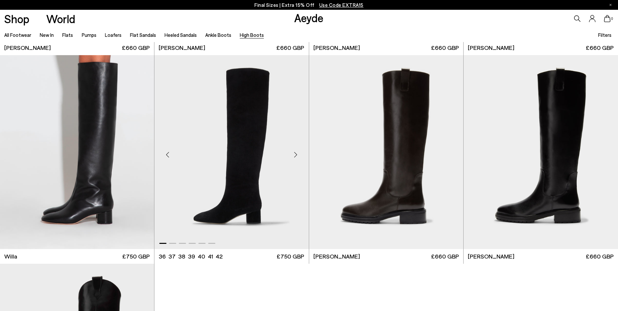
click at [294, 154] on div "Next slide" at bounding box center [296, 155] width 20 height 20
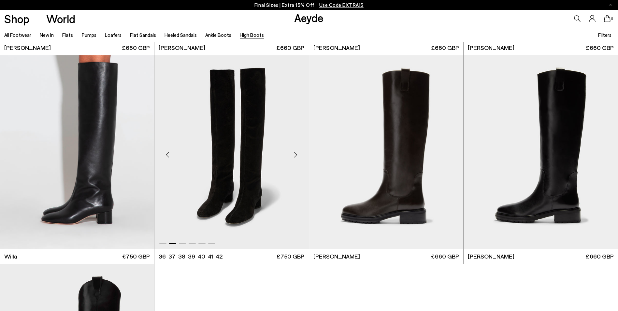
click at [294, 154] on div "Next slide" at bounding box center [296, 155] width 20 height 20
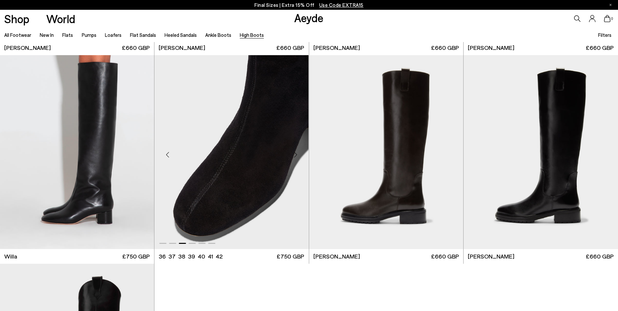
click at [294, 154] on div "Next slide" at bounding box center [296, 155] width 20 height 20
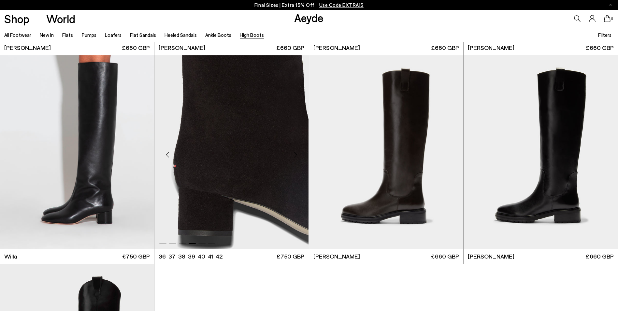
click at [294, 154] on div "Next slide" at bounding box center [296, 155] width 20 height 20
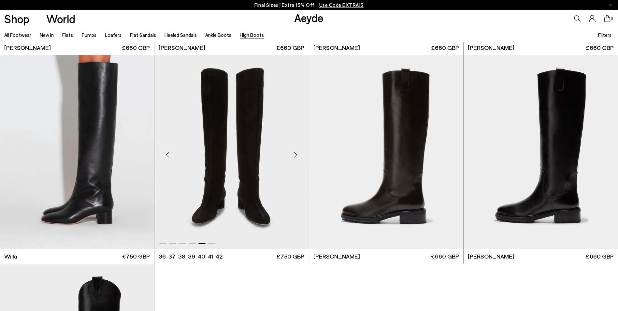
click at [294, 154] on div "Next slide" at bounding box center [296, 155] width 20 height 20
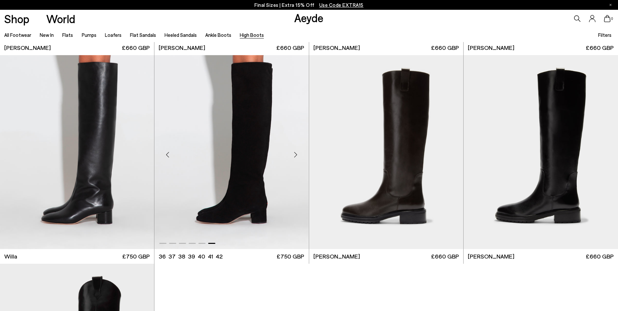
click at [294, 154] on div "Next slide" at bounding box center [296, 155] width 20 height 20
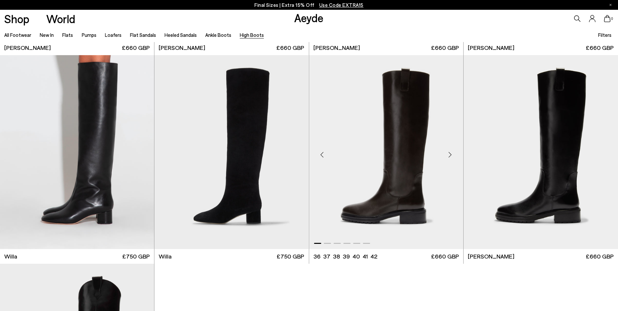
click at [450, 151] on div "Next slide" at bounding box center [450, 155] width 20 height 20
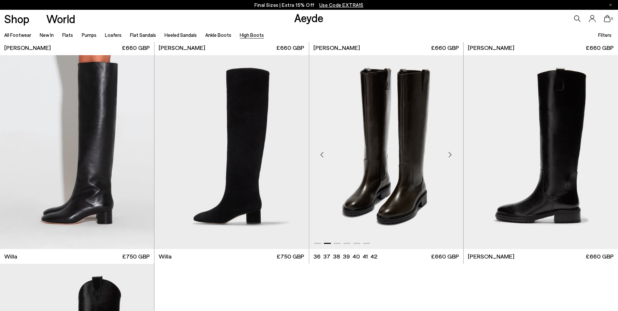
click at [450, 151] on div "Next slide" at bounding box center [450, 155] width 20 height 20
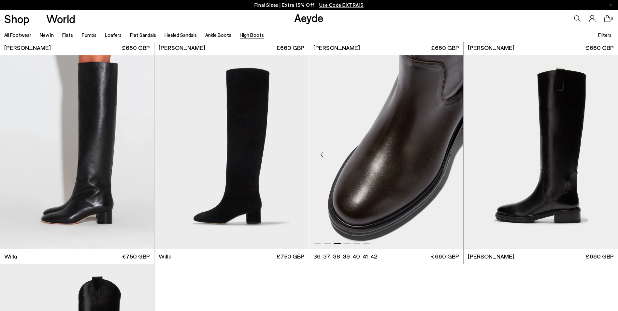
click at [450, 151] on div "Next slide" at bounding box center [450, 155] width 20 height 20
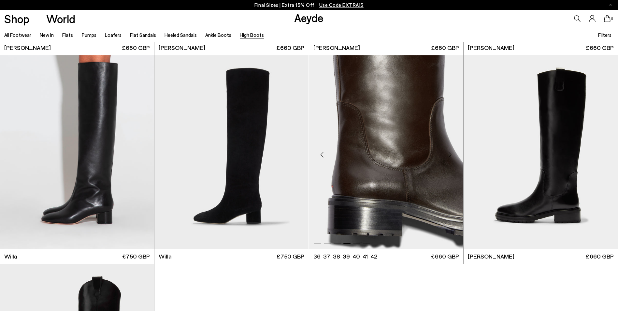
click at [450, 151] on div "Next slide" at bounding box center [450, 155] width 20 height 20
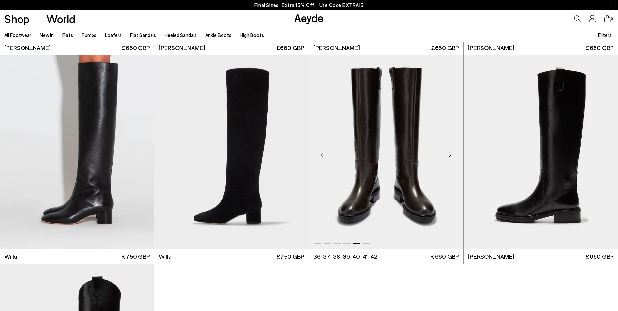
click at [450, 151] on div "Next slide" at bounding box center [450, 155] width 20 height 20
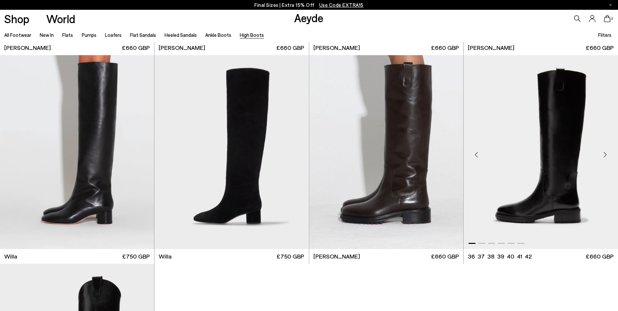
click at [606, 153] on div "Next slide" at bounding box center [605, 155] width 20 height 20
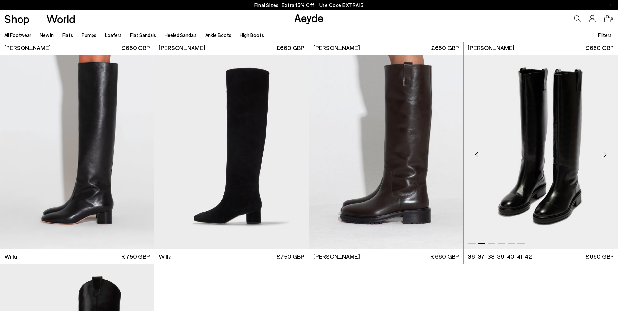
click at [606, 153] on div "Next slide" at bounding box center [605, 155] width 20 height 20
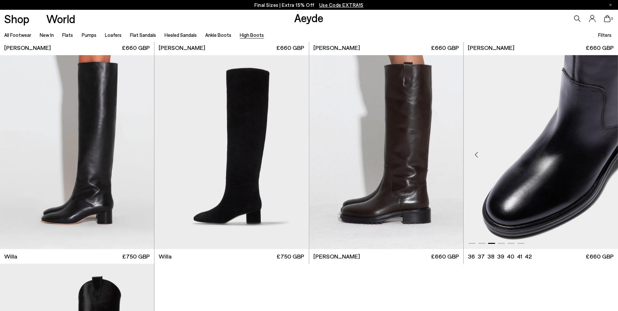
click at [606, 153] on div "Next slide" at bounding box center [605, 155] width 20 height 20
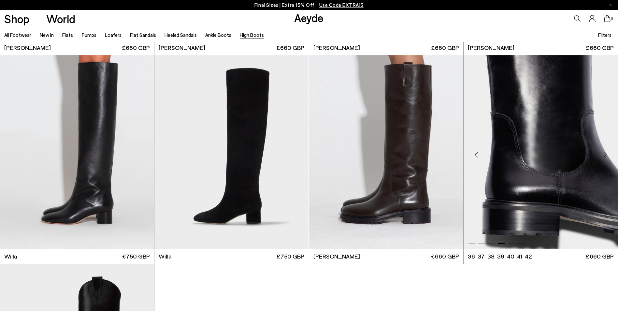
click at [606, 153] on div "Next slide" at bounding box center [605, 155] width 20 height 20
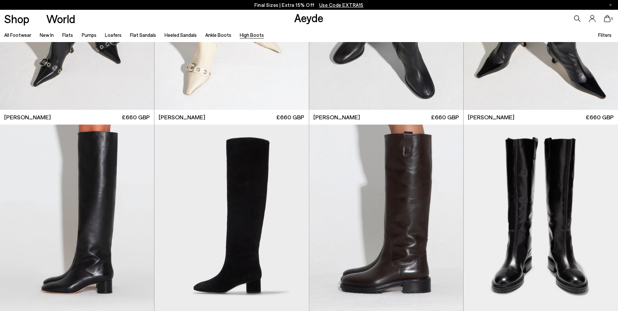
scroll to position [0, 0]
